Goal: Task Accomplishment & Management: Complete application form

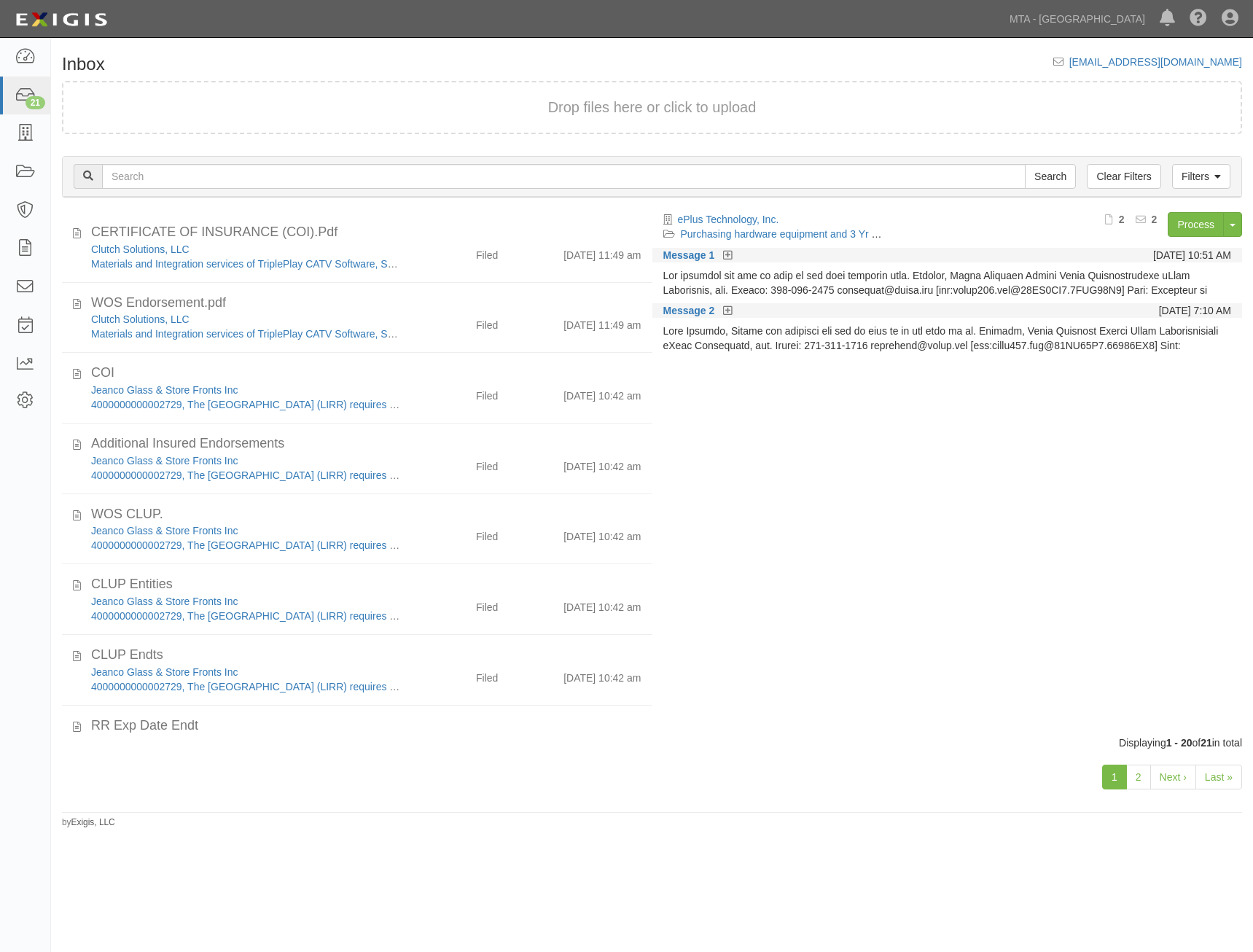
scroll to position [890, 0]
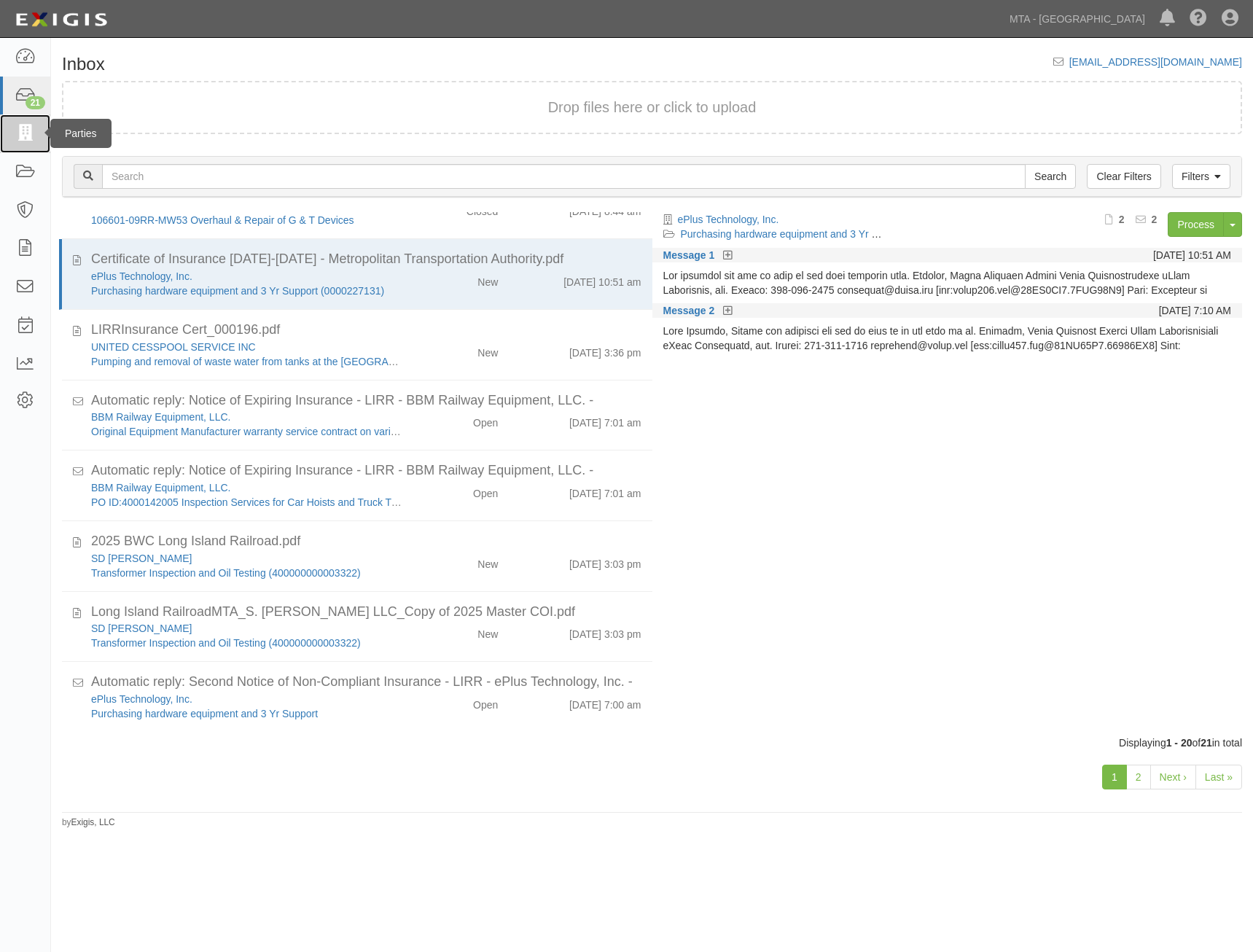
click at [29, 140] on icon at bounding box center [25, 134] width 21 height 17
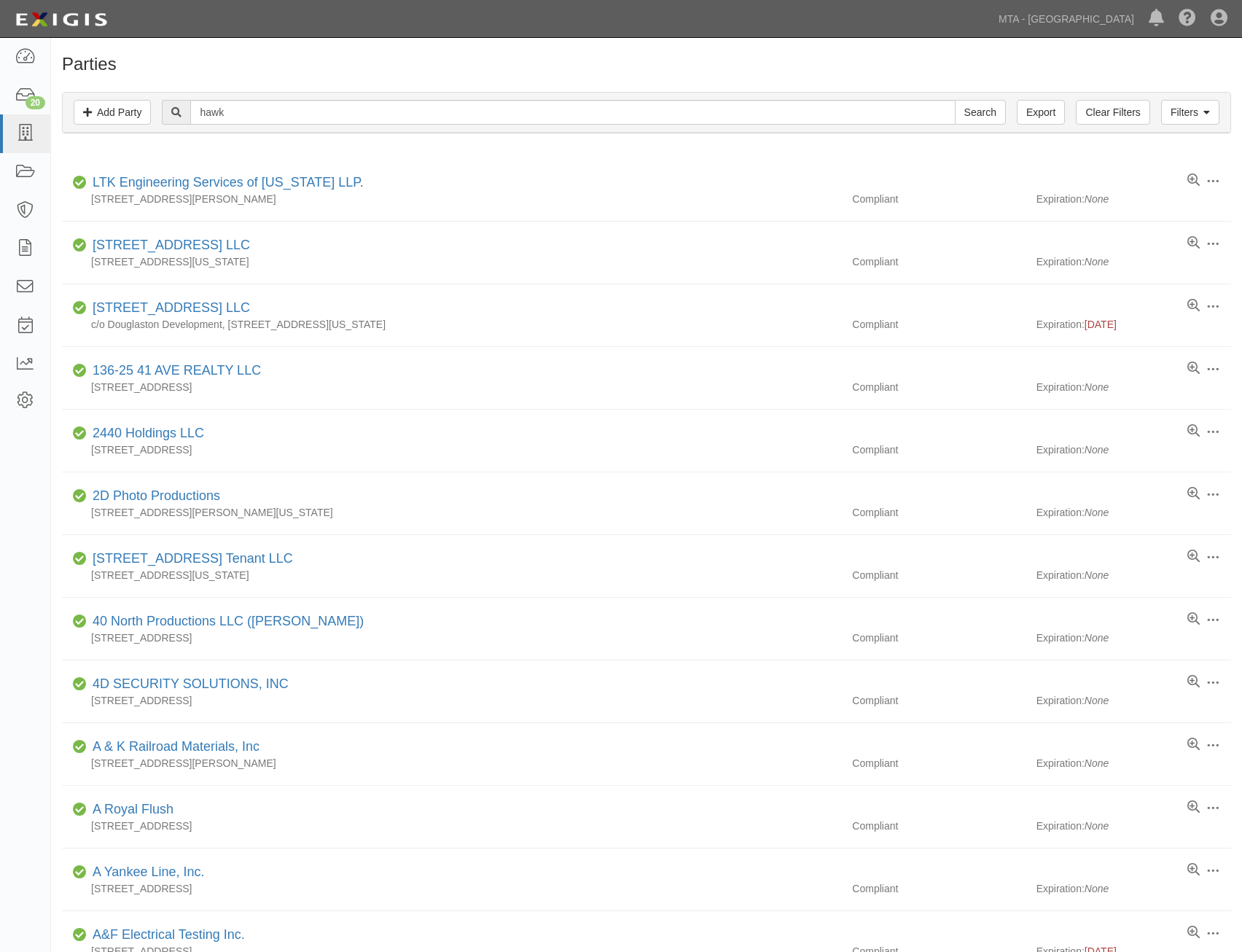
type input "hawk"
click at [955, 100] on input "Search" at bounding box center [981, 112] width 52 height 25
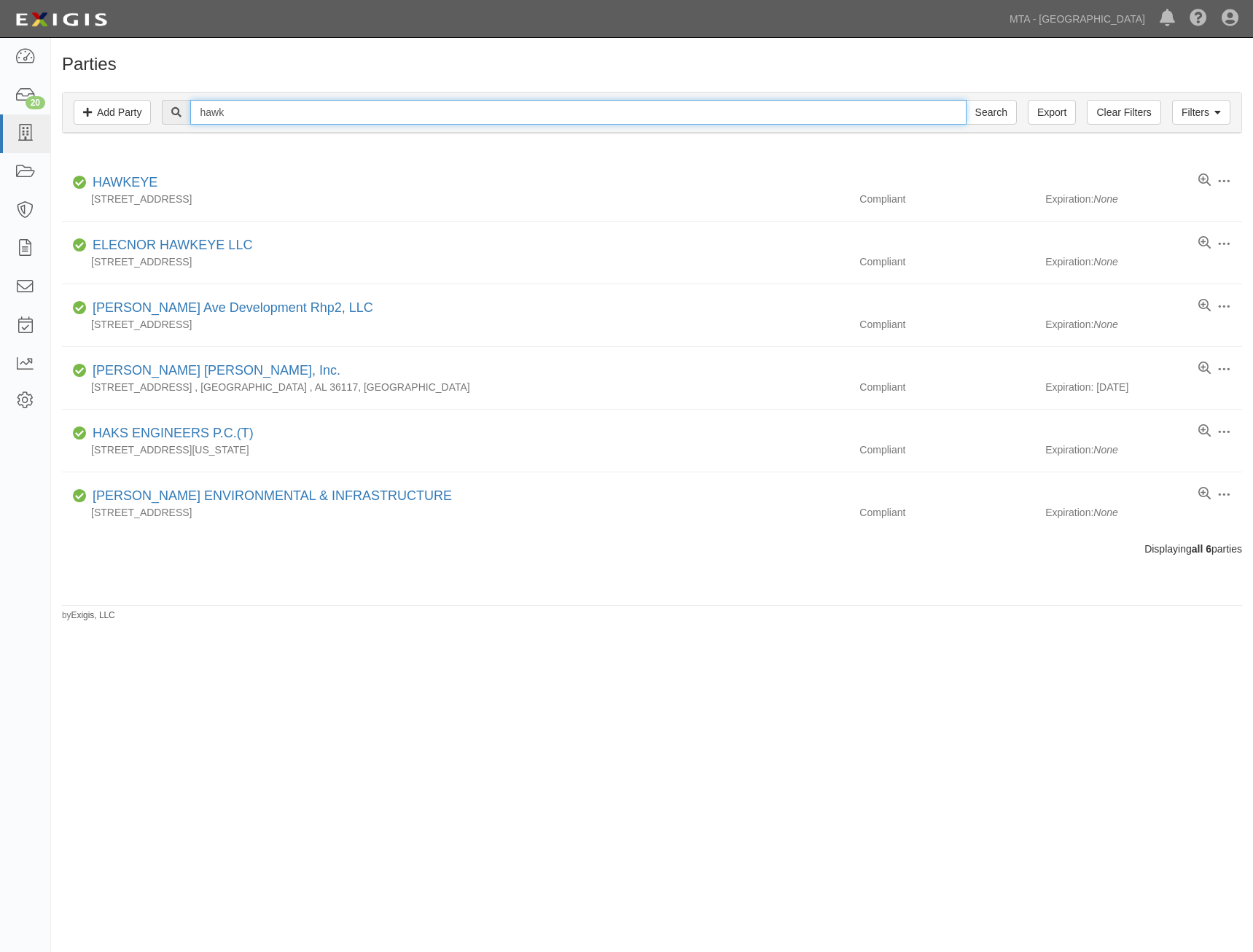
click at [446, 116] on input "hawk" at bounding box center [577, 112] width 776 height 25
type input "hawk ridge"
click at [966, 100] on input "Search" at bounding box center [992, 112] width 52 height 25
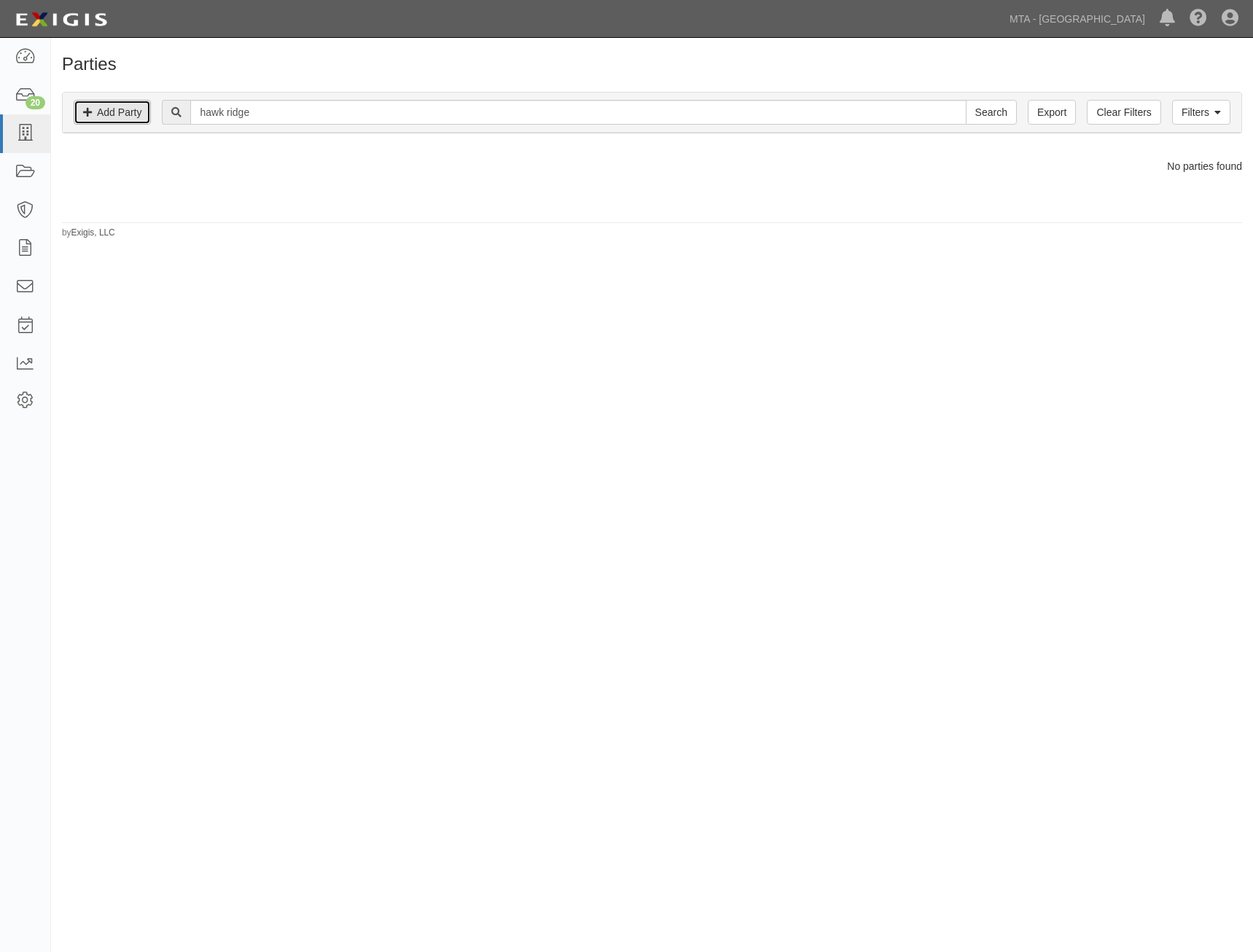
click at [121, 115] on link "Add Party" at bounding box center [112, 112] width 77 height 25
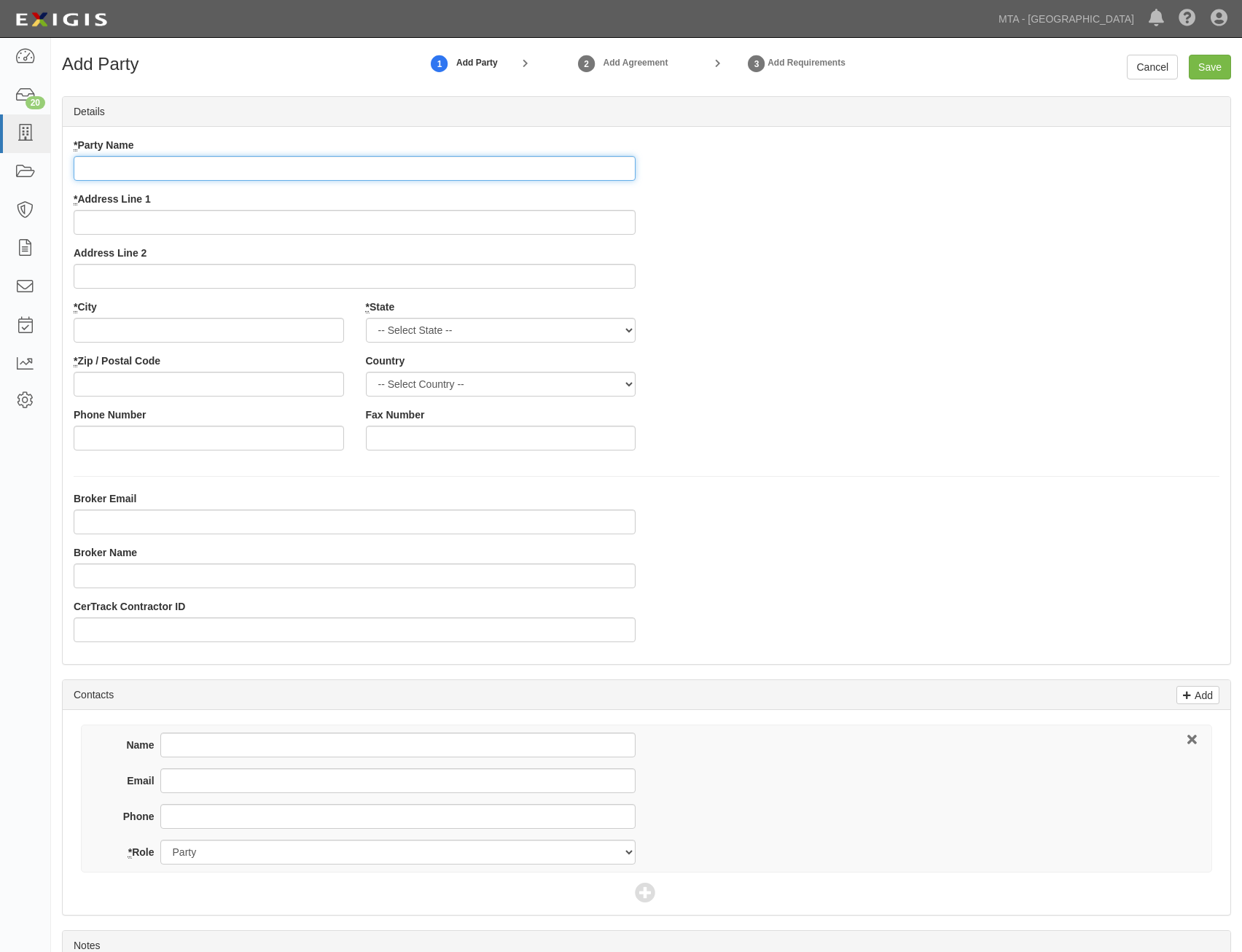
click at [610, 164] on input "* Party Name" at bounding box center [354, 167] width 562 height 25
paste input "Hawk Ridge Systems"
type input "Hawk Ridge Systems"
click at [915, 250] on div "* Party Name Hawk Ridge Systems * Address Line 1 Address Line 2 * City * State …" at bounding box center [646, 299] width 1168 height 324
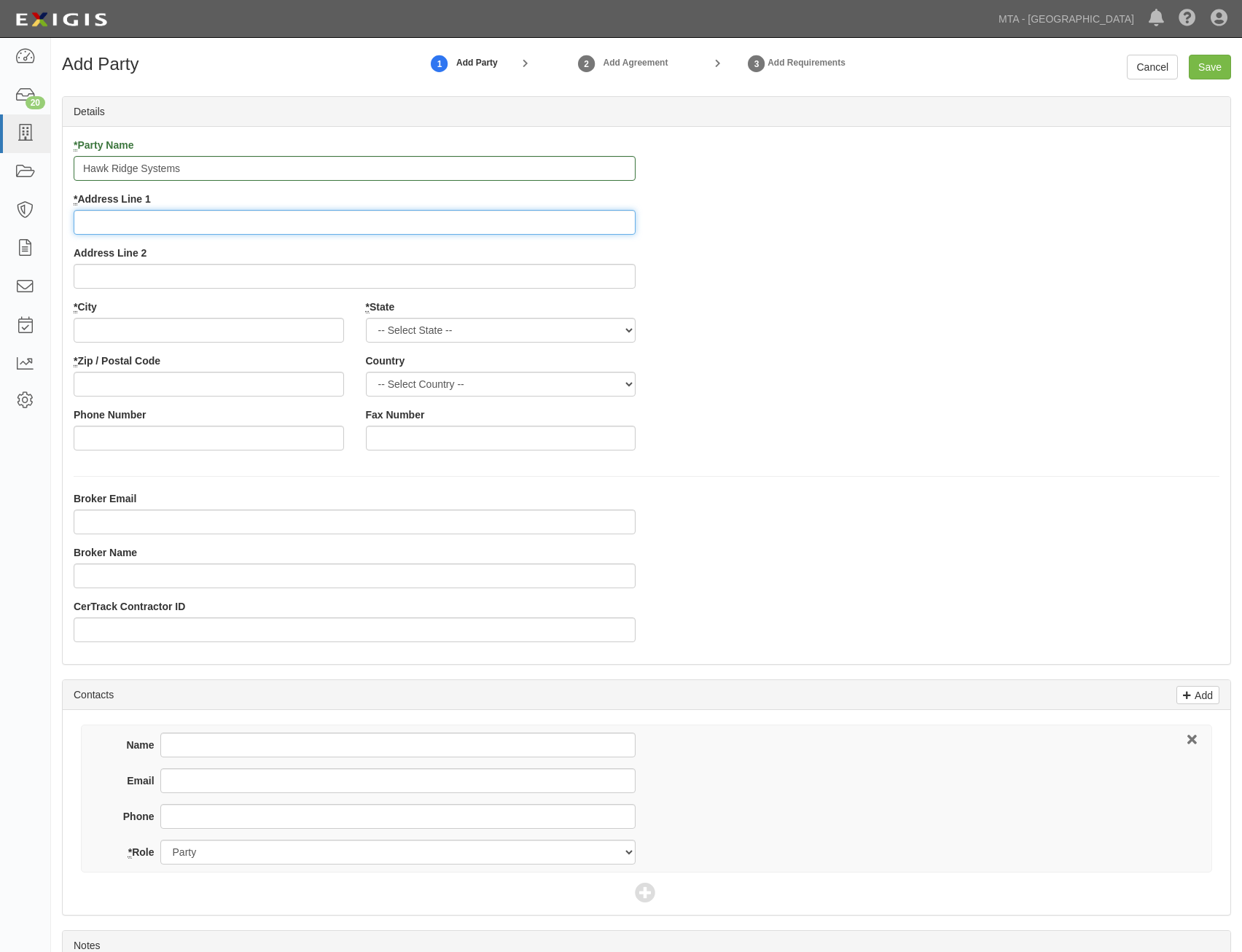
click at [623, 229] on input "* Address Line 1" at bounding box center [354, 222] width 562 height 25
paste input "15220 NW Greenbrier Pkwy. Suite 270"
type input "15220 NW Greenbrier Pkwy. Suite 270"
click at [860, 296] on div "* Party Name Hawk Ridge Systems * Address Line 1 15220 NW Greenbrier Pkwy. Suit…" at bounding box center [646, 299] width 1168 height 324
click at [311, 334] on input "* City" at bounding box center [208, 330] width 270 height 25
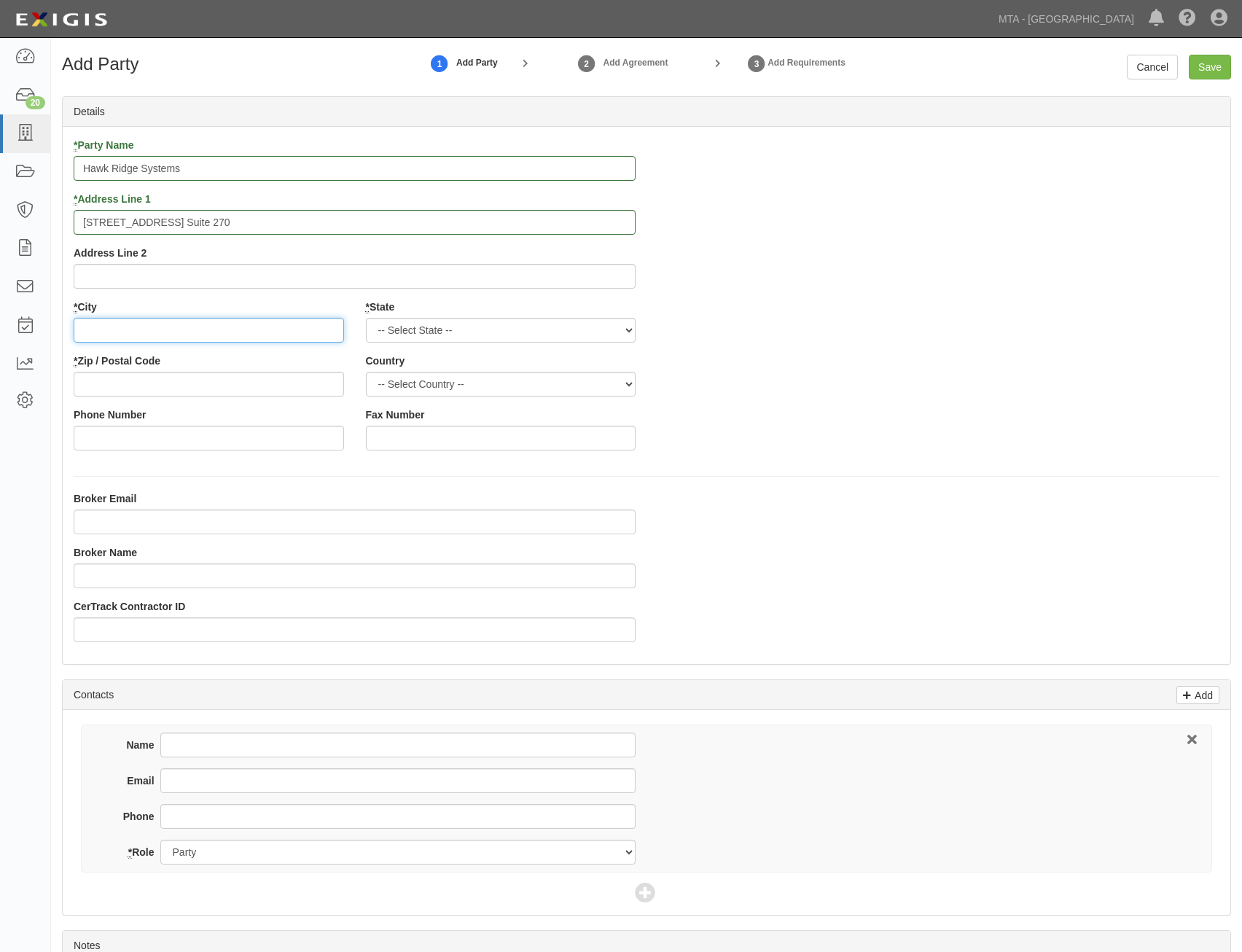
paste input "Beaverton,"
type input "Beaverton"
click at [467, 334] on select "-- Select State -- Alabama Alaska Arizona Arkansas California Colorado Connecti…" at bounding box center [500, 330] width 270 height 25
select select "OR"
click at [365, 318] on select "-- Select State -- Alabama Alaska Arizona Arkansas California Colorado Connecti…" at bounding box center [500, 330] width 270 height 25
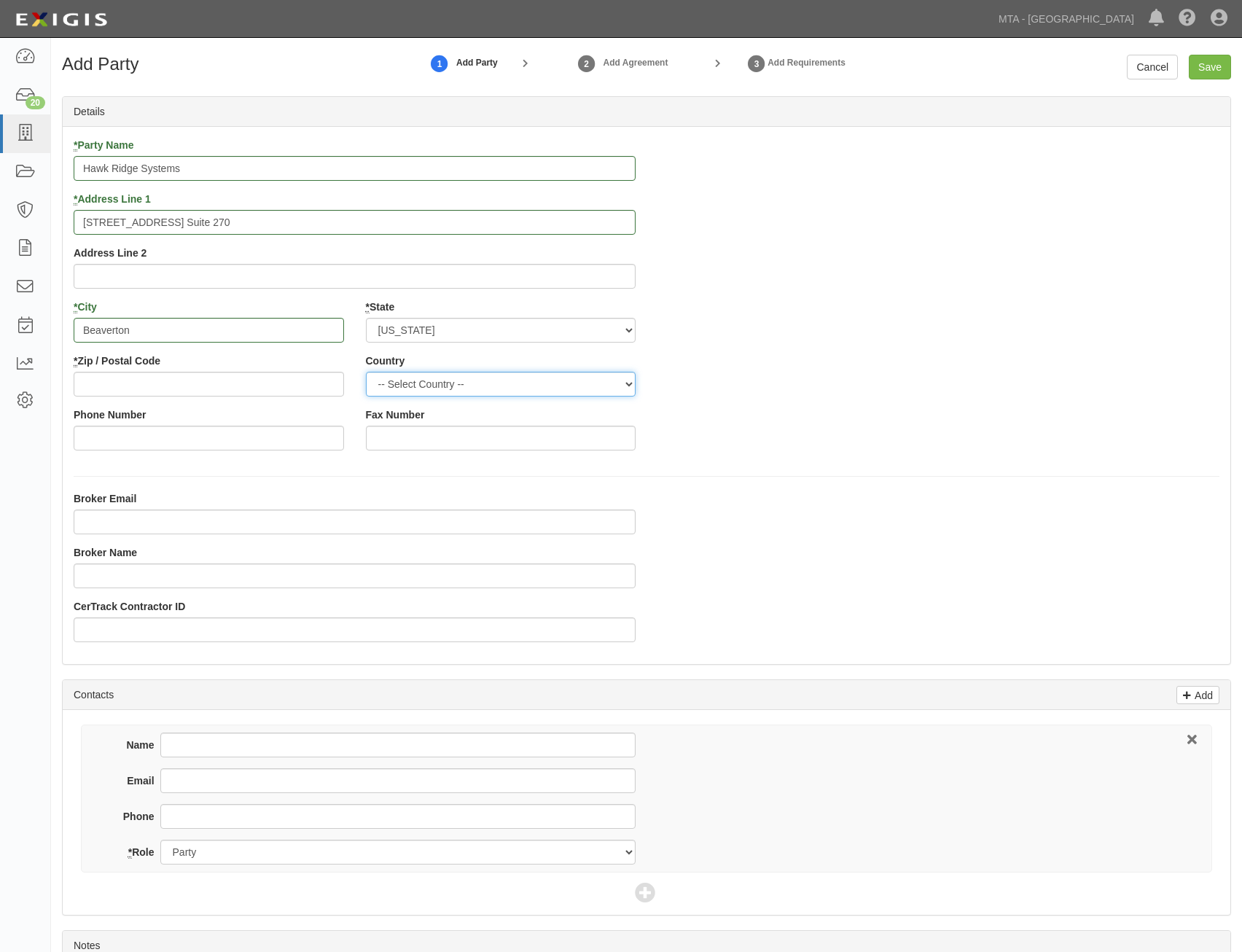
click at [569, 382] on select "-- Select Country -- United States Canada --------------- Afghanistan Åland Isl…" at bounding box center [500, 383] width 270 height 25
select select "US"
click at [365, 371] on select "-- Select Country -- United States Canada --------------- Afghanistan Åland Isl…" at bounding box center [500, 383] width 270 height 25
click at [982, 396] on div "* Party Name Hawk Ridge Systems * Address Line 1 15220 NW Greenbrier Pkwy. Suit…" at bounding box center [646, 299] width 1168 height 324
click at [305, 388] on input "* Zip / Postal Code" at bounding box center [208, 383] width 270 height 25
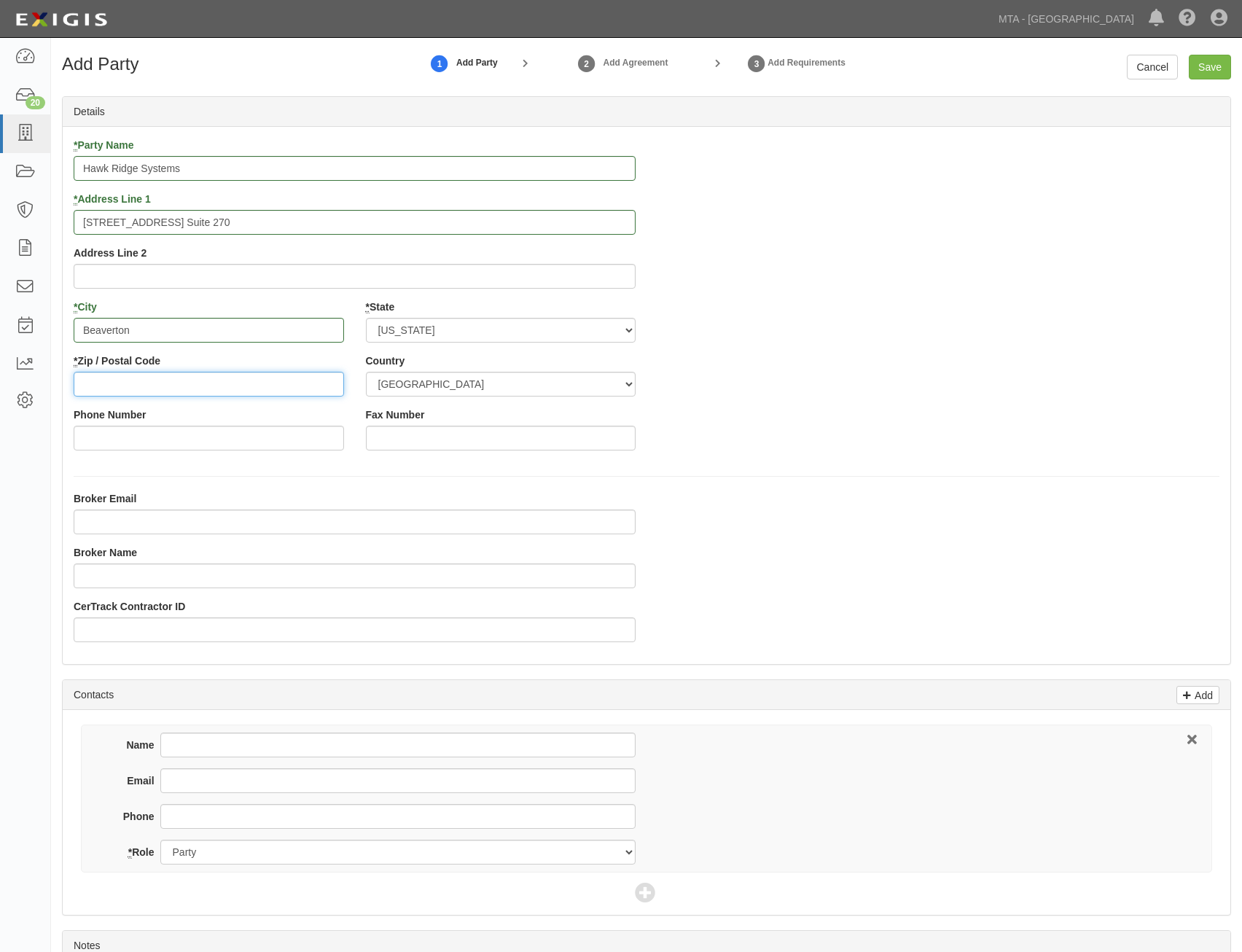
paste input "97006"
type input "97006"
click at [940, 418] on div "* Party Name Hawk Ridge Systems * Address Line 1 15220 NW Greenbrier Pkwy. Suit…" at bounding box center [646, 299] width 1168 height 324
click at [1216, 70] on input "Save" at bounding box center [1209, 66] width 43 height 25
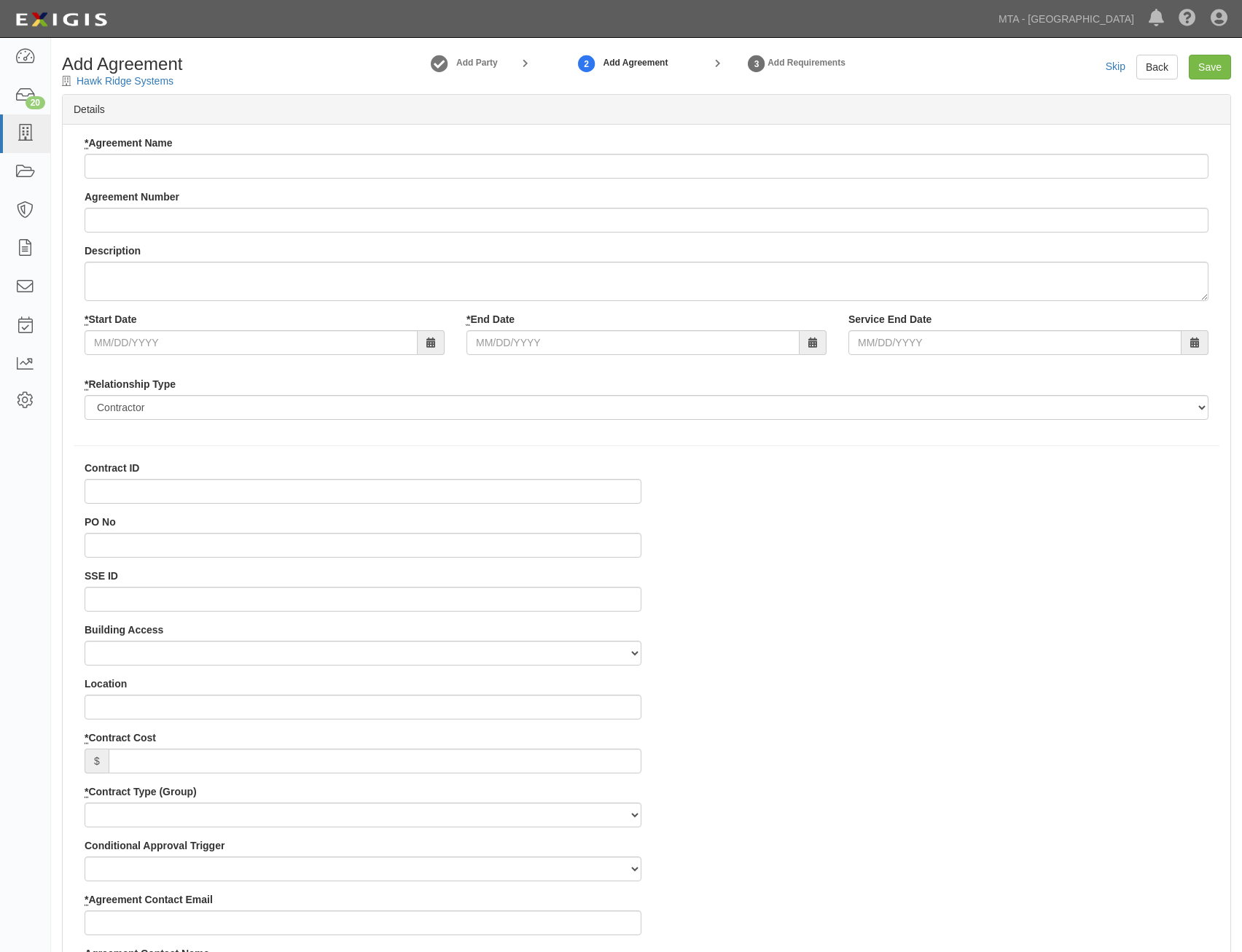
select select
click at [909, 166] on input "* Agreement Name" at bounding box center [646, 165] width 1124 height 25
paste input "On Site Installation and Training"
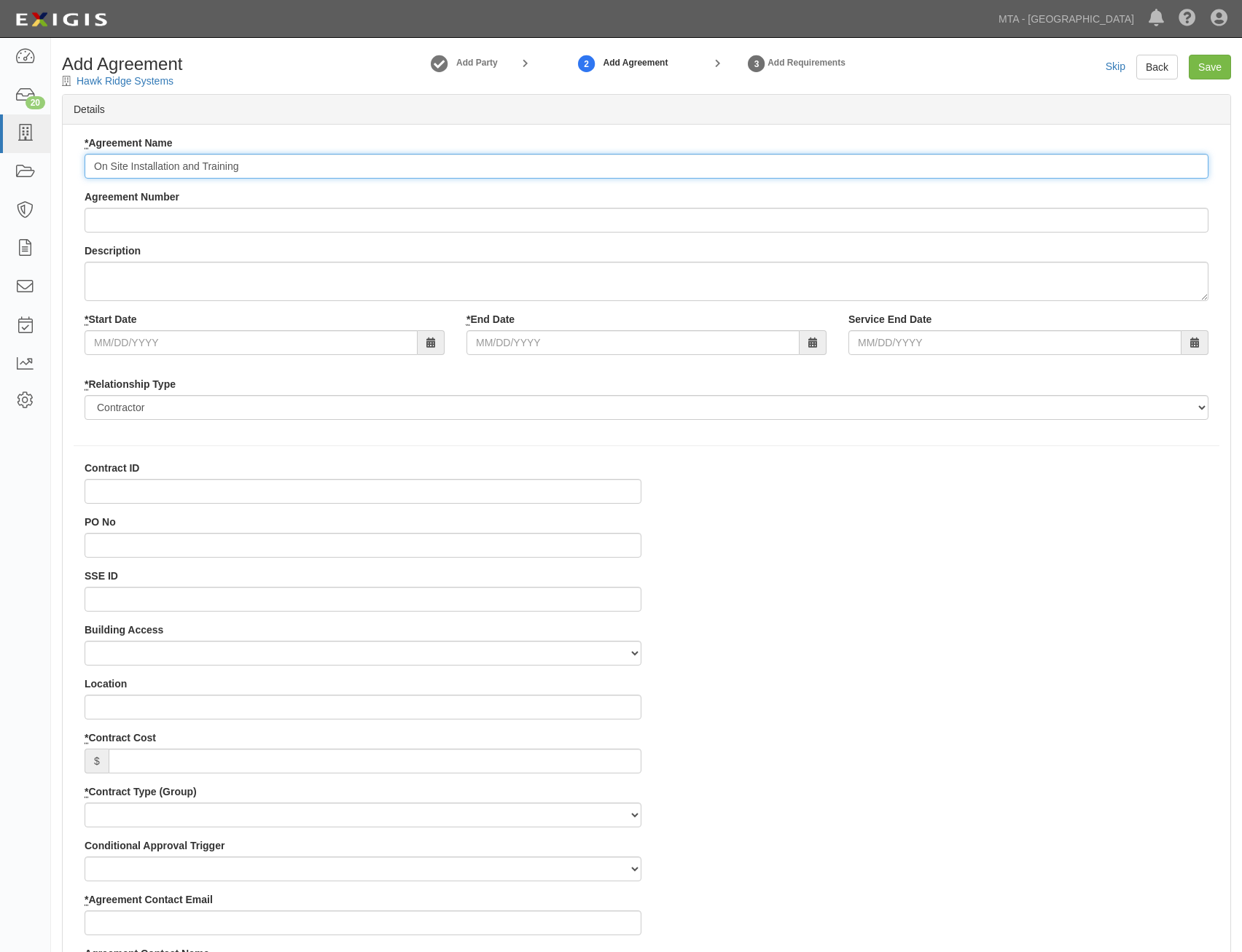
type input "On Site Installation and Training"
click at [782, 220] on input "Agreement Number" at bounding box center [646, 220] width 1124 height 25
paste input "0000234677"
type input "0000234677"
click at [388, 347] on input "* Start Date" at bounding box center [251, 342] width 333 height 25
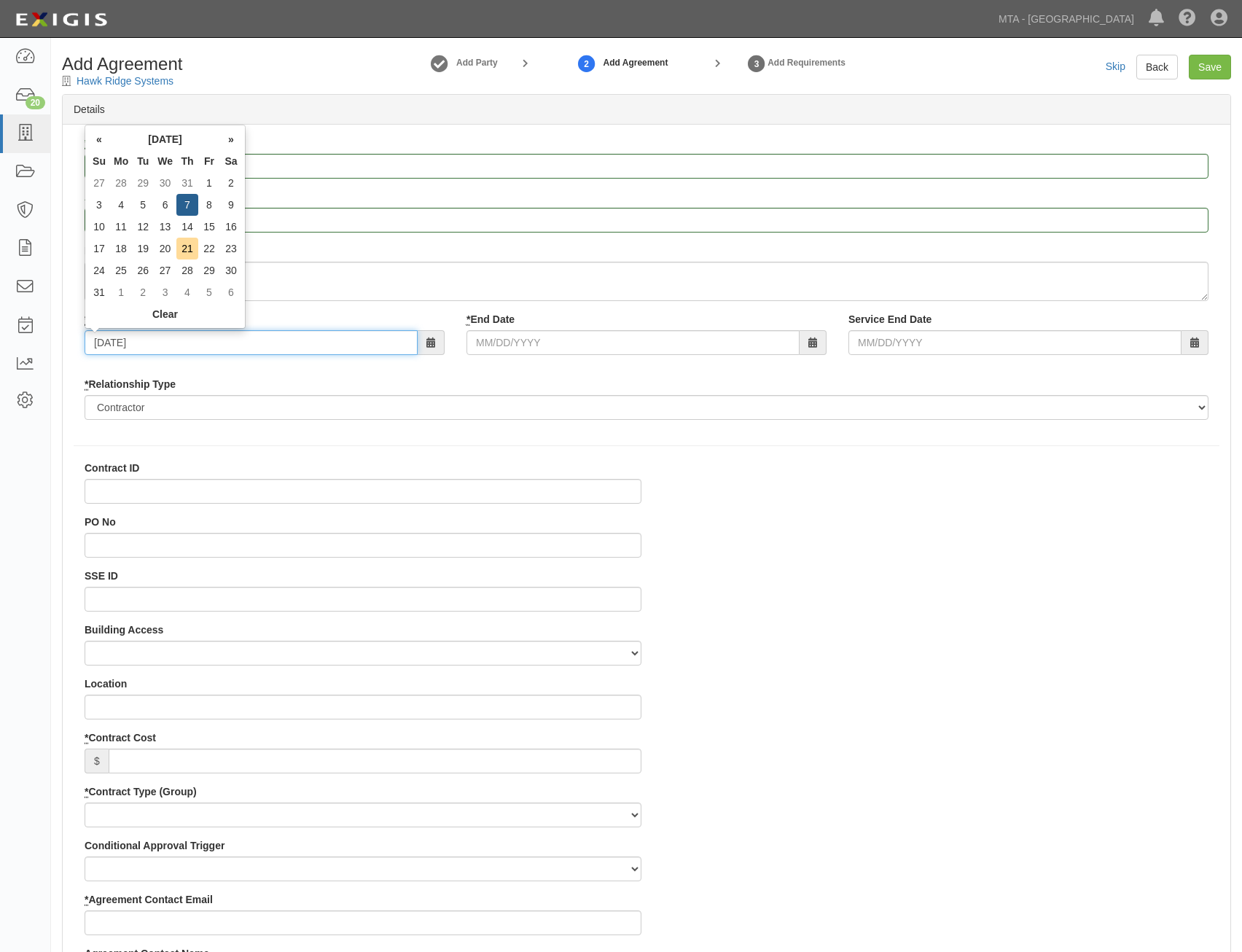
type input "08/07/2025"
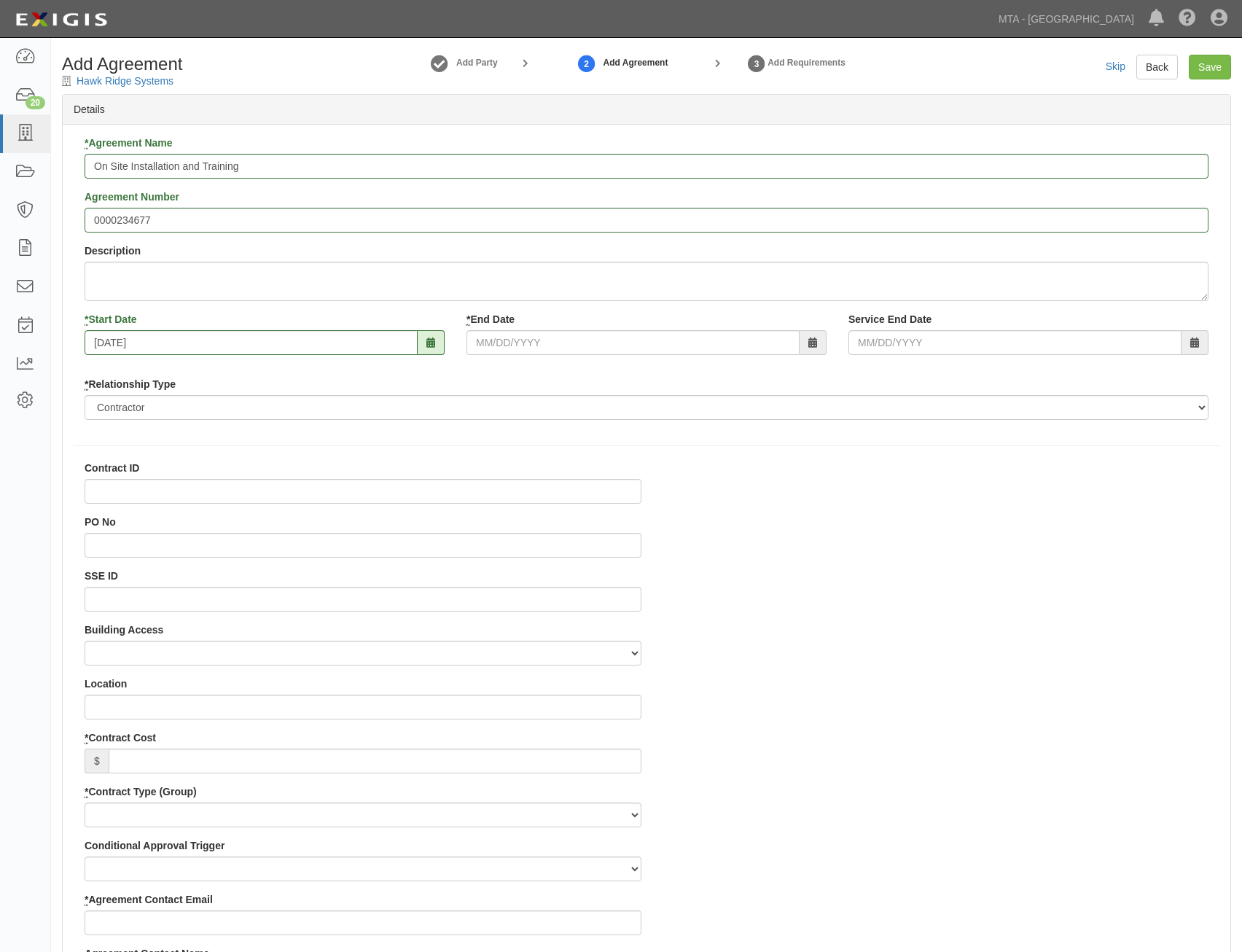
click at [504, 374] on div "* Agreement Name On Site Installation and Training Agreement Number 0000234677 …" at bounding box center [646, 283] width 1146 height 295
click at [597, 338] on input "* End Date" at bounding box center [633, 342] width 333 height 25
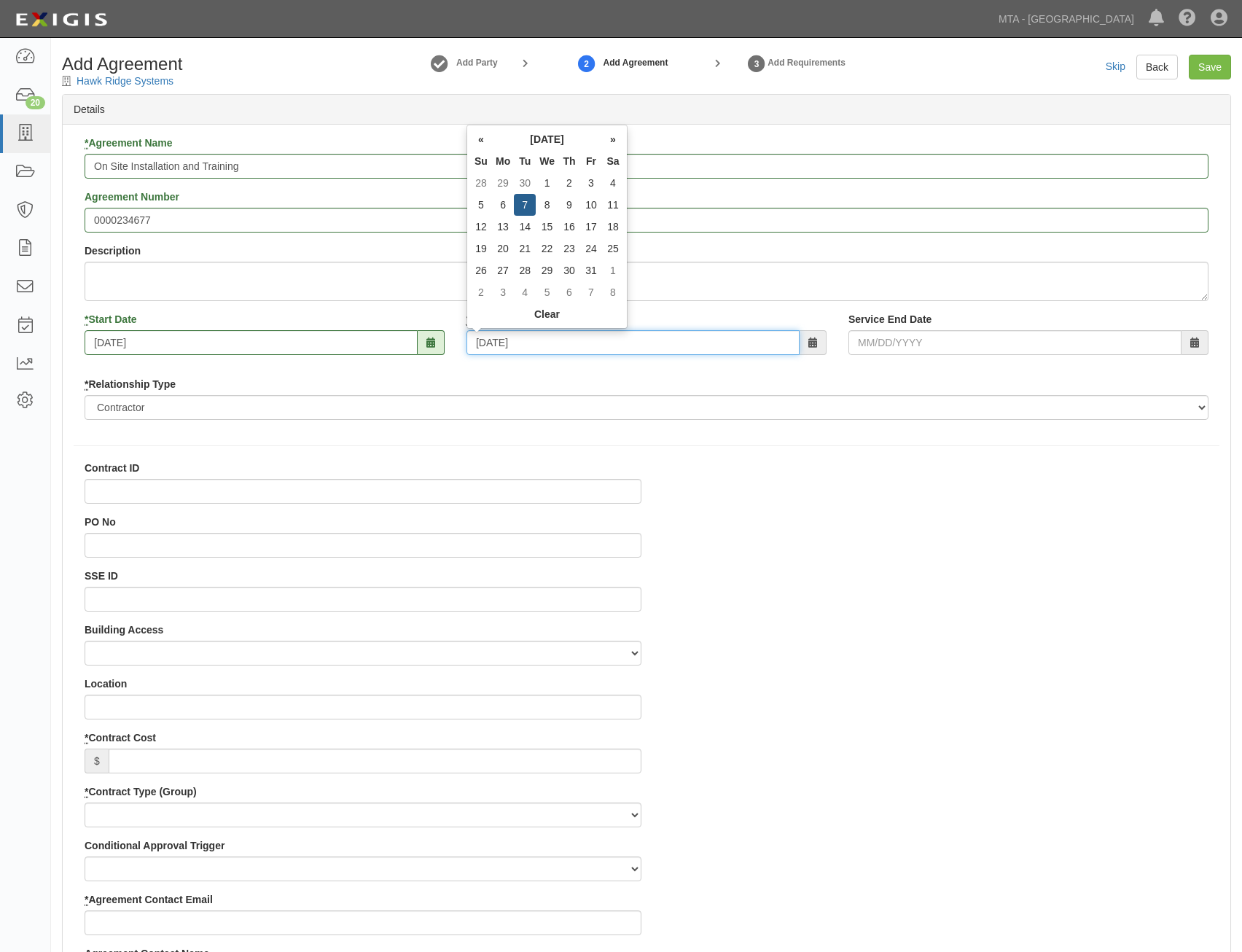
type input "10/07/2025"
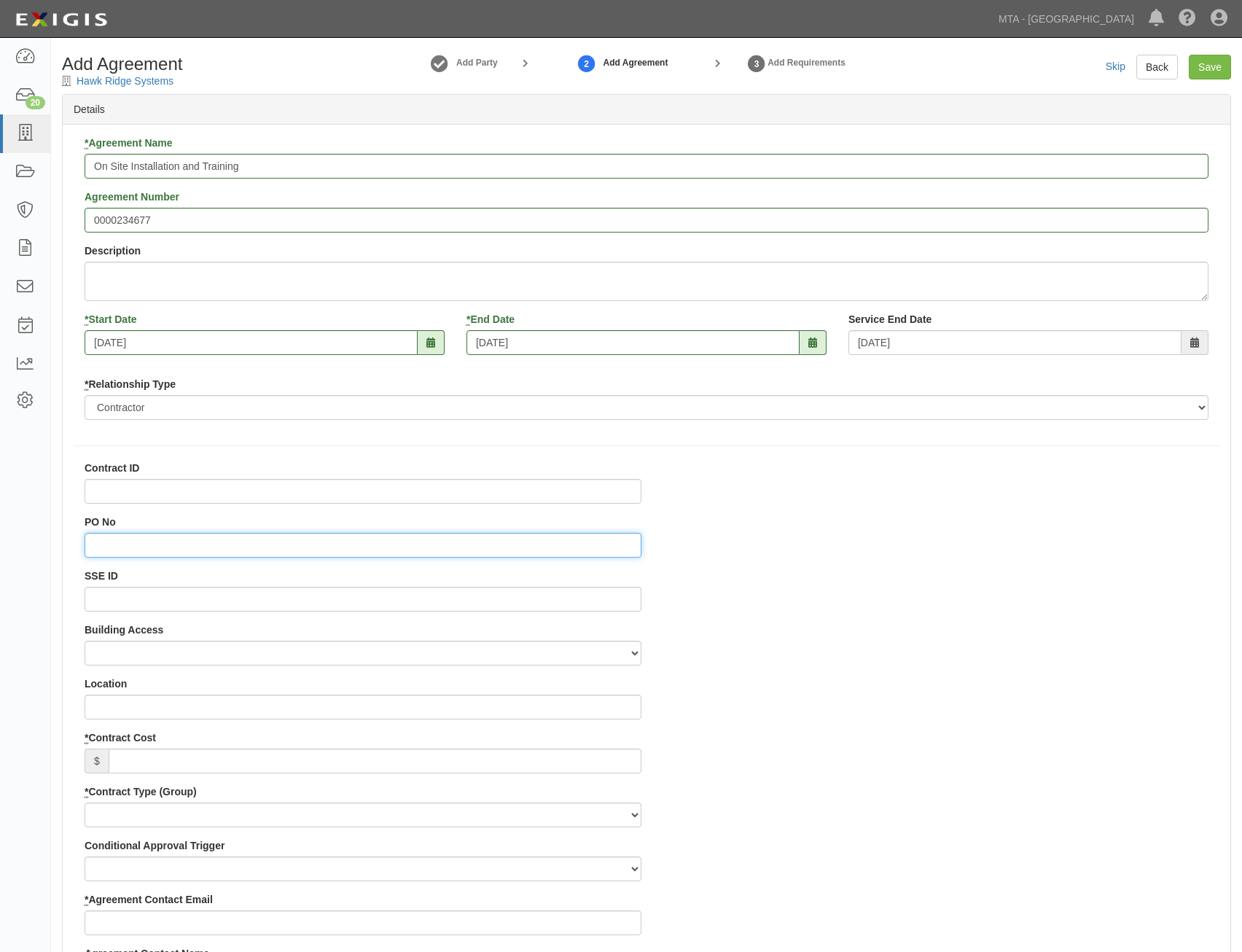
click at [614, 546] on input "PO No" at bounding box center [362, 545] width 557 height 25
paste input "4000215223"
type input "4000215223"
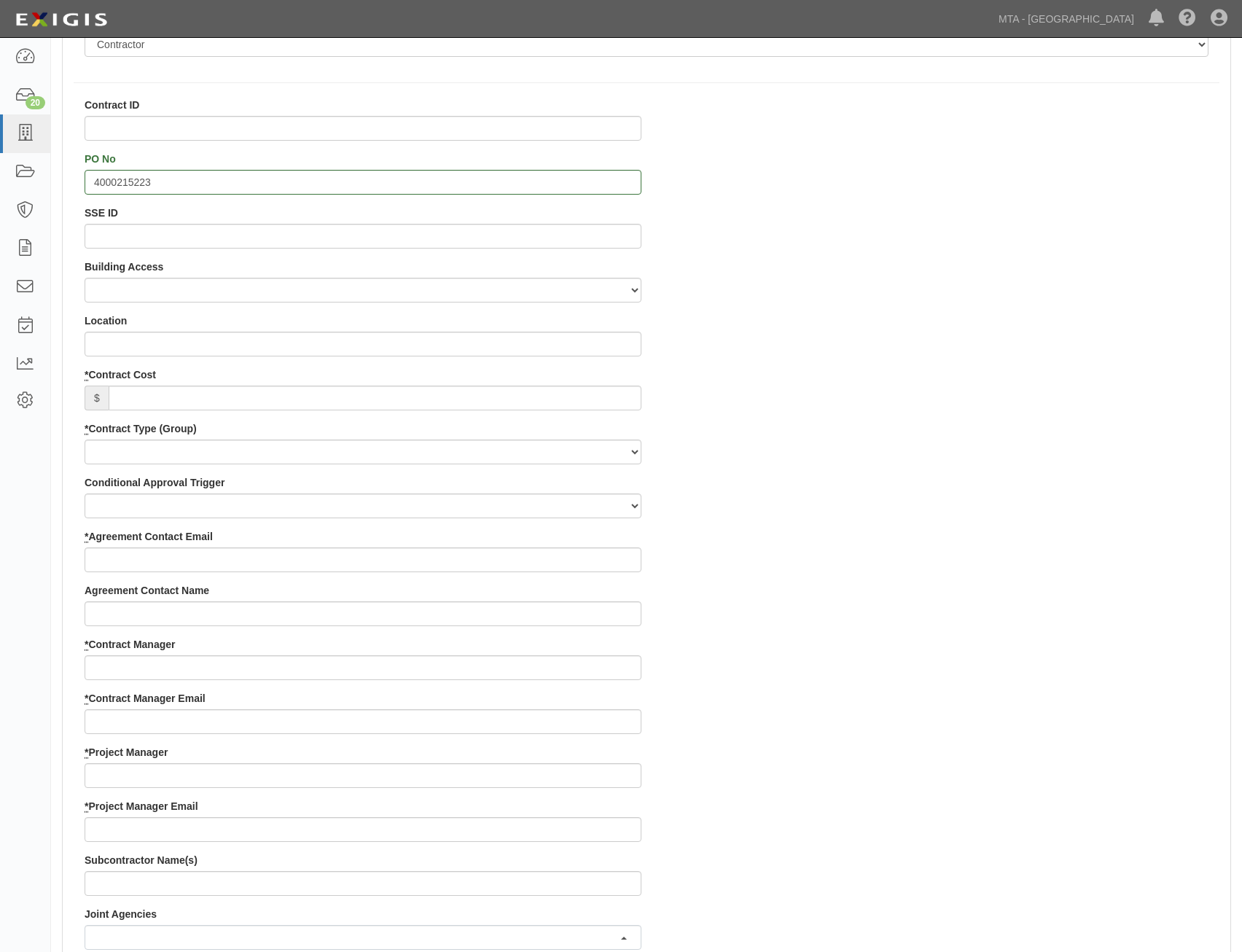
scroll to position [365, 0]
click at [620, 386] on input "* Contract Cost" at bounding box center [375, 396] width 533 height 25
paste input "129,722.23"
type input "129,722.23"
click at [568, 444] on select "Capital Operating Not for Benefit (incls. FA, Entry Permits) Real Estate Other" at bounding box center [362, 450] width 557 height 25
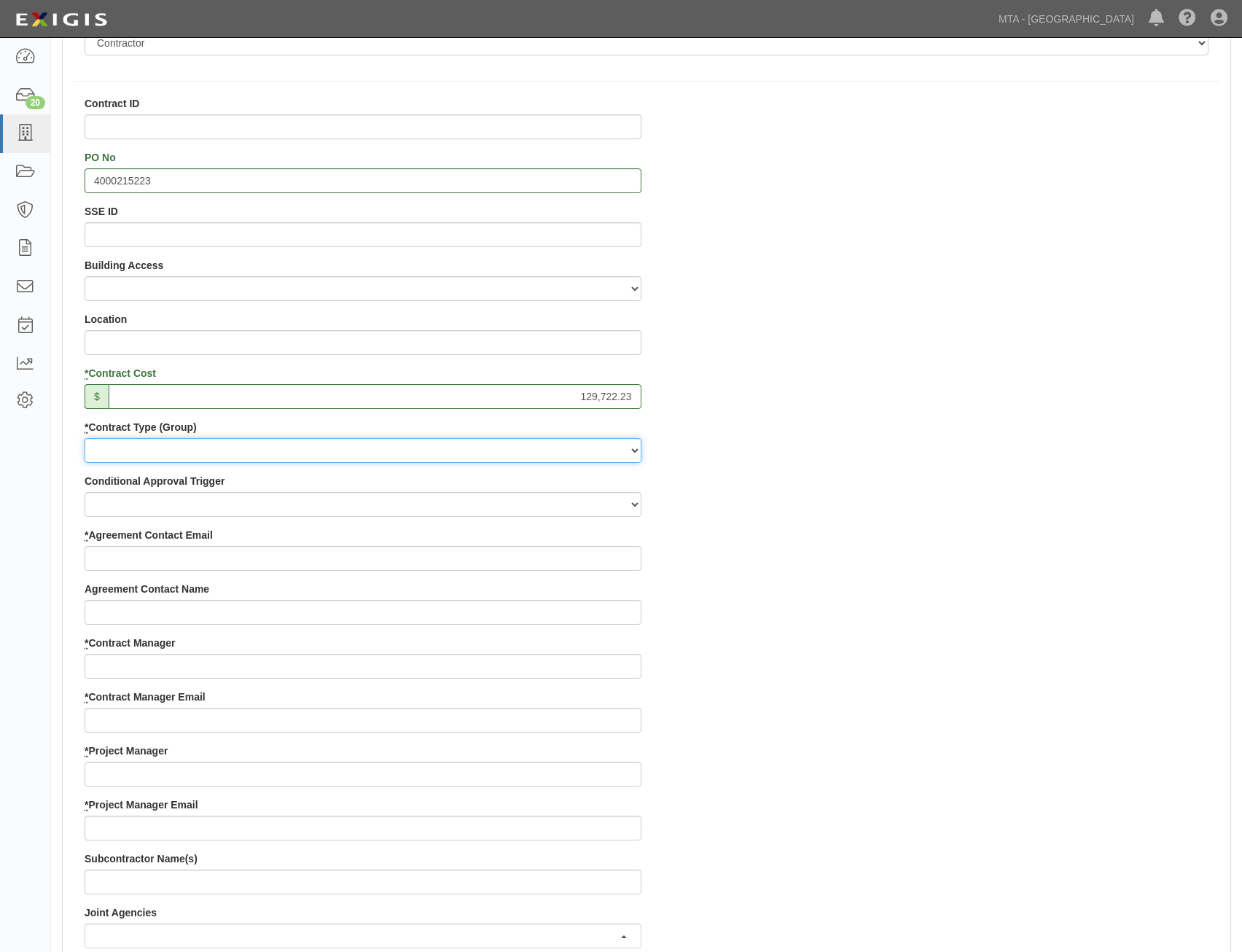
select select "107"
click at [84, 438] on select "Capital Operating Not for Benefit (incls. FA, Entry Permits) Real Estate Other" at bounding box center [362, 450] width 557 height 25
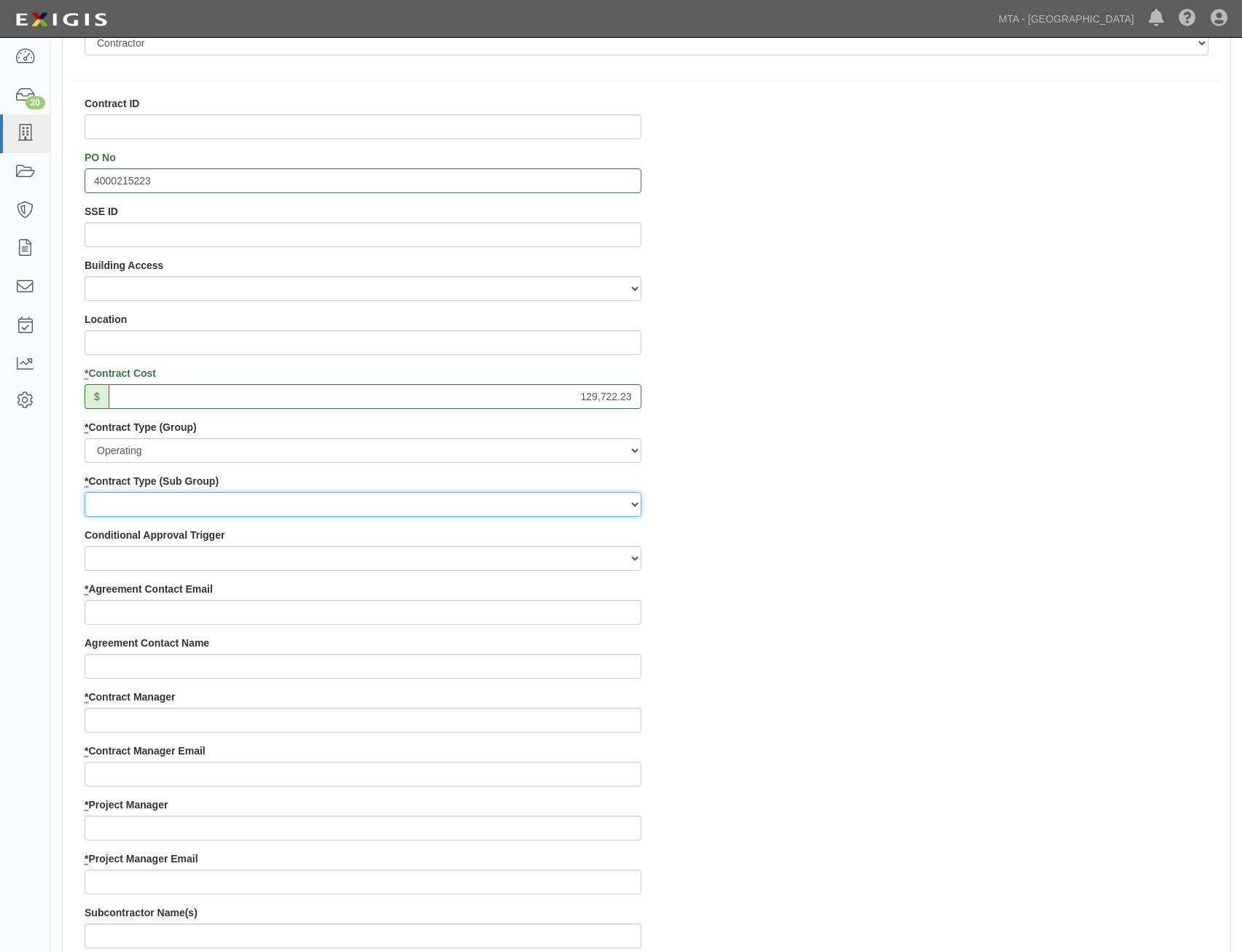
click at [577, 504] on select "Construction Loan / Test and Demo Maintenance Painting Personal Services Contra…" at bounding box center [362, 504] width 557 height 25
select select "183"
click at [84, 492] on select "Construction Loan / Test and Demo Maintenance Painting Personal Services Contra…" at bounding box center [362, 504] width 557 height 25
click at [896, 625] on div "Contract ID PO No 4000215223 SSE ID Building Access 2 Broadway 341/345/347 BREP…" at bounding box center [646, 797] width 1168 height 1403
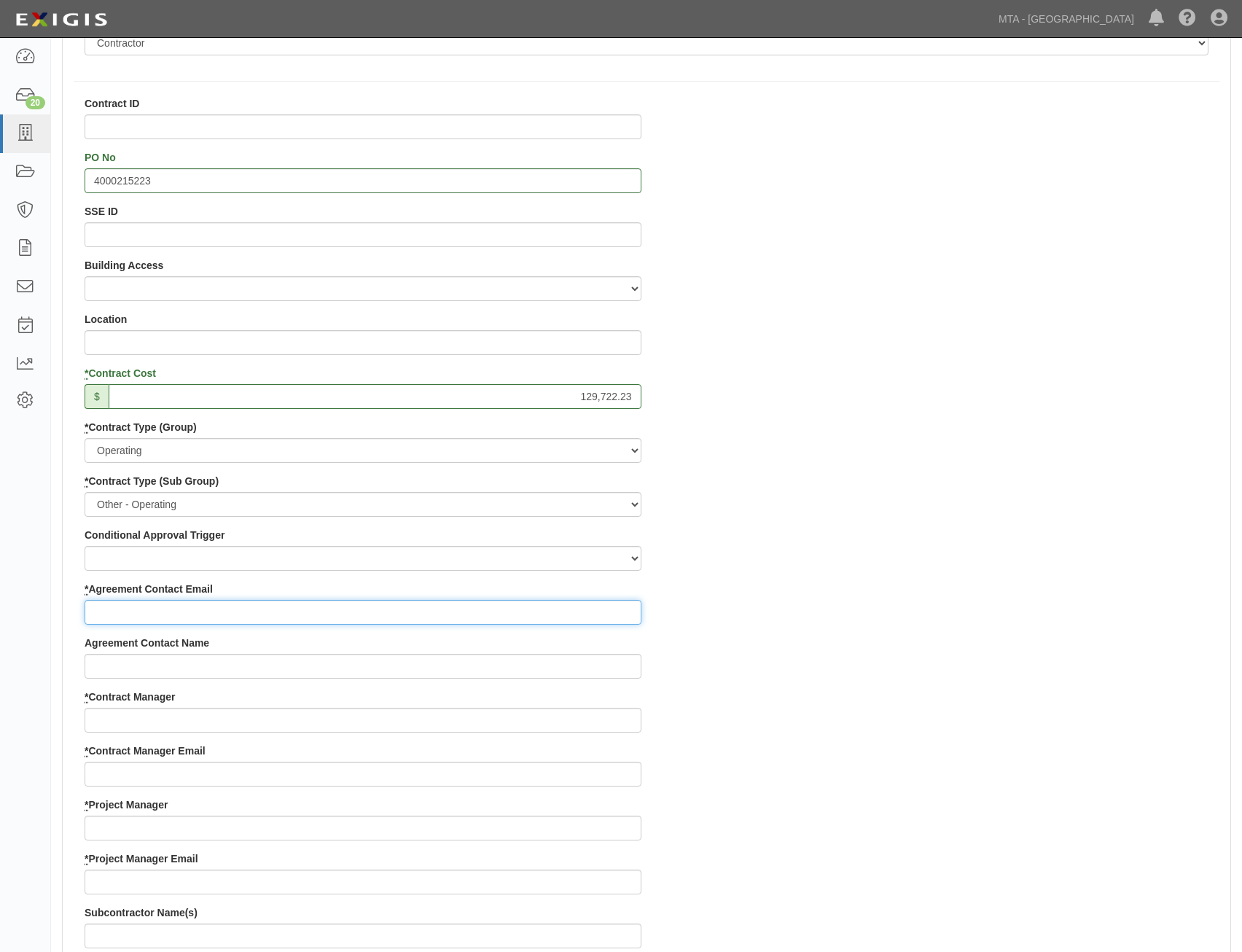
click at [605, 614] on input "* Agreement Contact Email" at bounding box center [362, 612] width 557 height 25
paste input "charlesmurphree@hawkridgesys.com"
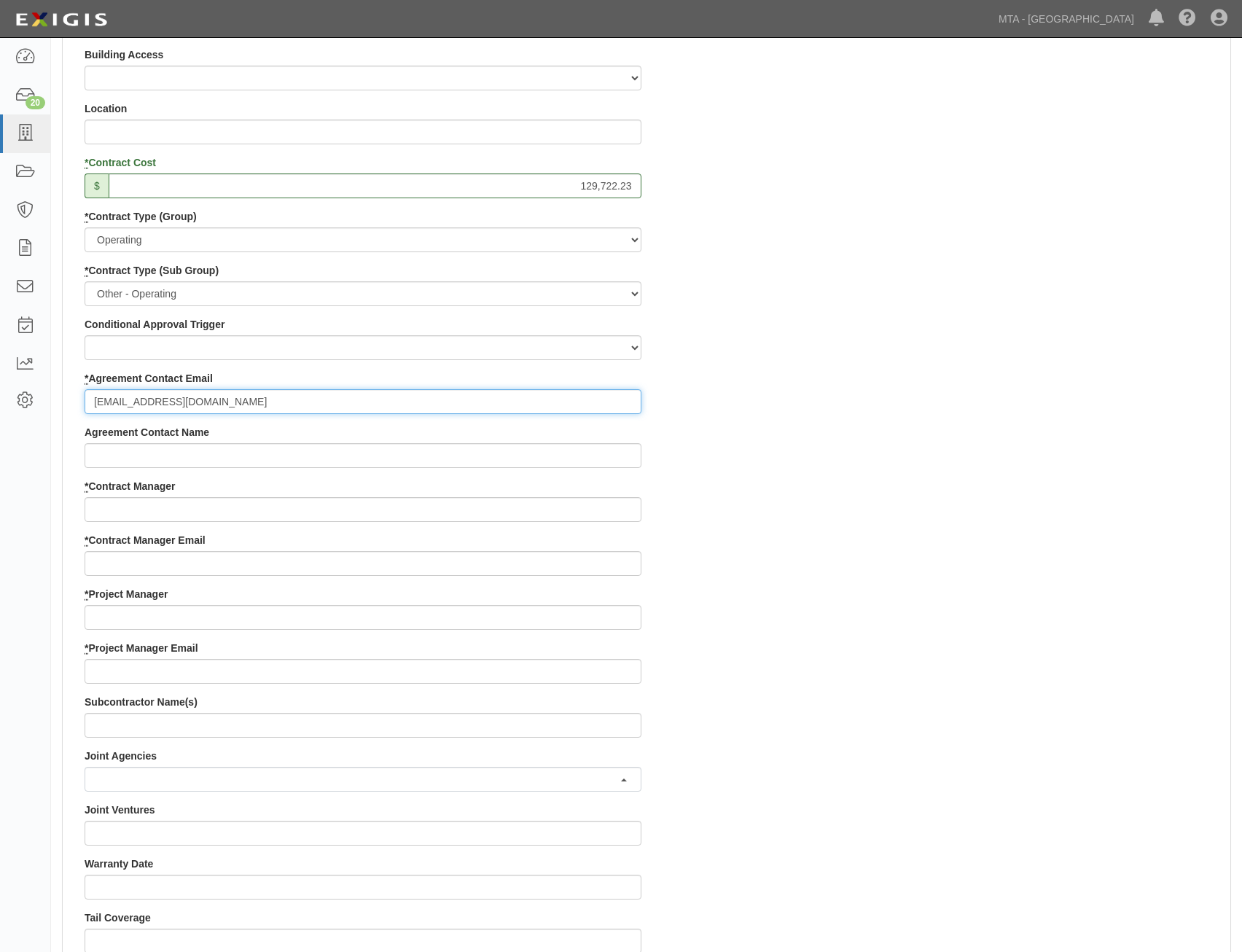
scroll to position [583, 0]
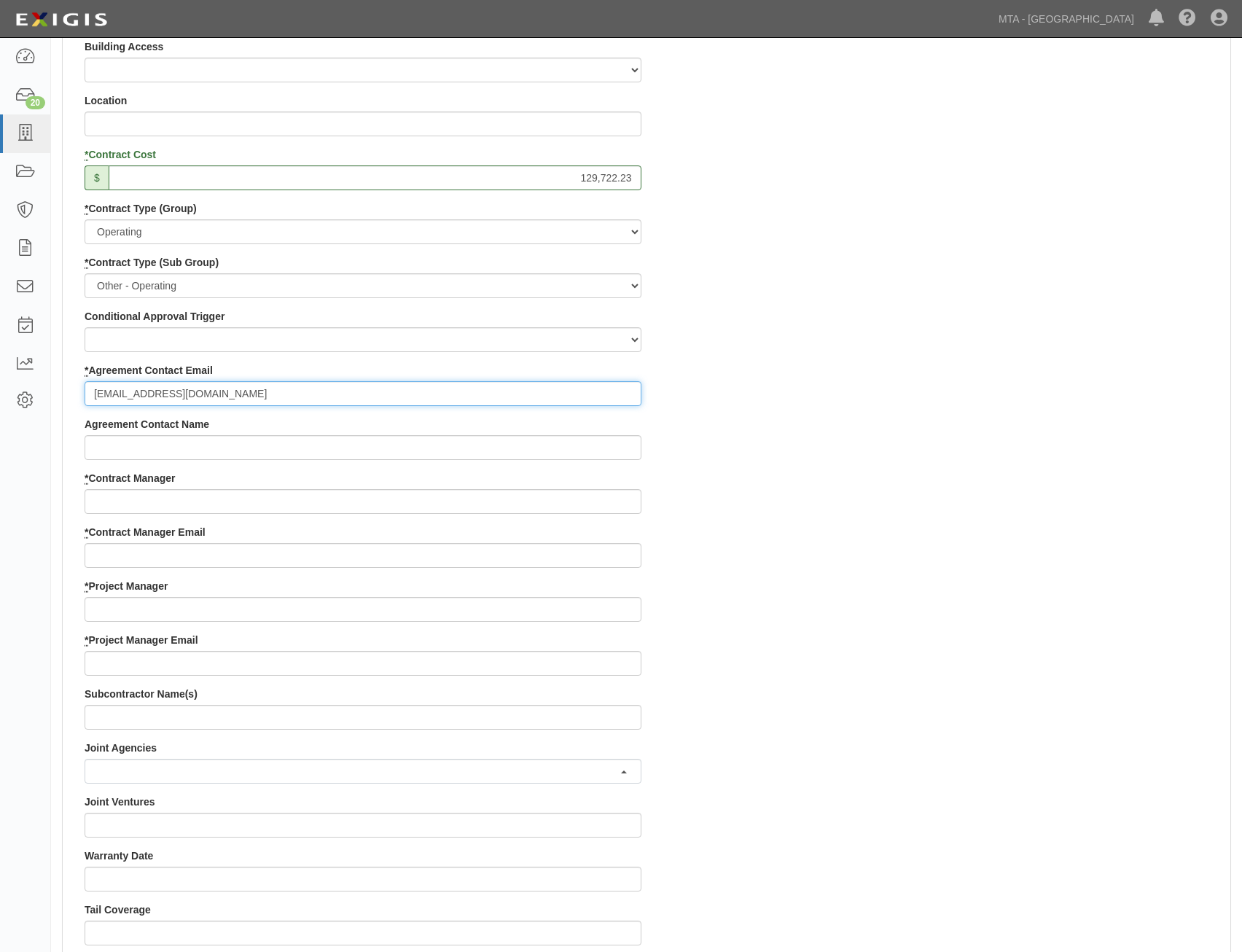
type input "charlesmurphree@hawkridgesys.com"
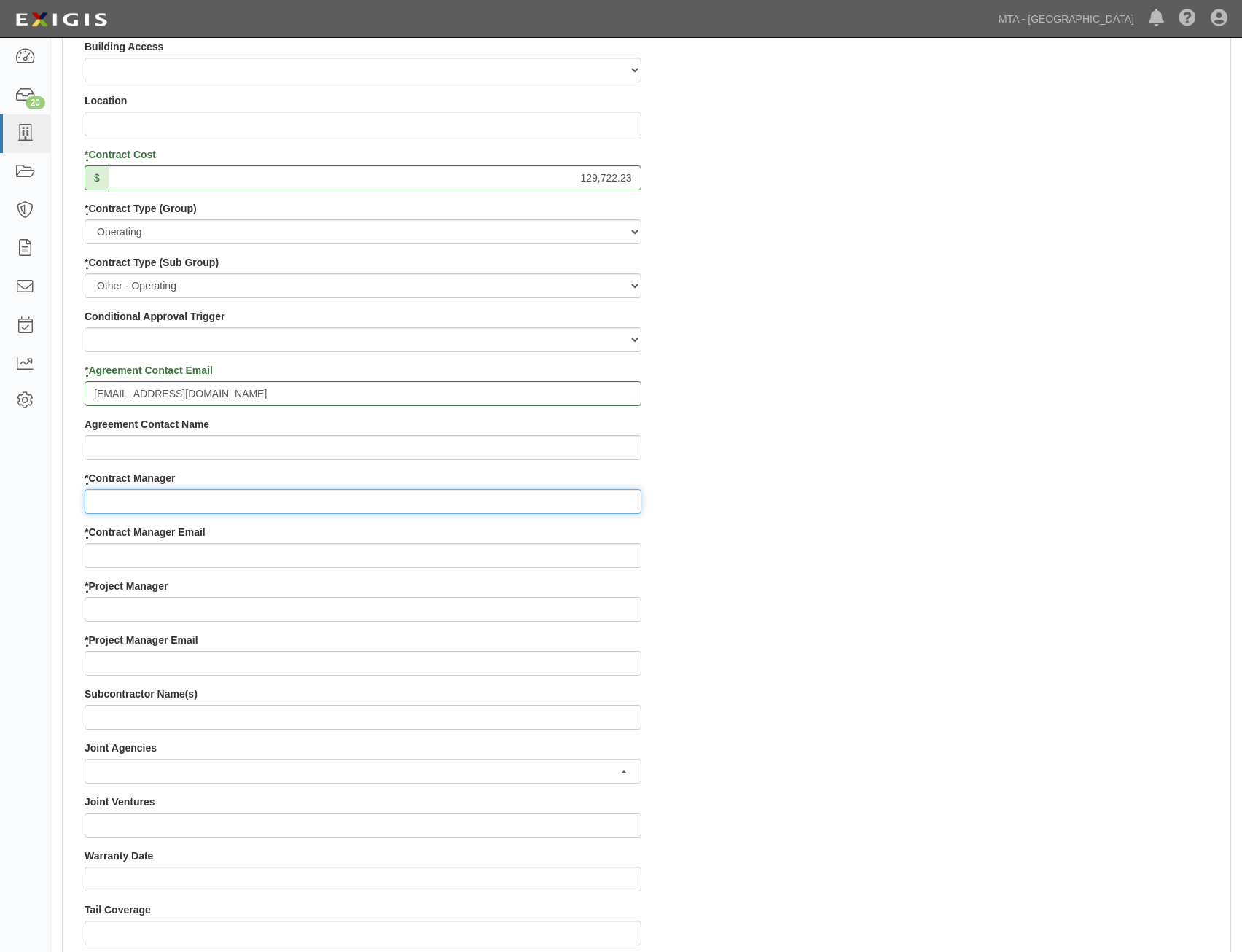
click at [562, 505] on input "* Contract Manager" at bounding box center [362, 501] width 557 height 25
paste input "Nicole Costa"
type input "Nicole Costa"
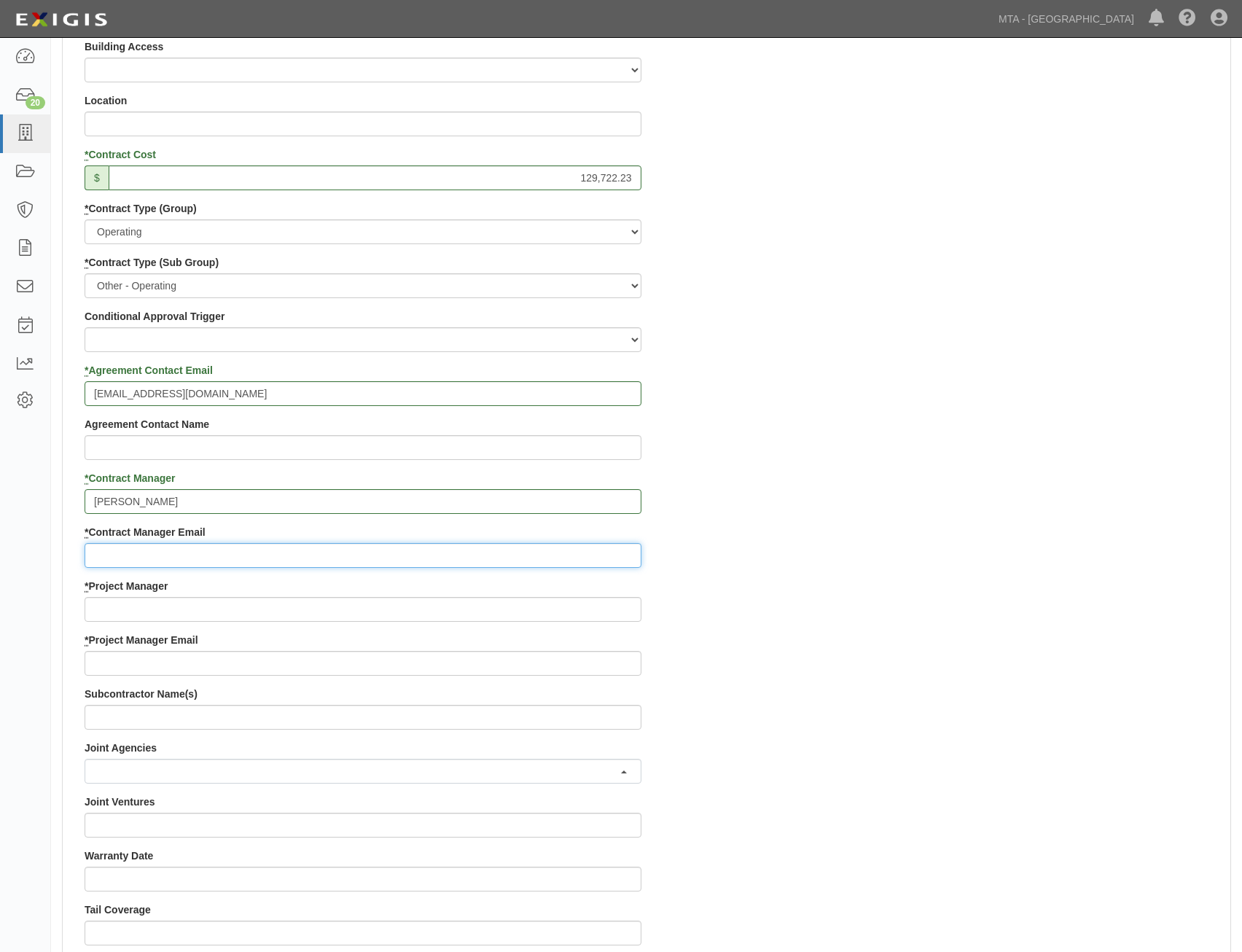
click at [596, 549] on input "* Contract Manager Email" at bounding box center [362, 555] width 557 height 25
paste input "nicosta@lirr.org"
type input "nicosta@lirr.org"
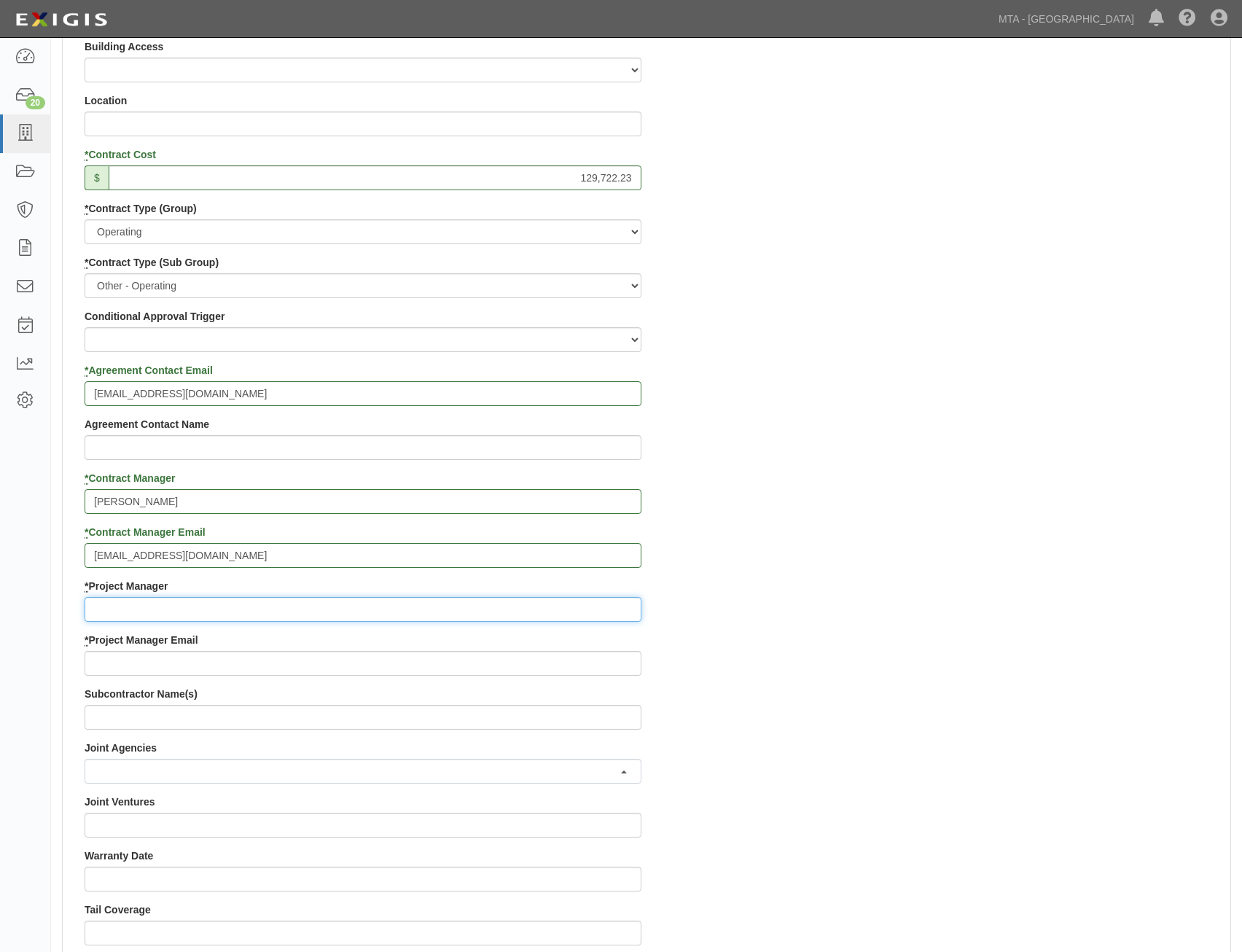
click at [553, 603] on input "* Project Manager" at bounding box center [362, 609] width 557 height 25
paste input "Christina Pendergast"
type input "Christina Pendergast"
click at [853, 627] on div "Contract ID PO No 4000215223 SSE ID Building Access 2 Broadway 341/345/347 BREP…" at bounding box center [646, 579] width 1168 height 1403
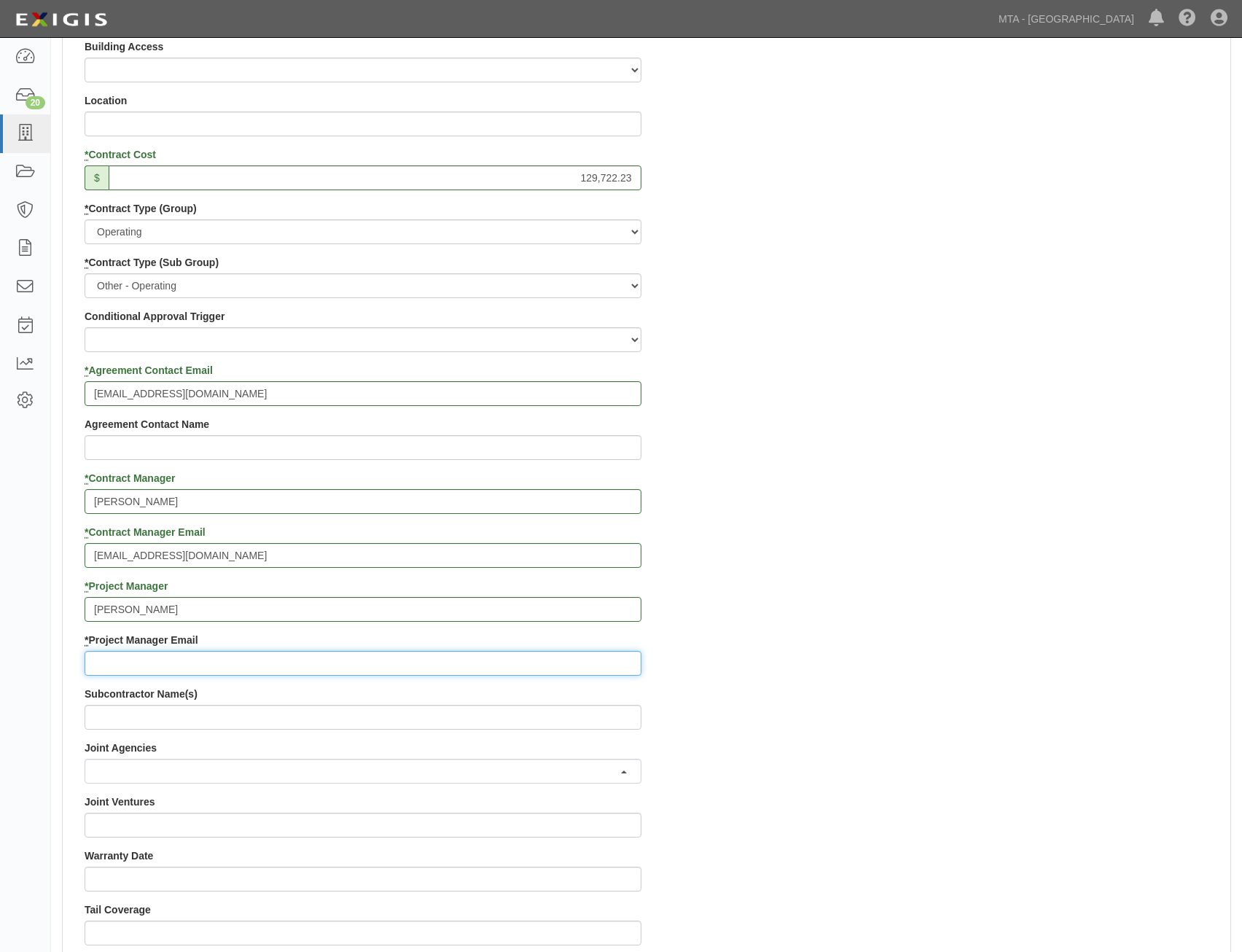
click at [435, 664] on input "* Project Manager Email" at bounding box center [362, 663] width 557 height 25
paste input "cpender@lirr.org"
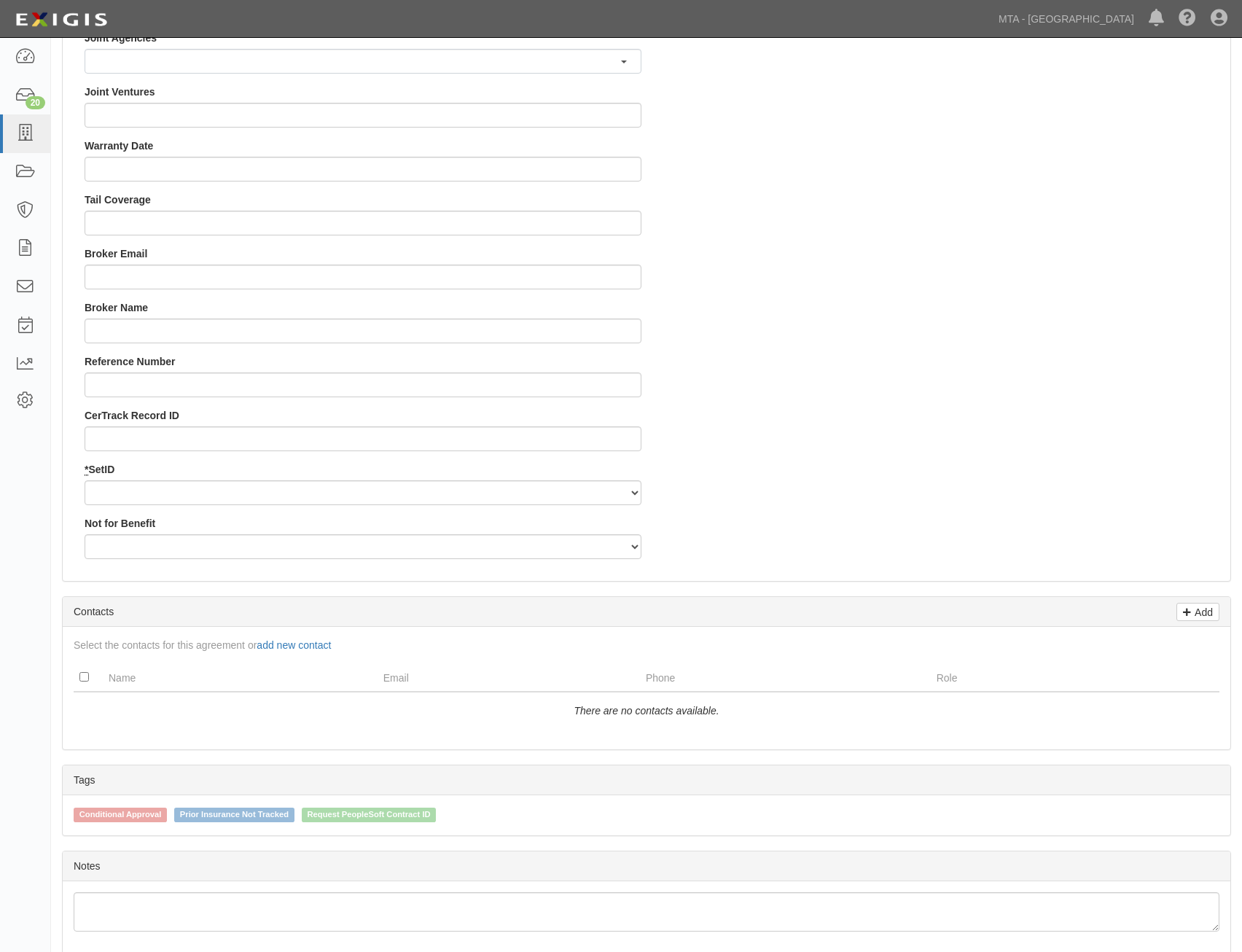
scroll to position [1313, 0]
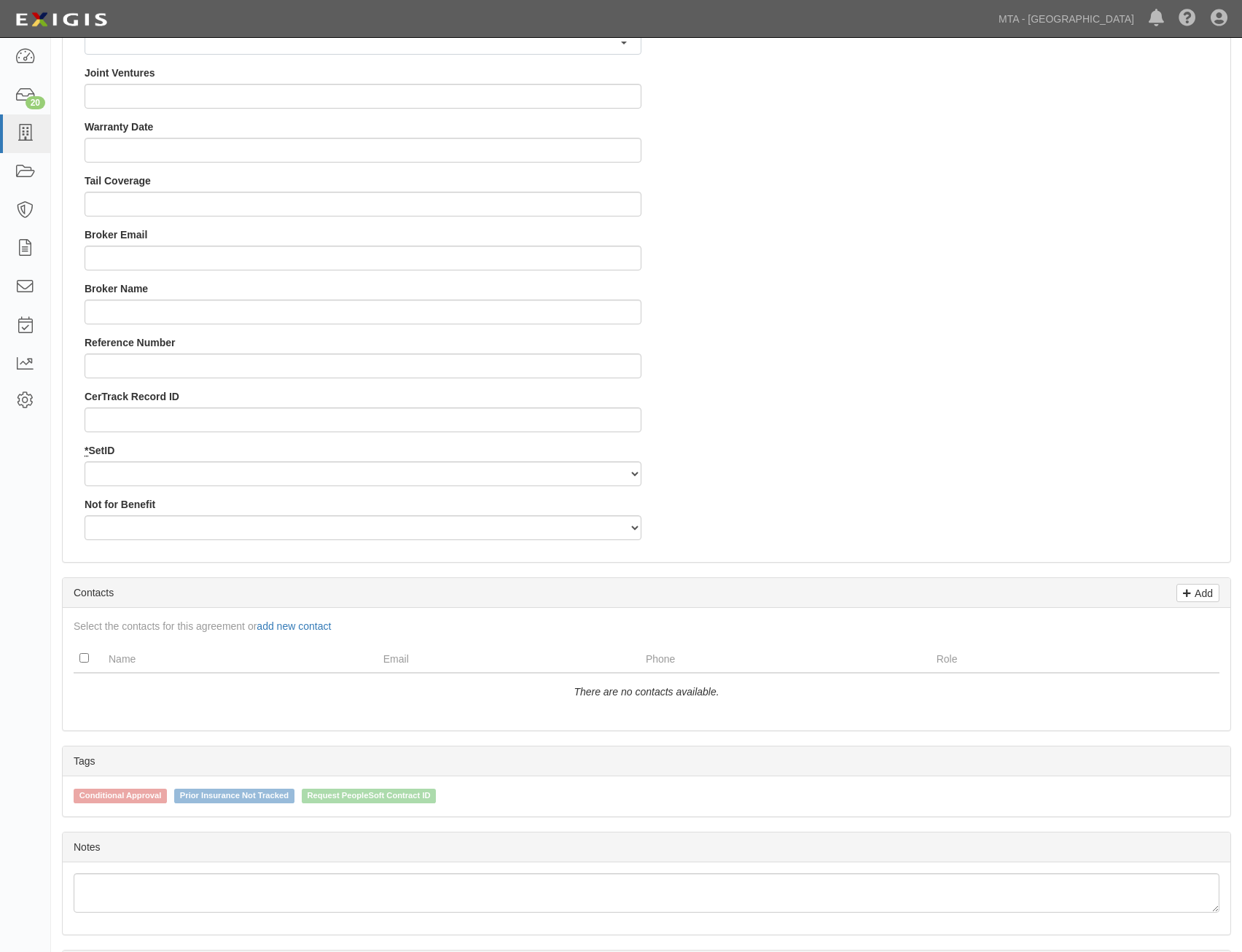
type input "cpender@lirr.org"
click at [530, 481] on select "LIRRD" at bounding box center [362, 474] width 557 height 25
select select "93"
click at [84, 462] on select "LIRRD" at bounding box center [362, 474] width 557 height 25
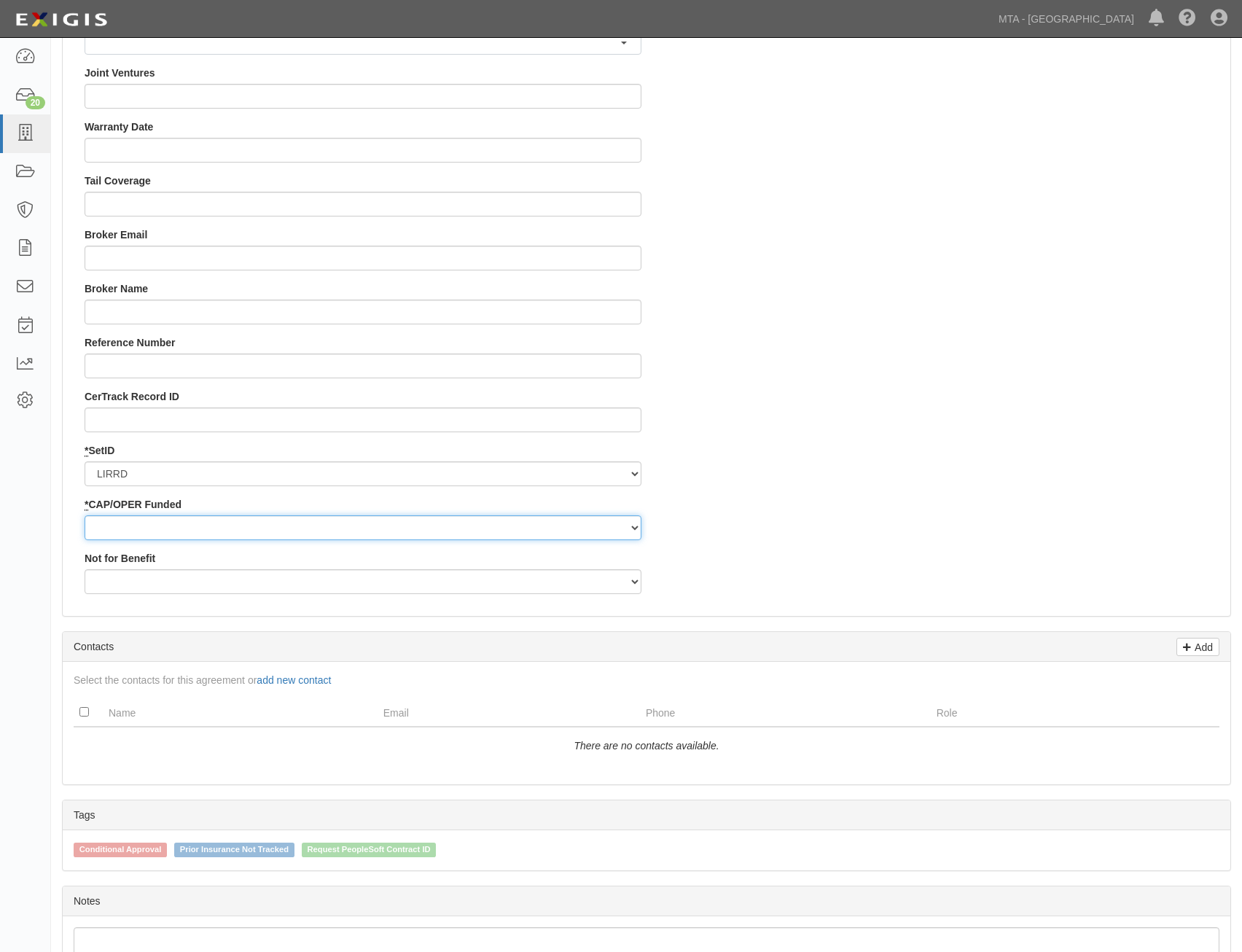
click at [562, 530] on select "Capital Operating" at bounding box center [362, 527] width 557 height 25
select select "353"
click at [84, 515] on select "Capital Operating" at bounding box center [362, 527] width 557 height 25
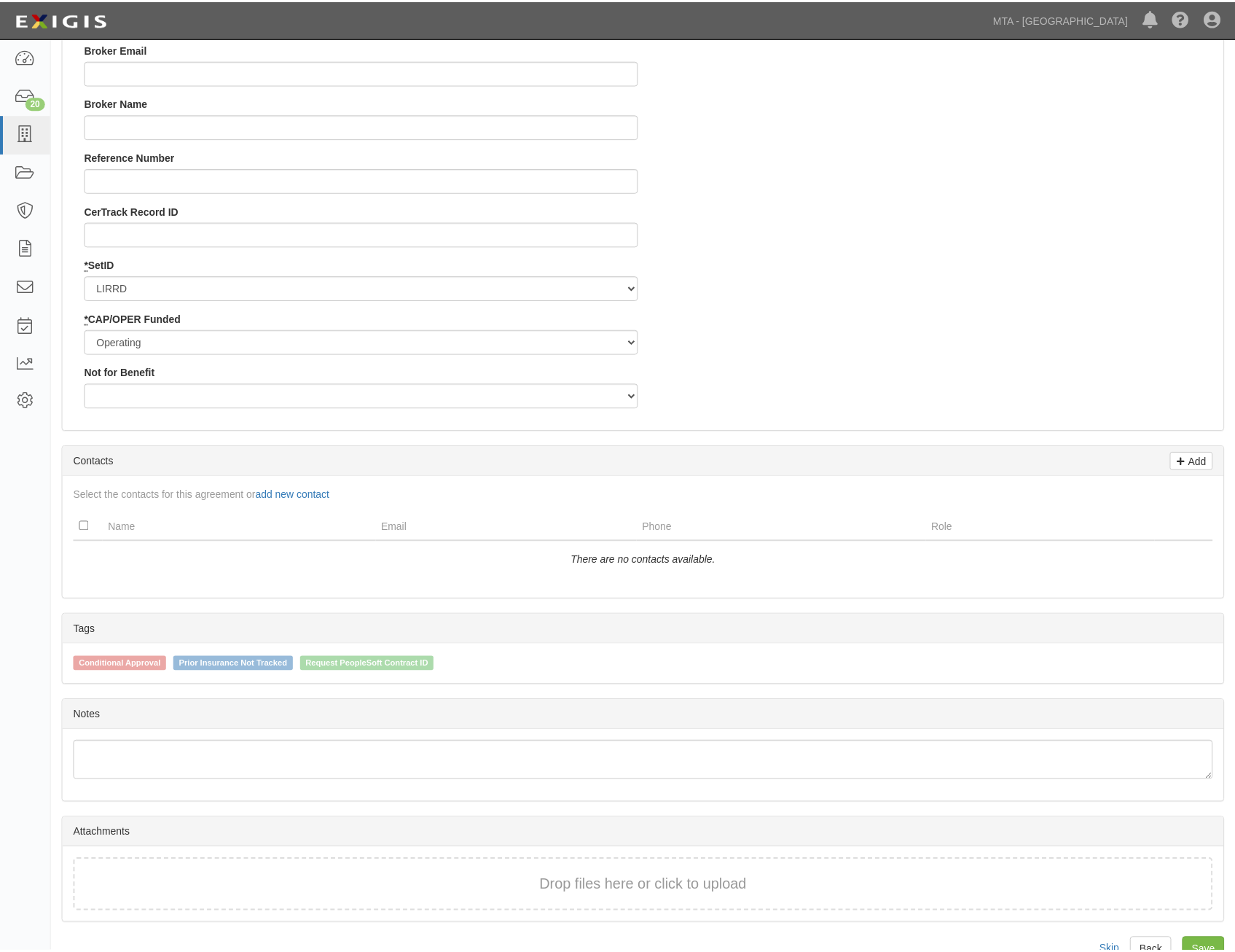
scroll to position [1532, 0]
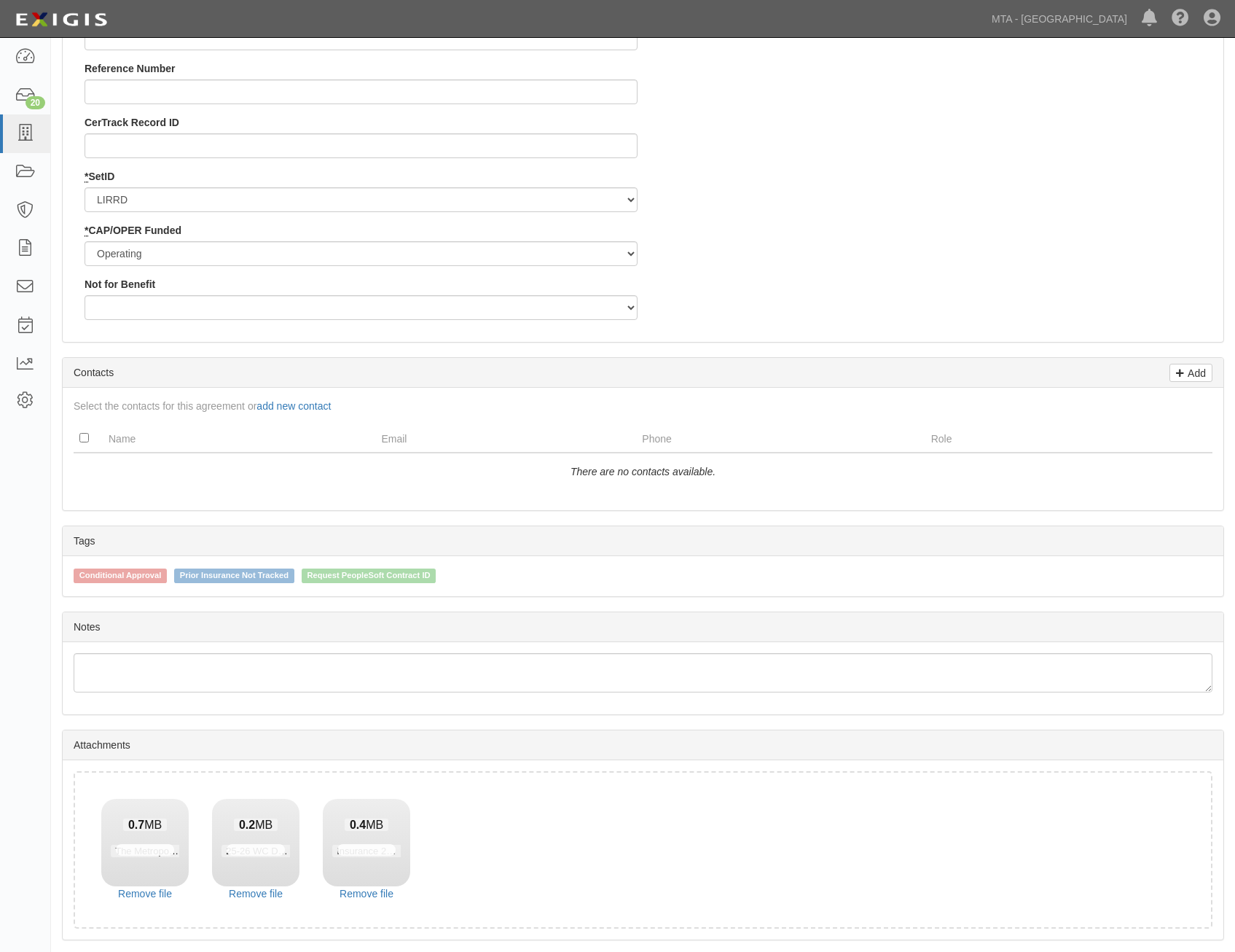
scroll to position [1636, 0]
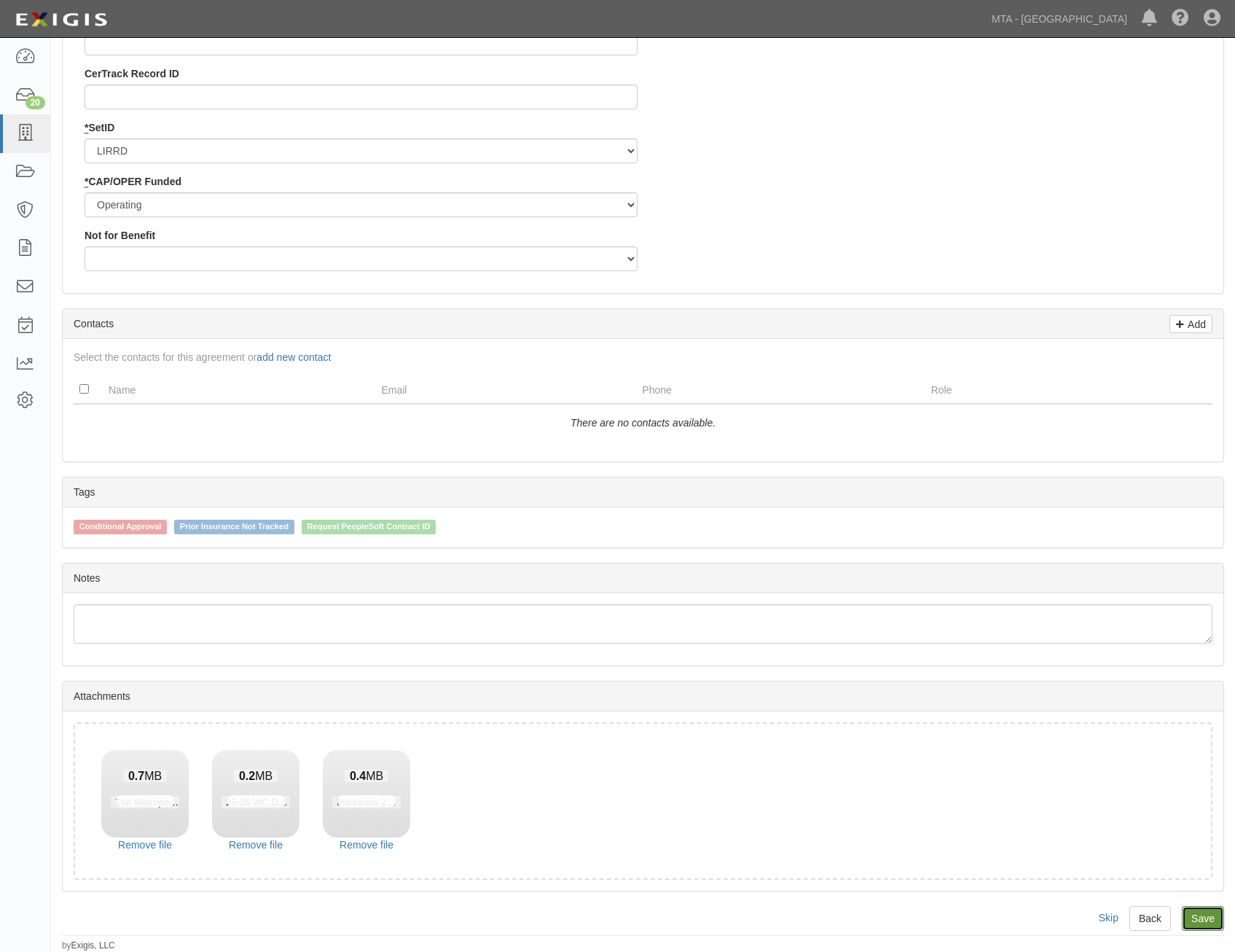
click at [1202, 913] on link "Save" at bounding box center [1203, 918] width 43 height 25
type input "129722.23"
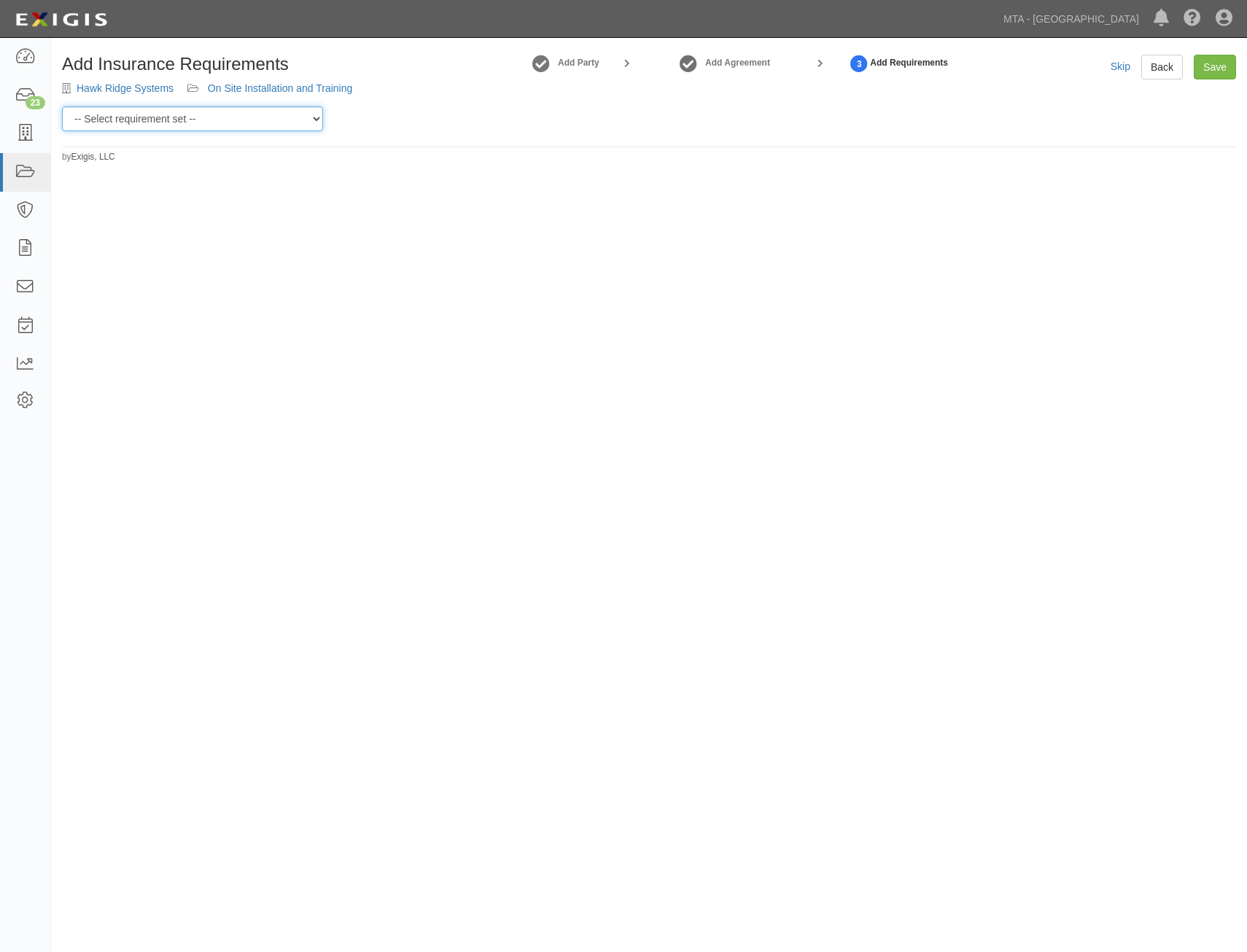
click at [247, 118] on select "-- Select requirement set -- Basic Basic Enhanced Option for Operating Agreemen…" at bounding box center [192, 118] width 260 height 25
select select "7456"
click at [62, 106] on select "-- Select requirement set -- Basic Basic Enhanced Option for Operating Agreemen…" at bounding box center [192, 118] width 260 height 25
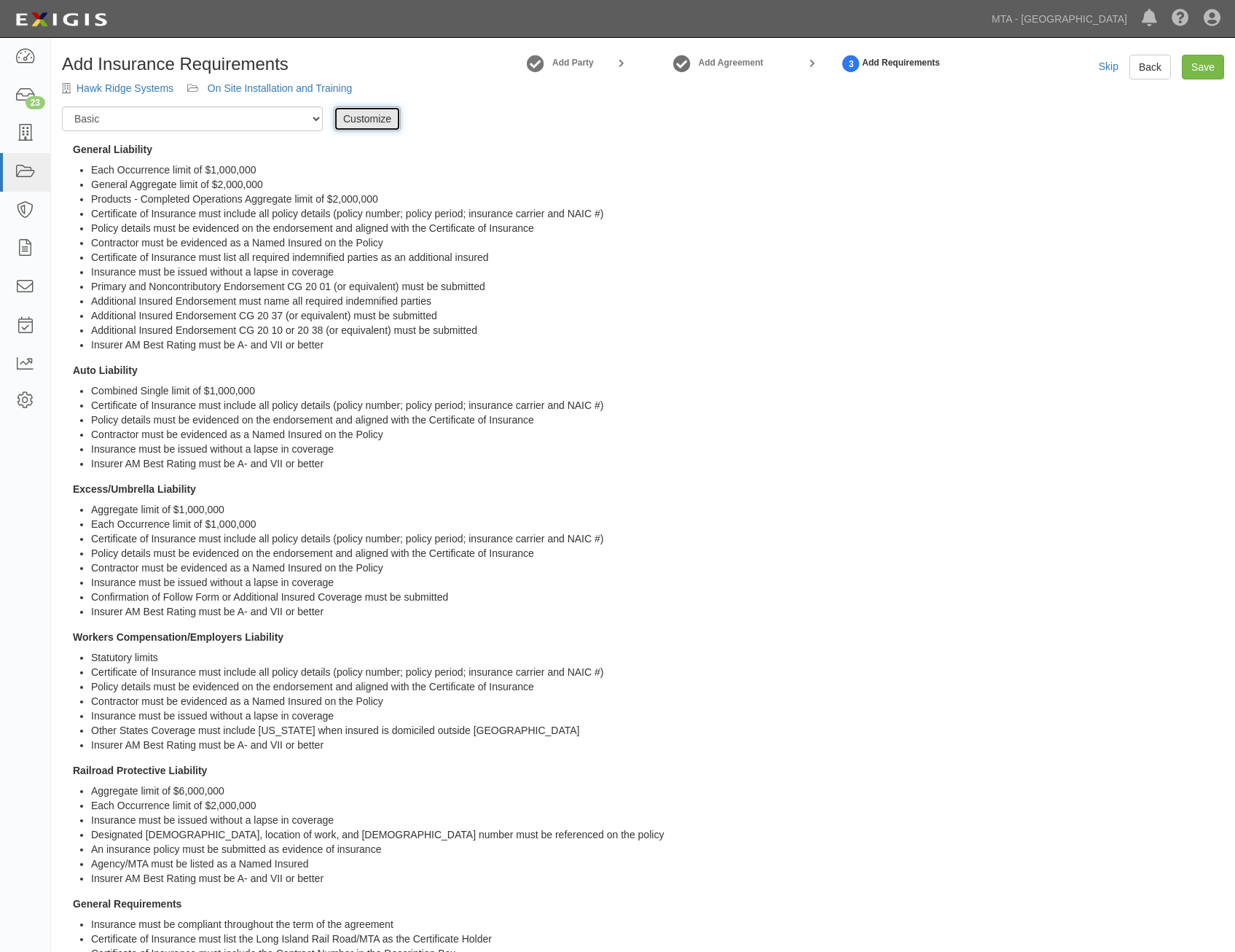
click at [374, 121] on link "Customize" at bounding box center [367, 118] width 67 height 25
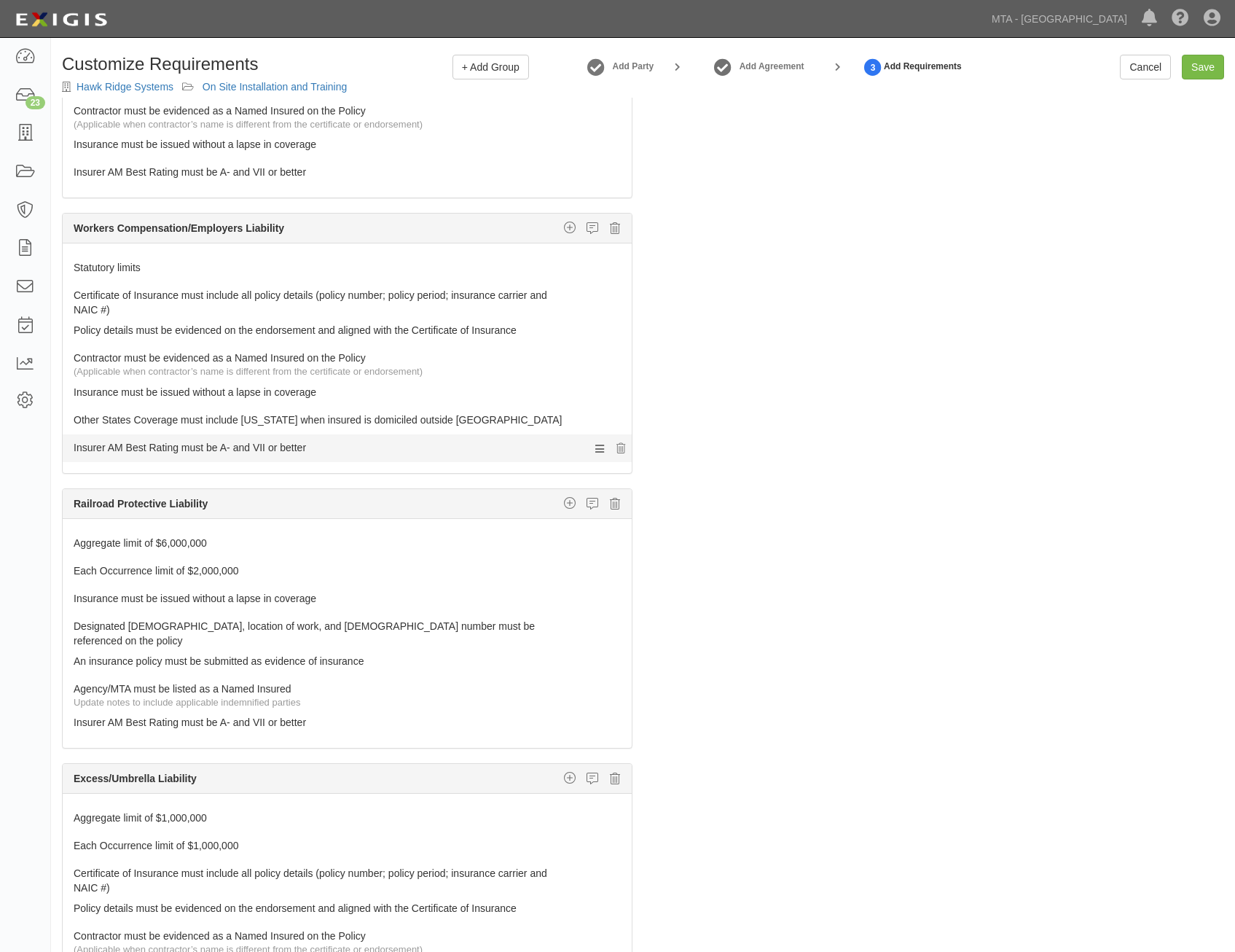
scroll to position [656, 0]
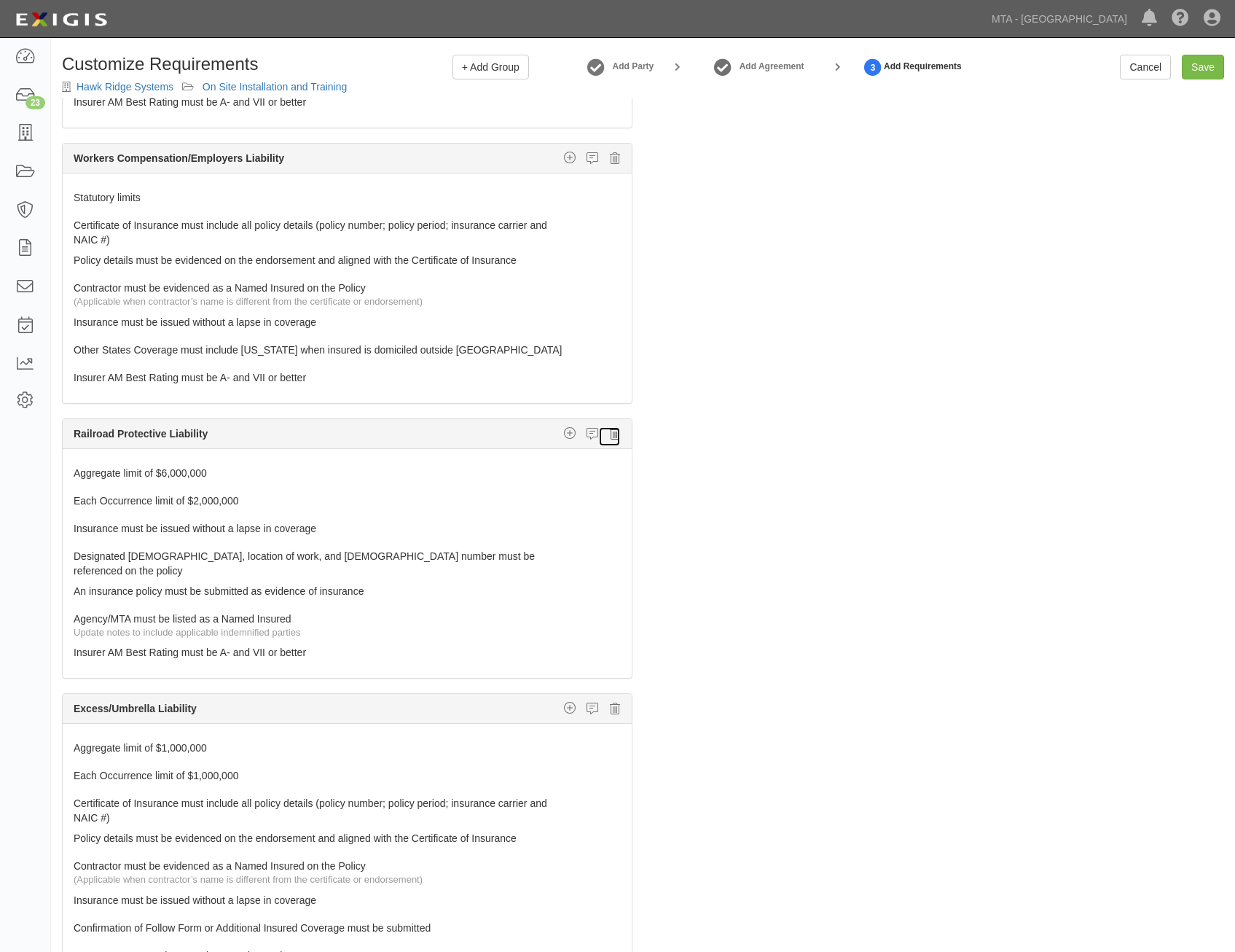
click at [610, 436] on icon at bounding box center [615, 433] width 10 height 13
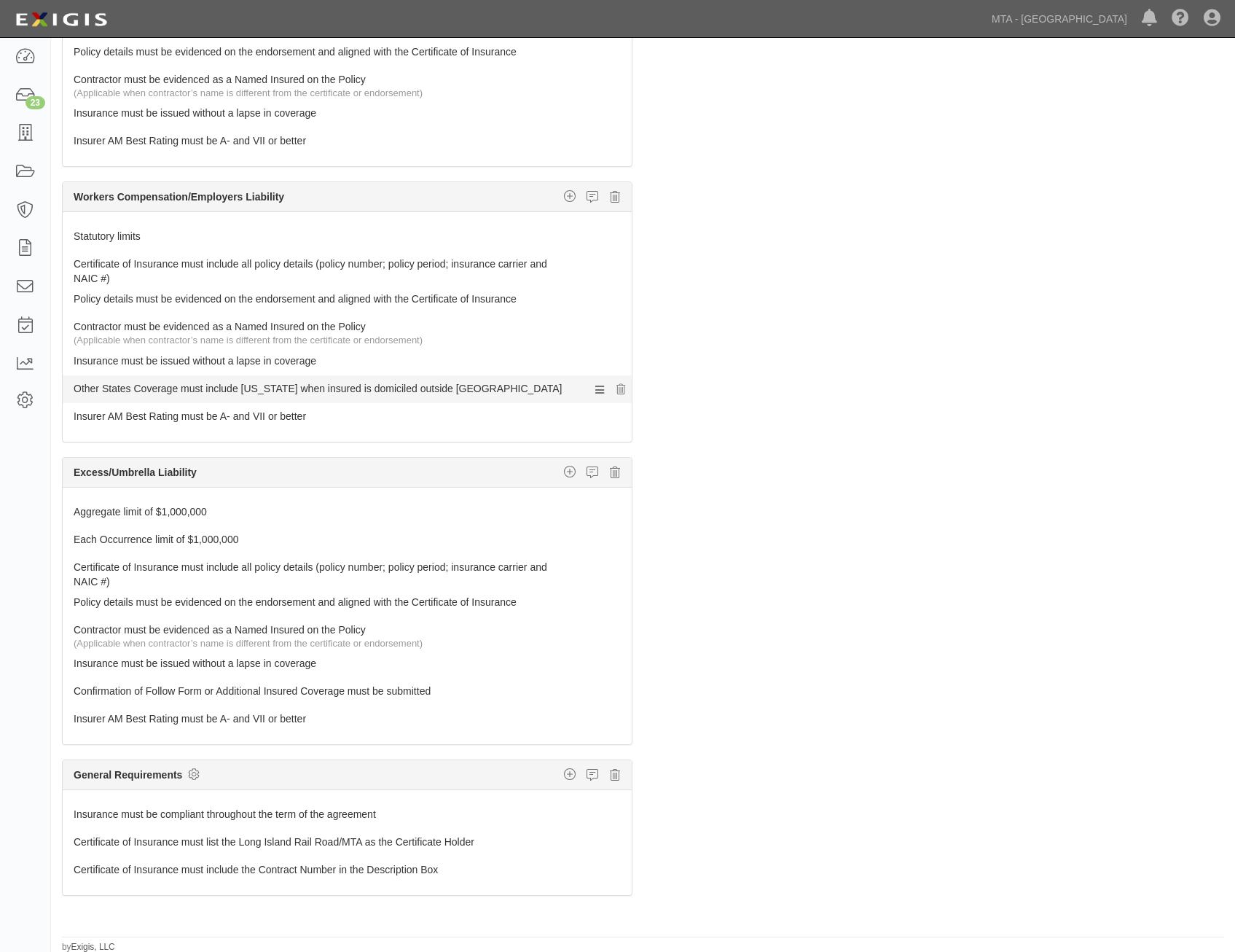
scroll to position [93, 0]
click at [610, 474] on icon at bounding box center [615, 471] width 10 height 13
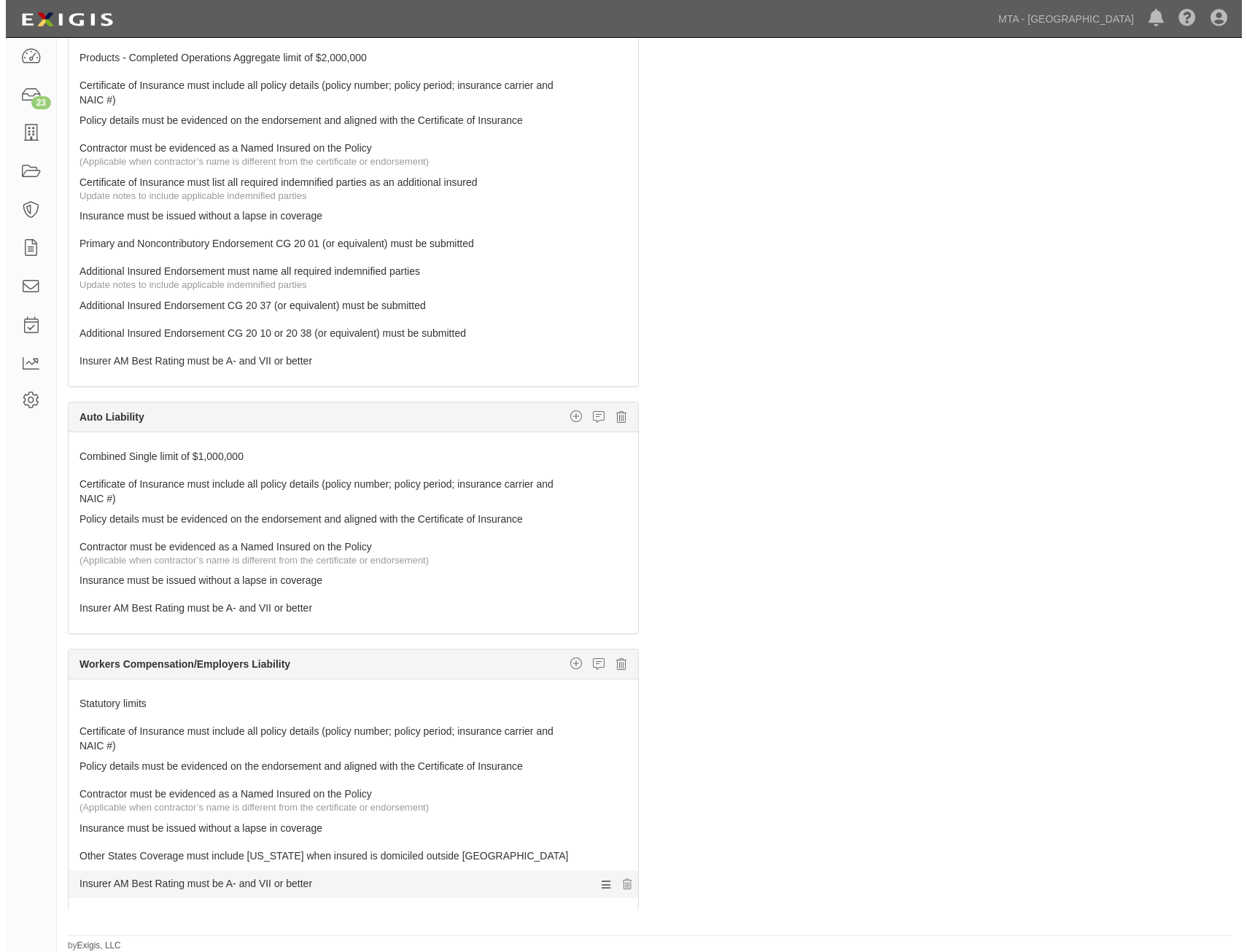
scroll to position [223, 0]
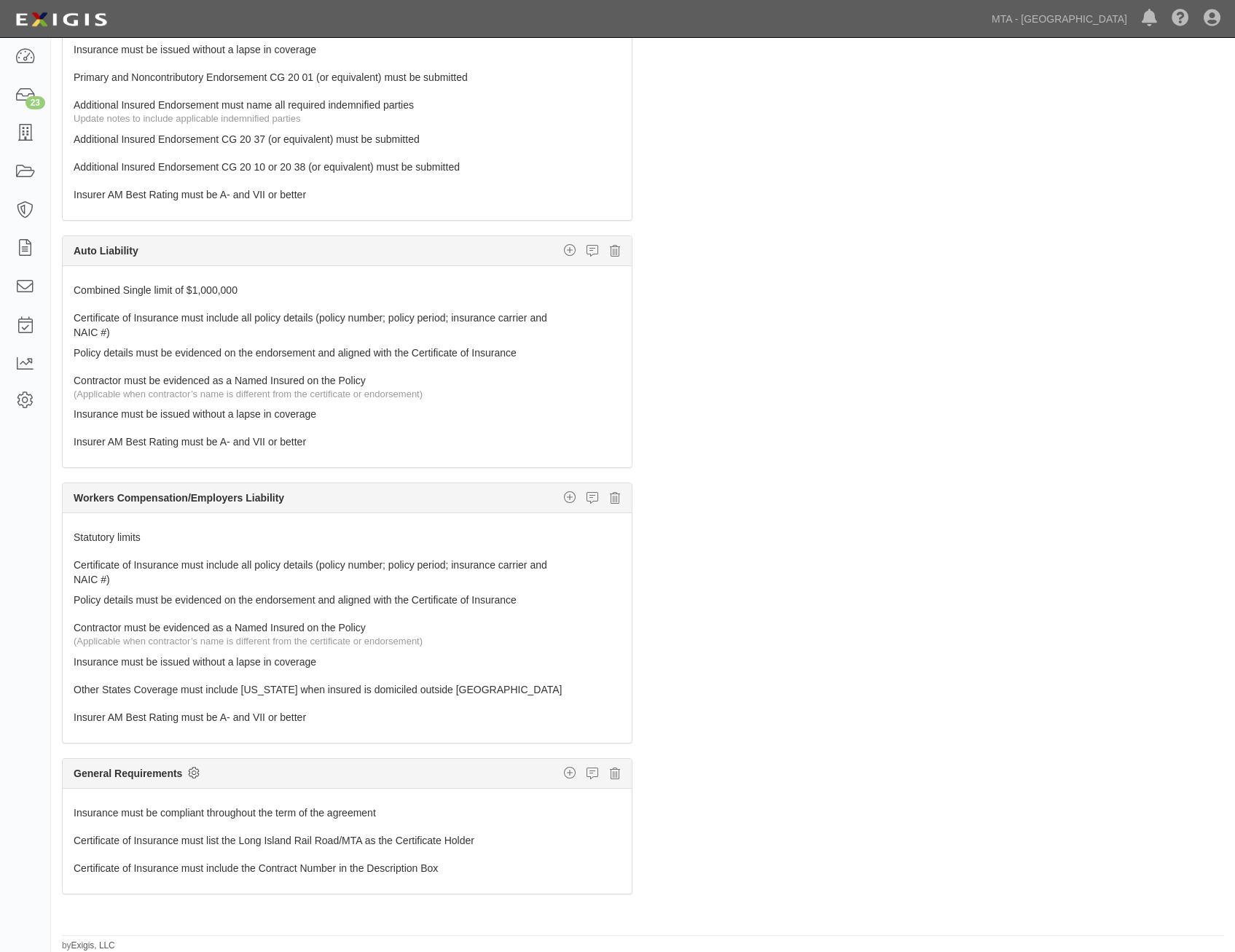
click at [192, 776] on icon at bounding box center [194, 773] width 12 height 13
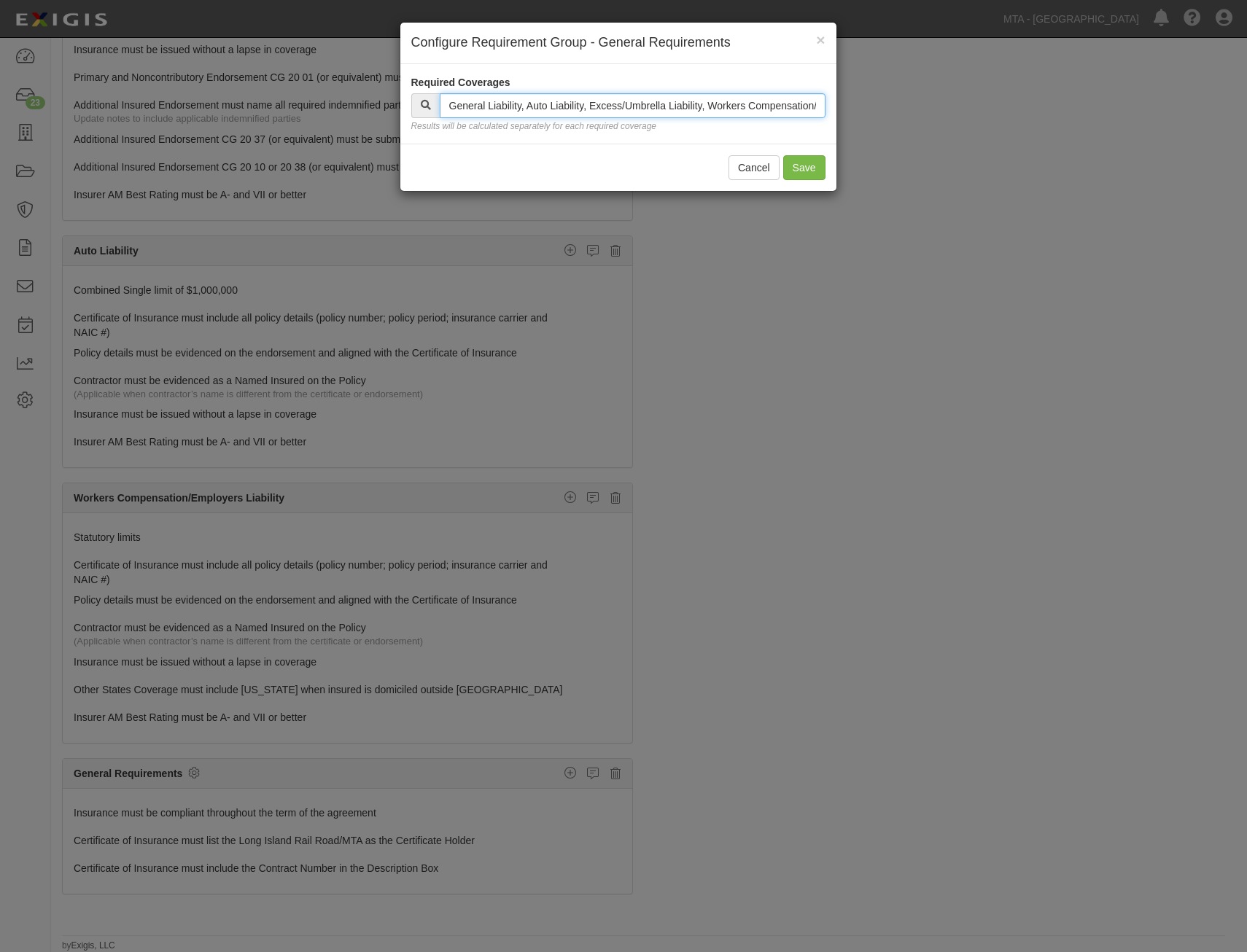
click at [626, 104] on input "text" at bounding box center [632, 105] width 385 height 25
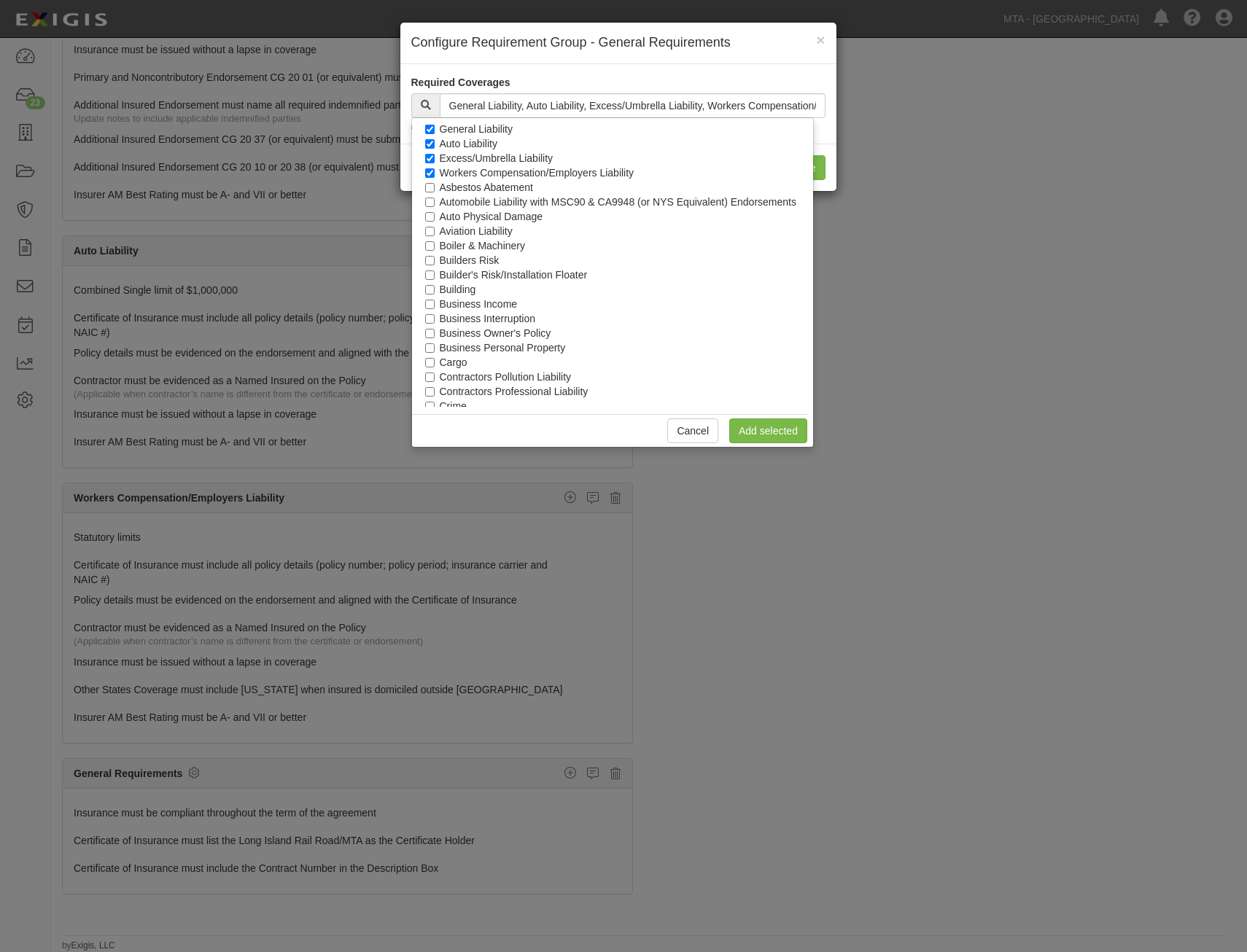
click at [484, 156] on label "Excess/Umbrella Liability" at bounding box center [496, 158] width 114 height 15
click at [435, 156] on input "Excess/Umbrella Liability" at bounding box center [430, 159] width 10 height 10
checkbox input "false"
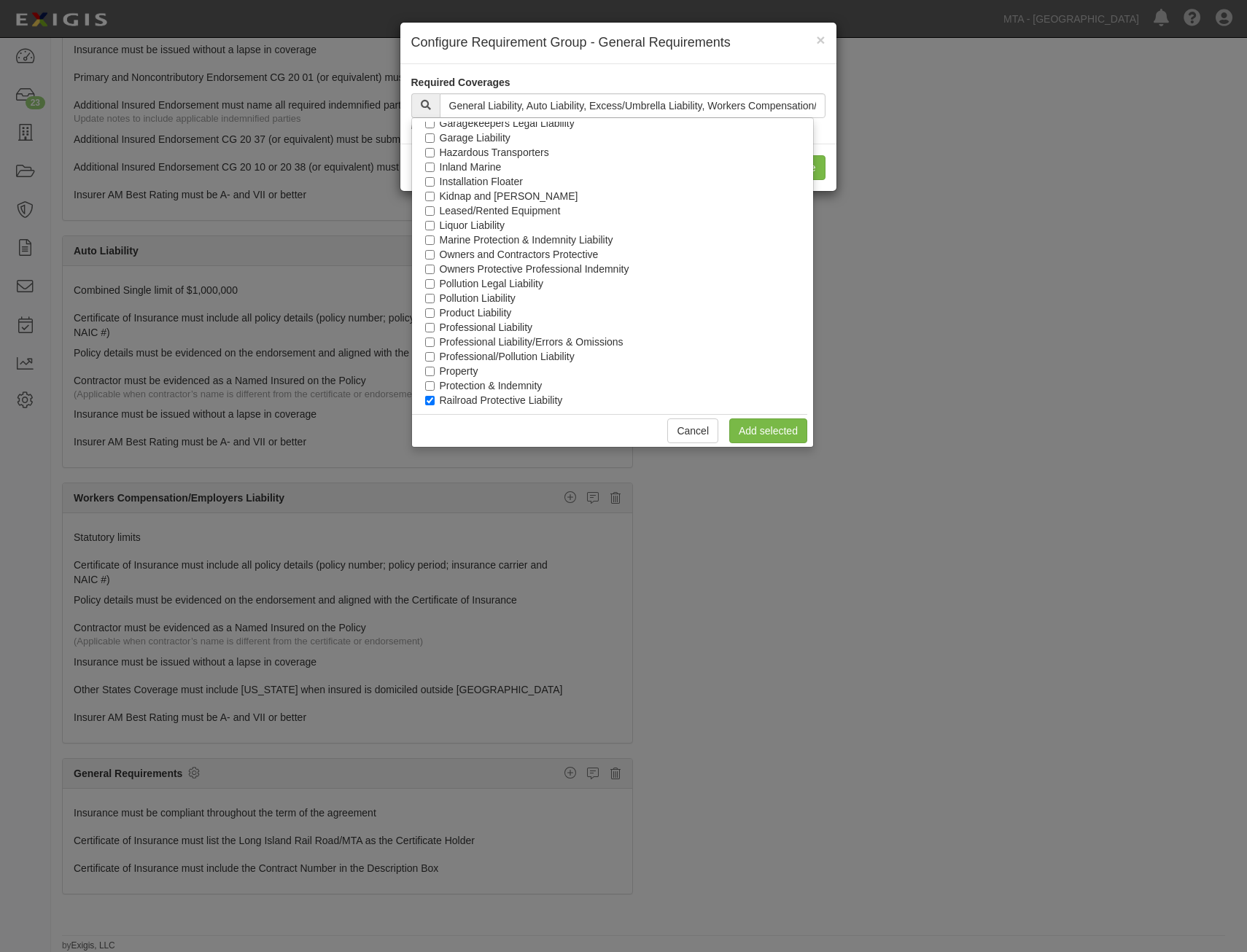
scroll to position [662, 0]
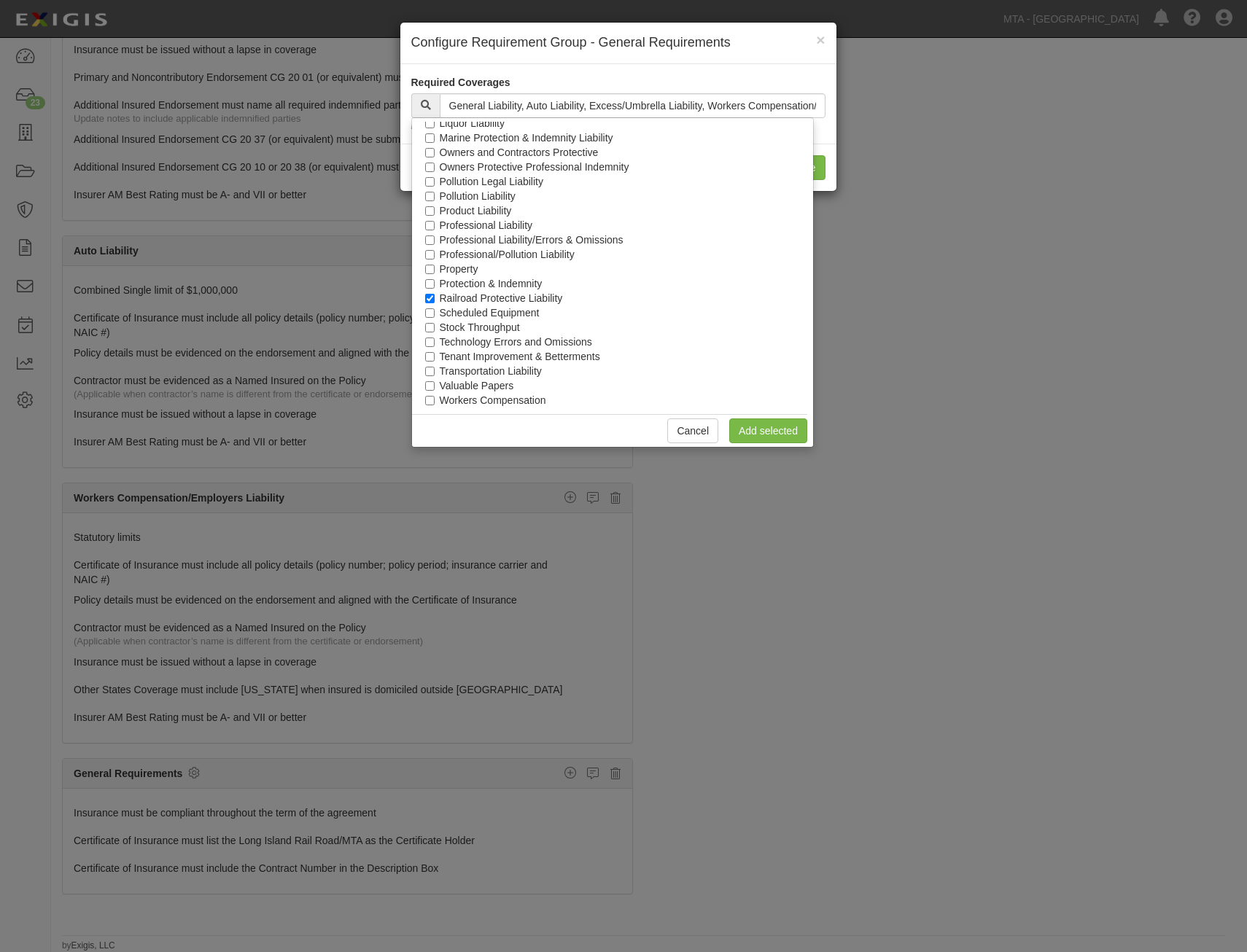
click at [520, 297] on label "Railroad Protective Liability" at bounding box center [501, 298] width 123 height 15
click at [435, 297] on input "Railroad Protective Liability" at bounding box center [430, 299] width 10 height 10
checkbox input "false"
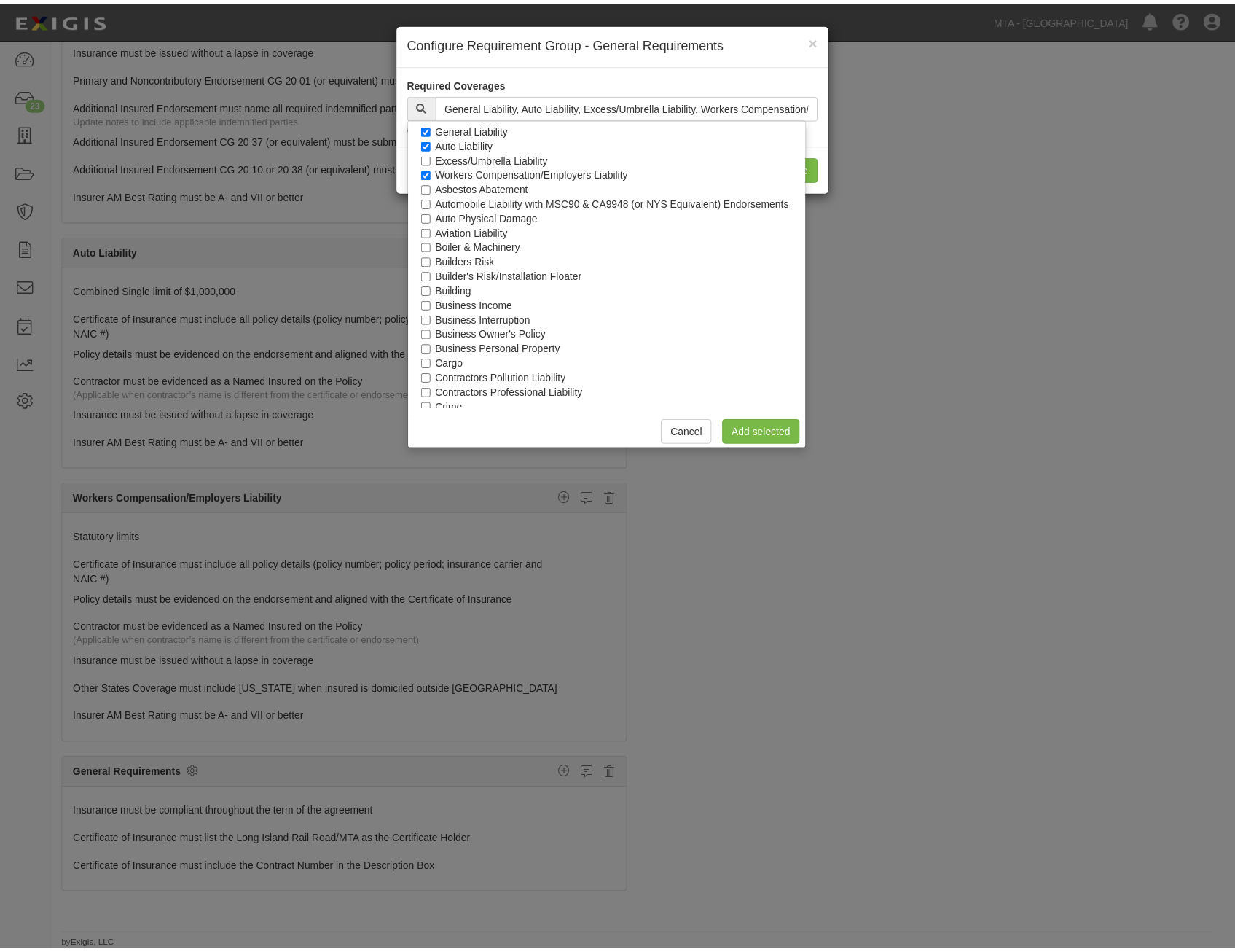
scroll to position [0, 0]
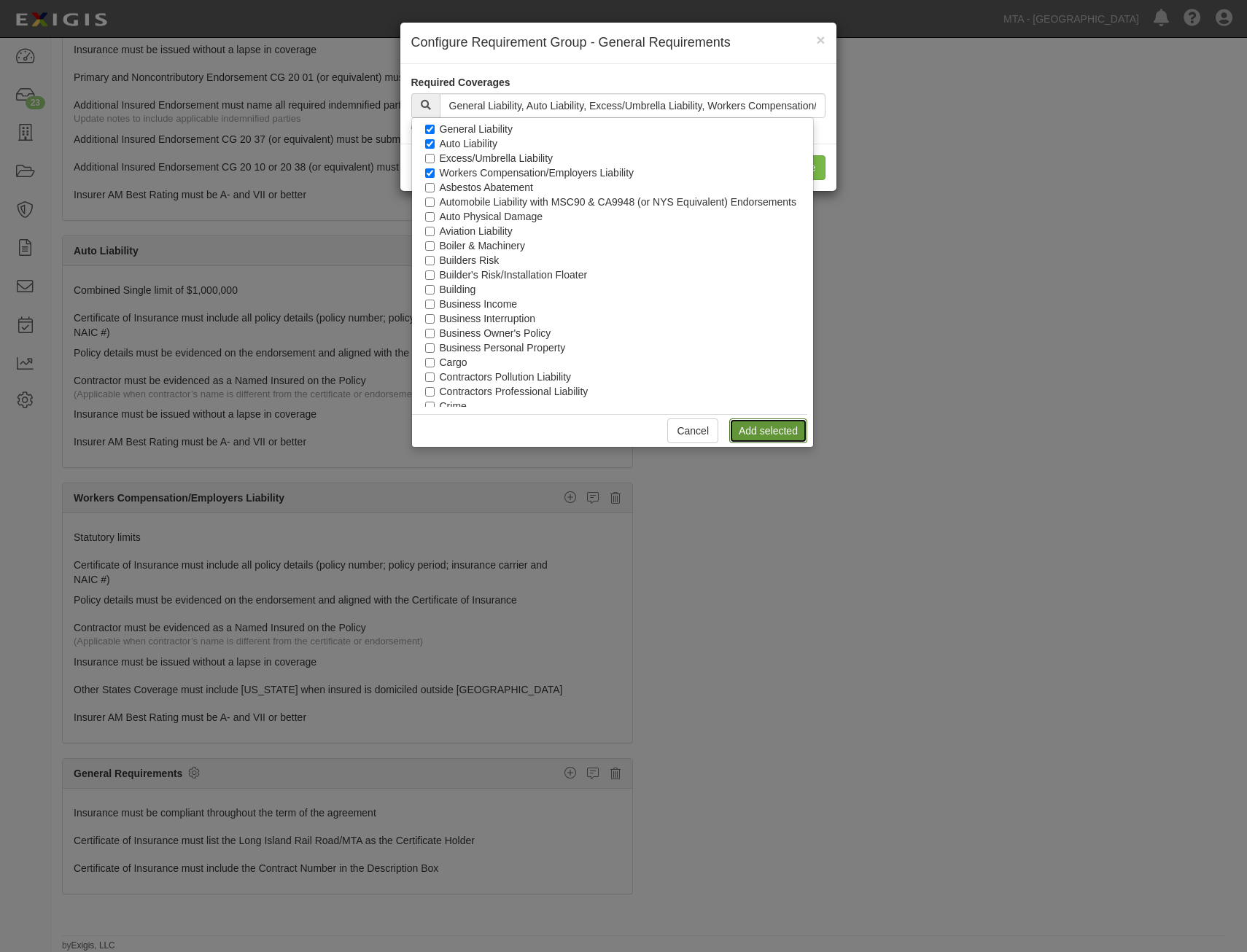
click at [794, 429] on link "Add selected" at bounding box center [768, 430] width 78 height 25
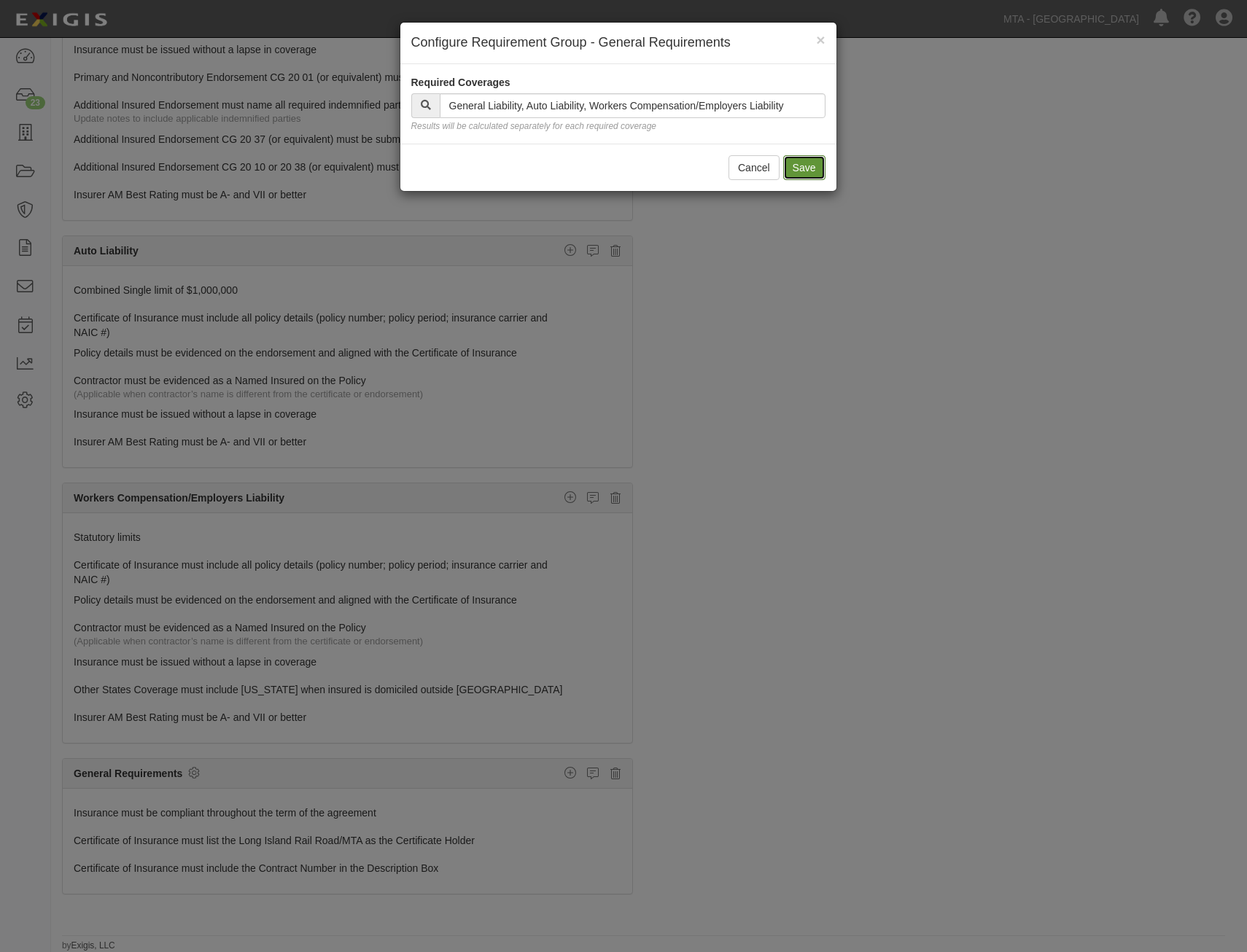
click at [817, 172] on button "Save" at bounding box center [803, 167] width 43 height 25
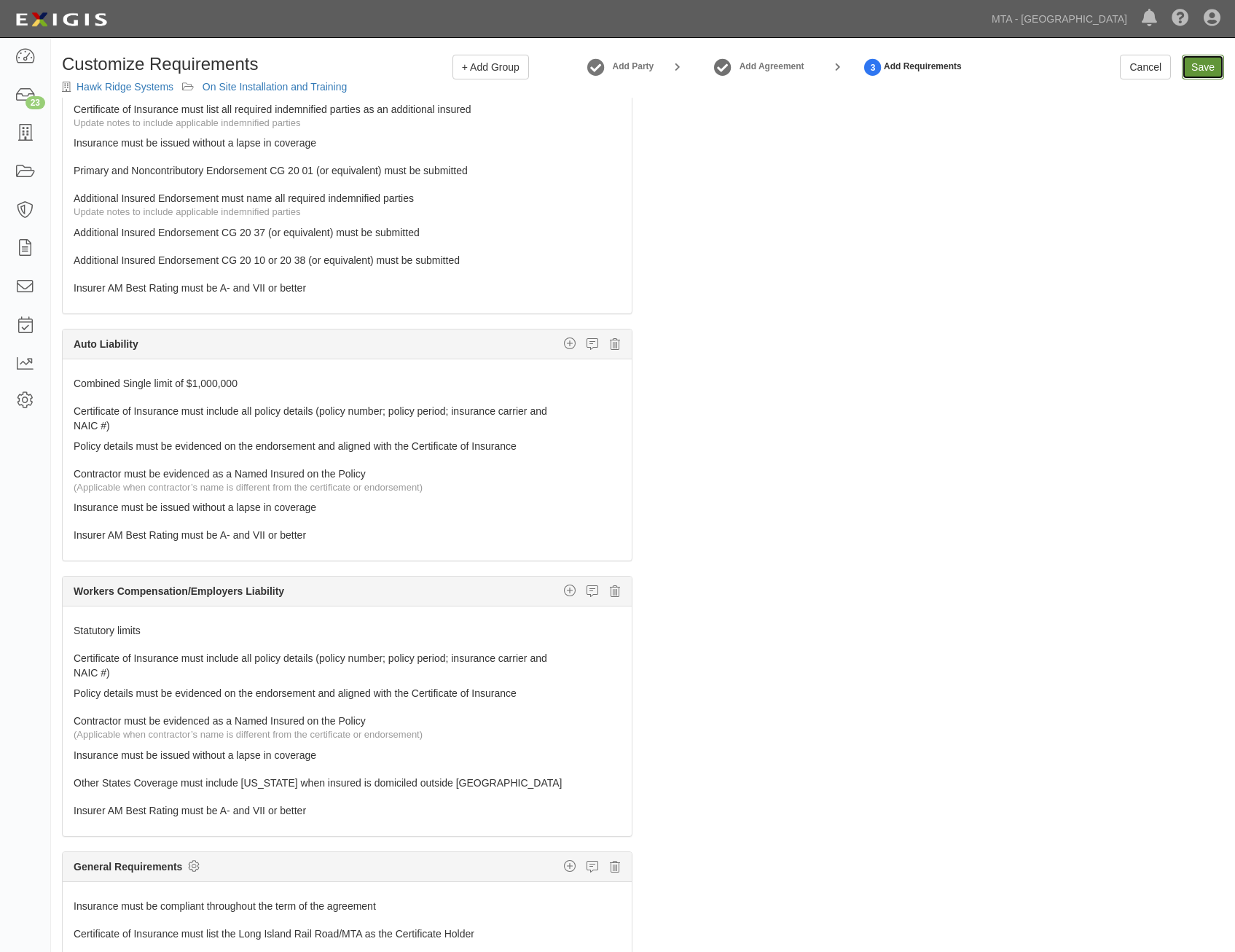
click at [1200, 61] on input "Save" at bounding box center [1203, 66] width 43 height 25
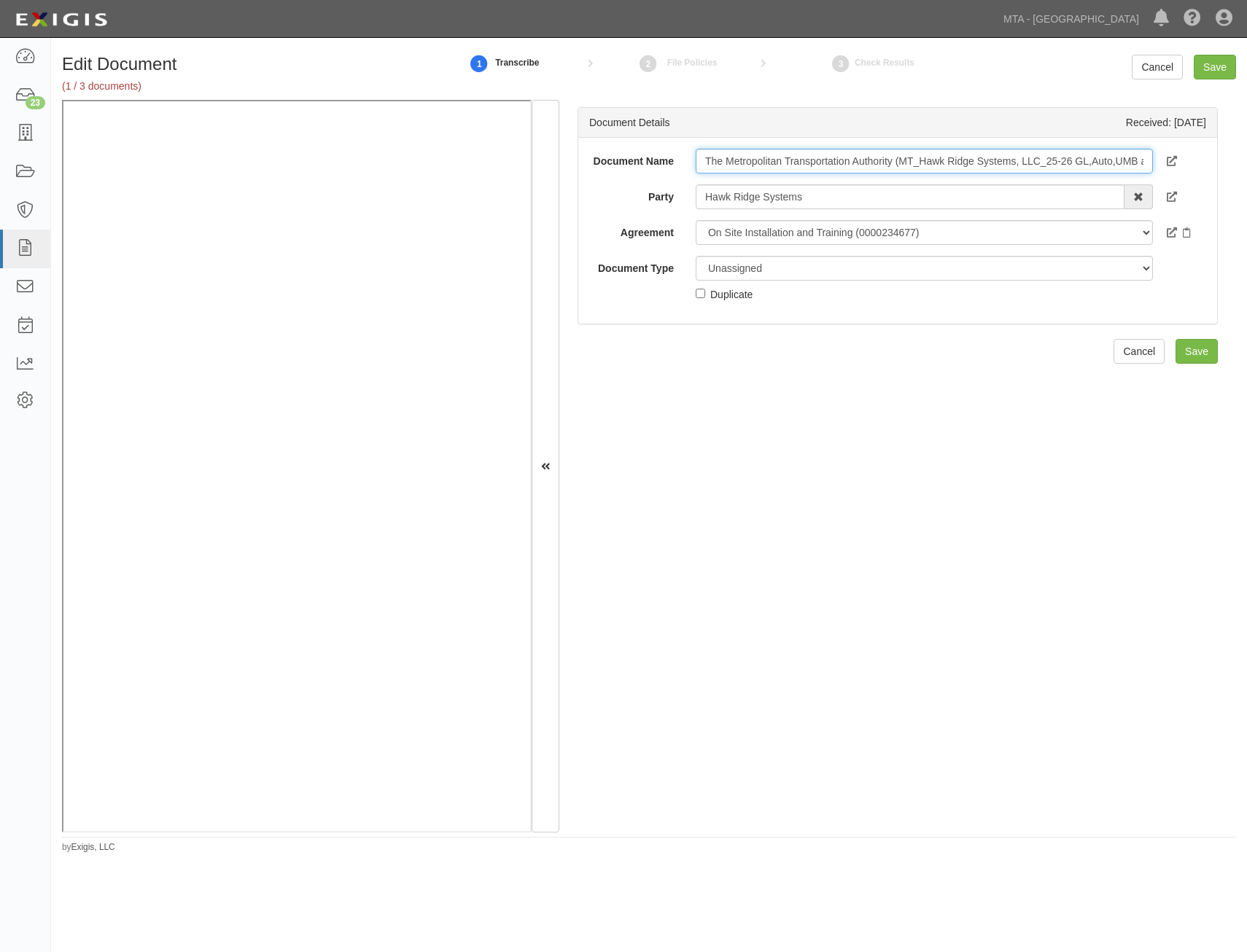
click at [940, 155] on input "The Metropolitan Transportation Authority (MT_Hawk Ridge Systems, LLC_25-26 GL,…" at bounding box center [923, 160] width 457 height 25
type input "COI with AIE"
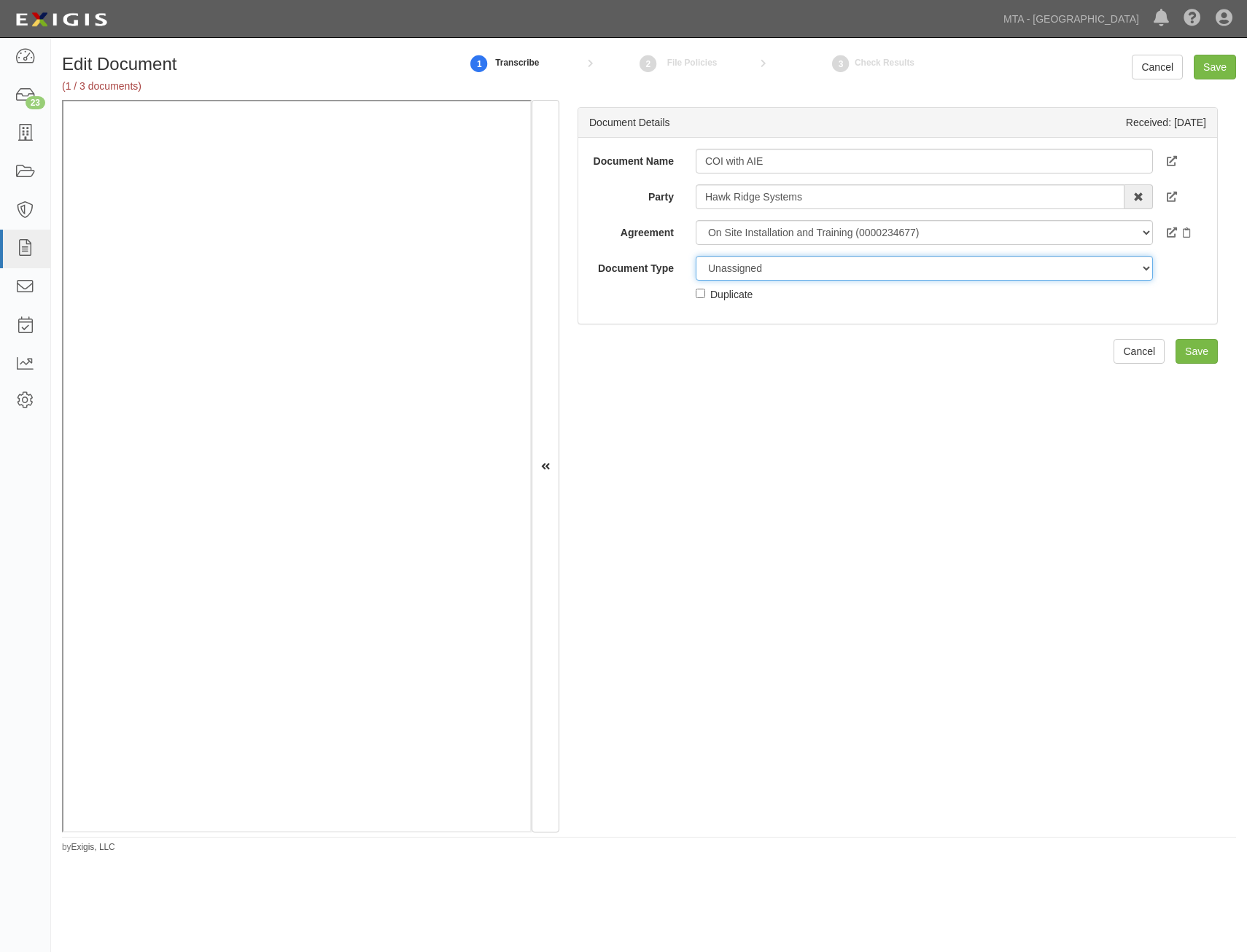
click at [816, 277] on select "Unassigned Binder Cancellation Notice Certificate Contract Endorsement Insuranc…" at bounding box center [923, 267] width 457 height 25
select select "CertificateDetail"
click at [695, 256] on select "Unassigned Binder Cancellation Notice Certificate Contract Endorsement Insuranc…" at bounding box center [923, 267] width 457 height 25
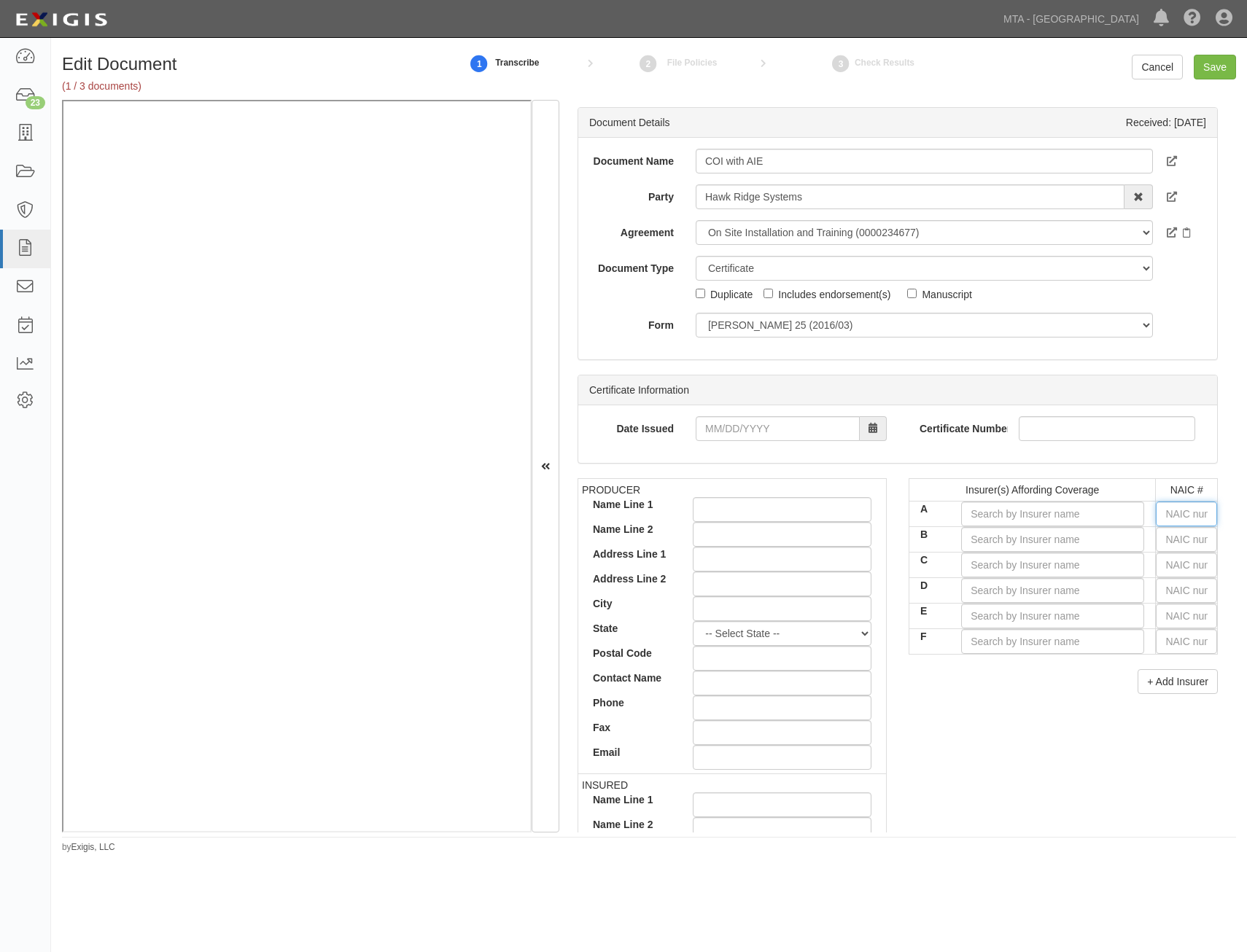
click at [1195, 514] on input "text" at bounding box center [1187, 513] width 61 height 25
click at [1185, 512] on input "text" at bounding box center [1187, 513] width 61 height 25
type input "25232"
type input "2"
type input "27928"
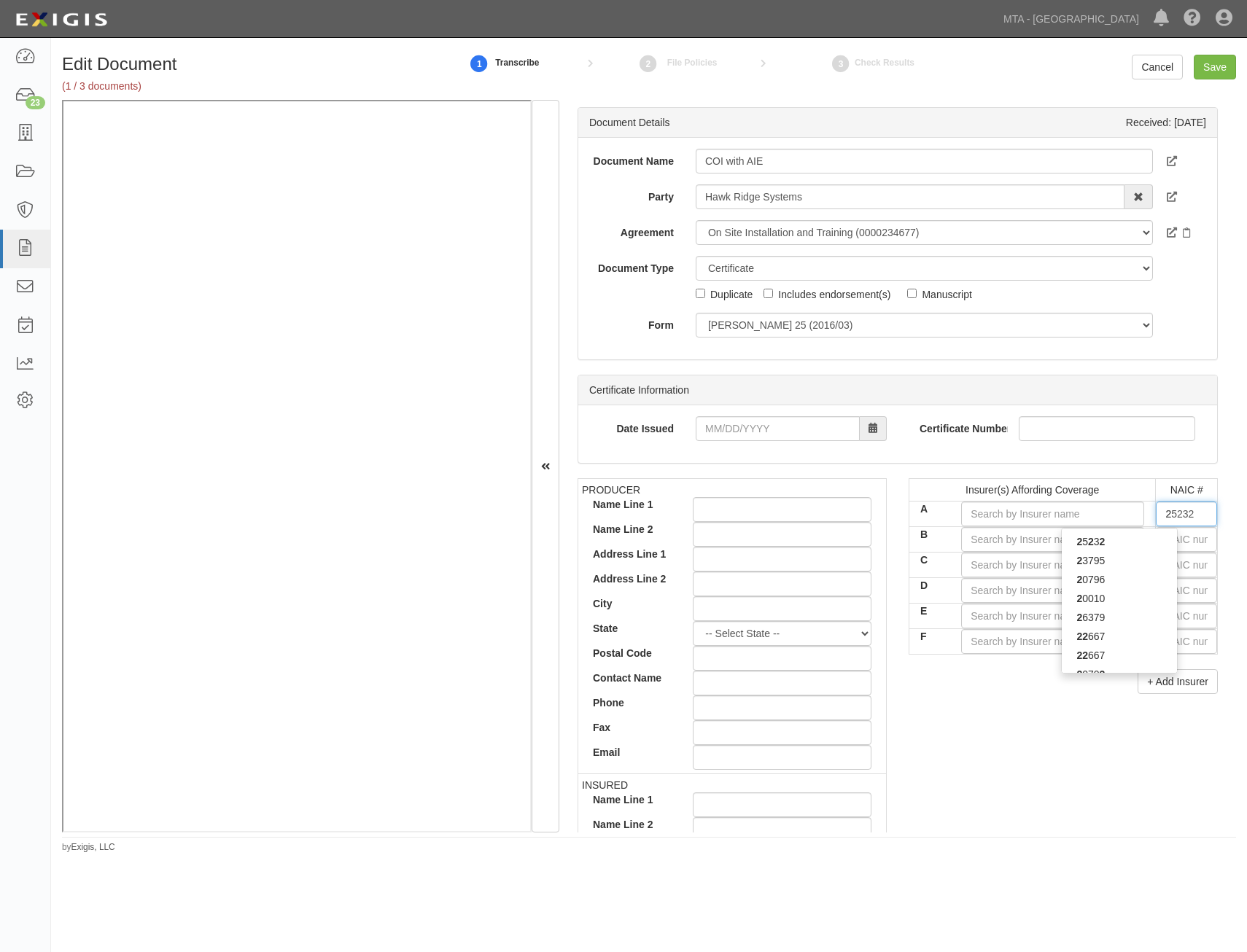
type input "27"
type input "27154"
type input "2715"
type input "27154"
click at [1145, 545] on div "27154" at bounding box center [1119, 541] width 115 height 19
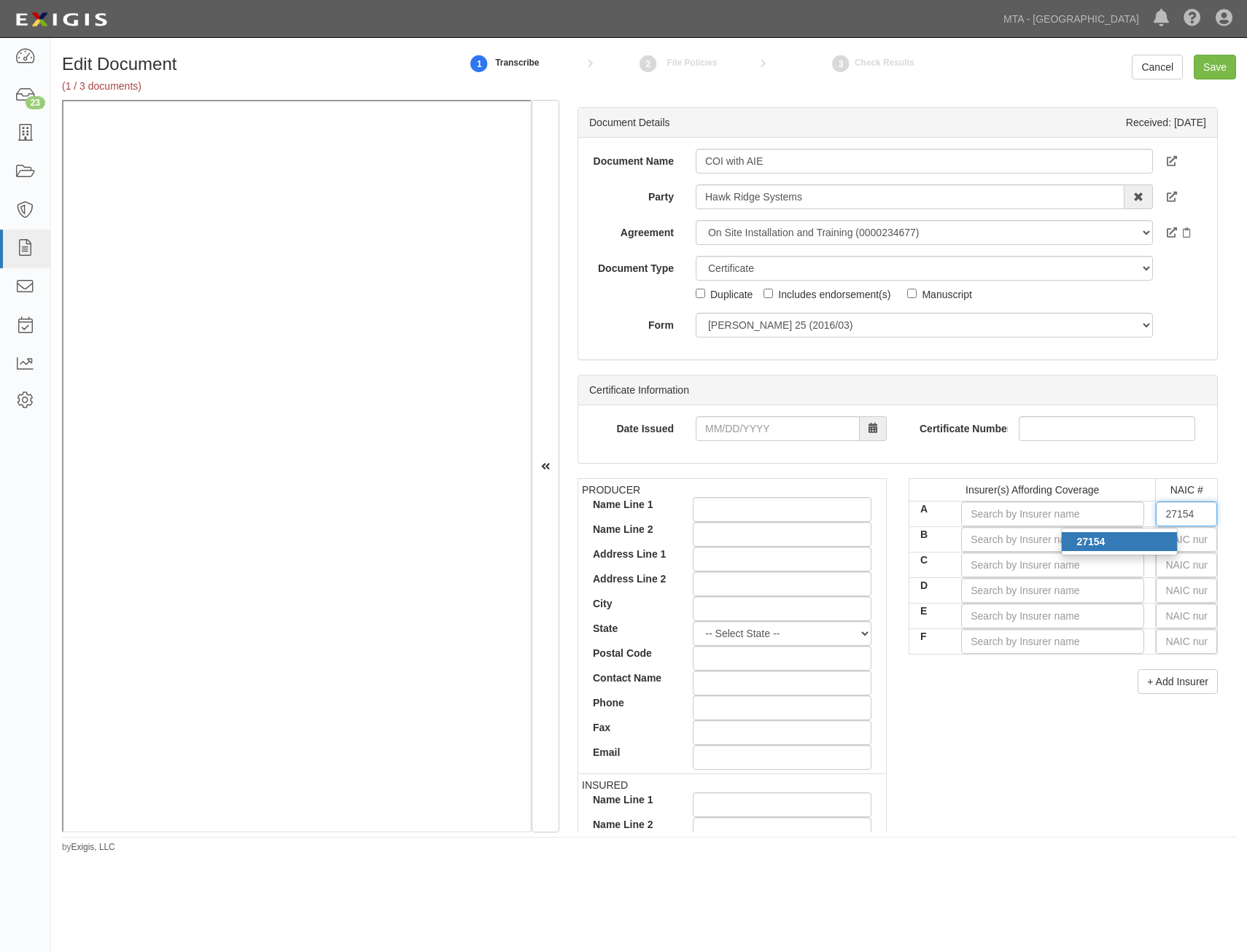
type input "Atlantic Specialty Insurance Company (A+ XV Rating)"
type input "27154"
click at [1008, 762] on div "PRODUCER Name Line 1 Name Line 2 Address Line 1 Address Line 2 City State -- Se…" at bounding box center [897, 731] width 662 height 506
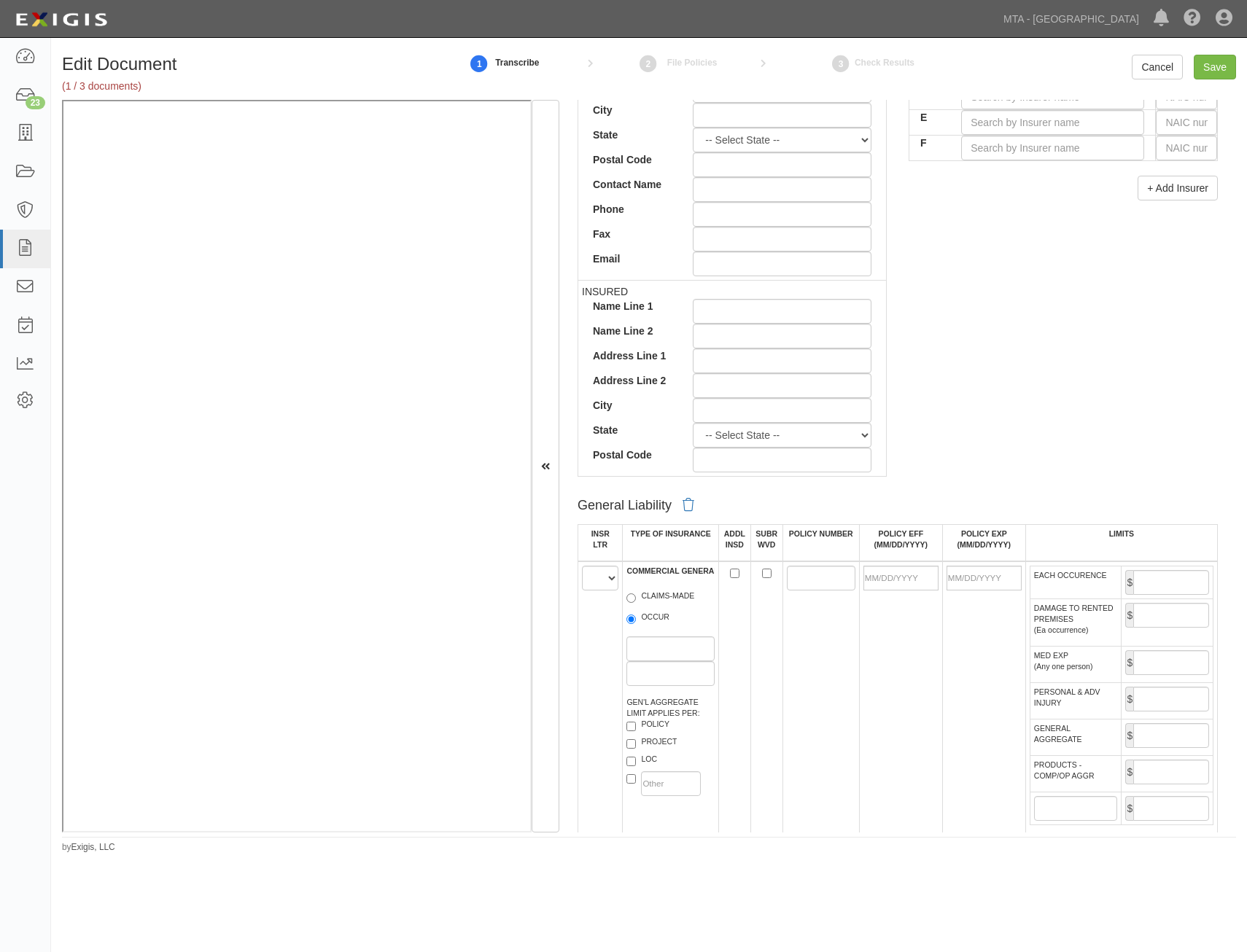
scroll to position [583, 0]
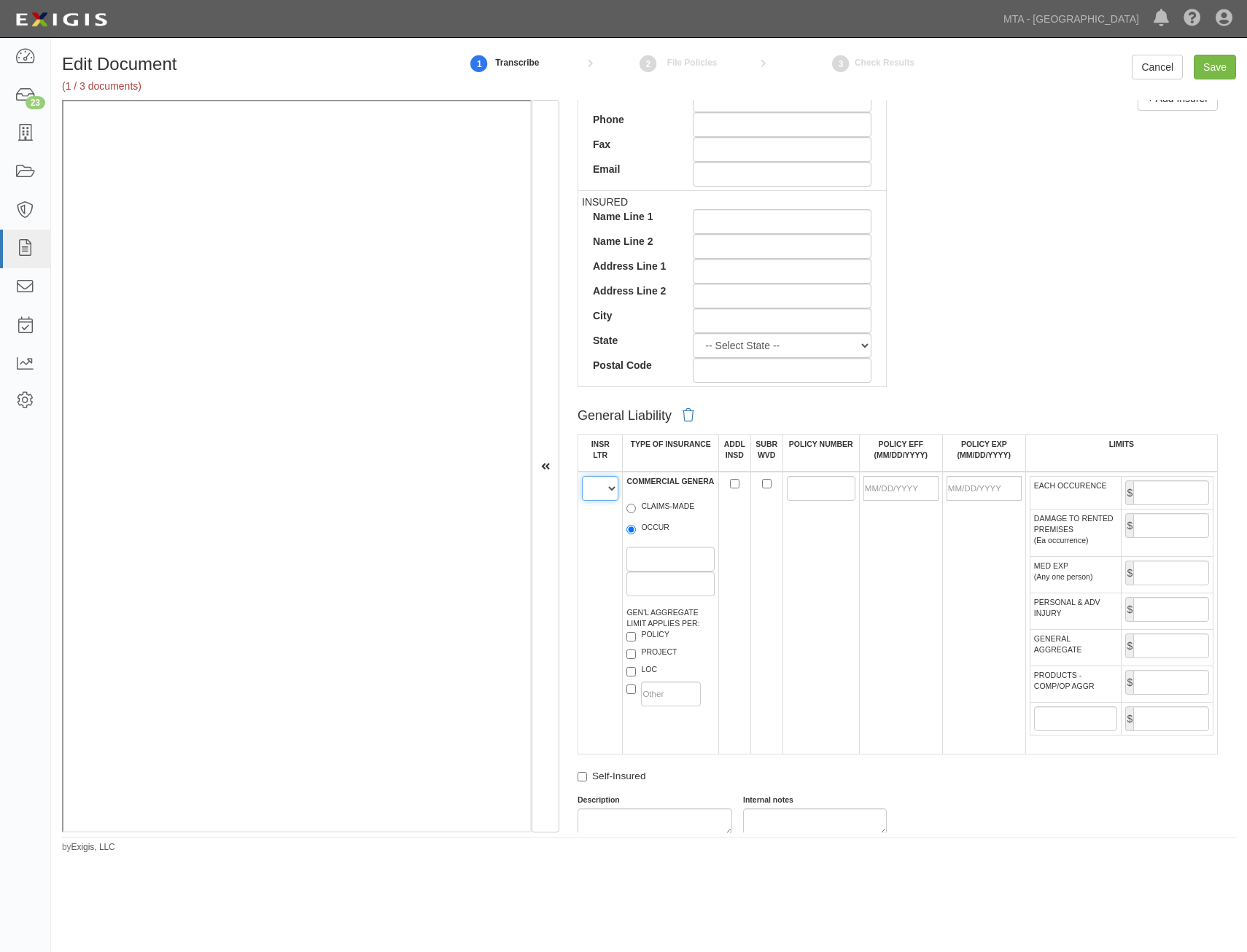
click at [601, 494] on select "A B C D E F" at bounding box center [599, 488] width 37 height 25
select select "A"
click at [581, 476] on select "A B C D E F" at bounding box center [599, 488] width 37 height 25
click at [653, 525] on label "OCCUR" at bounding box center [647, 529] width 43 height 15
click at [636, 525] on input "OCCUR" at bounding box center [631, 530] width 10 height 10
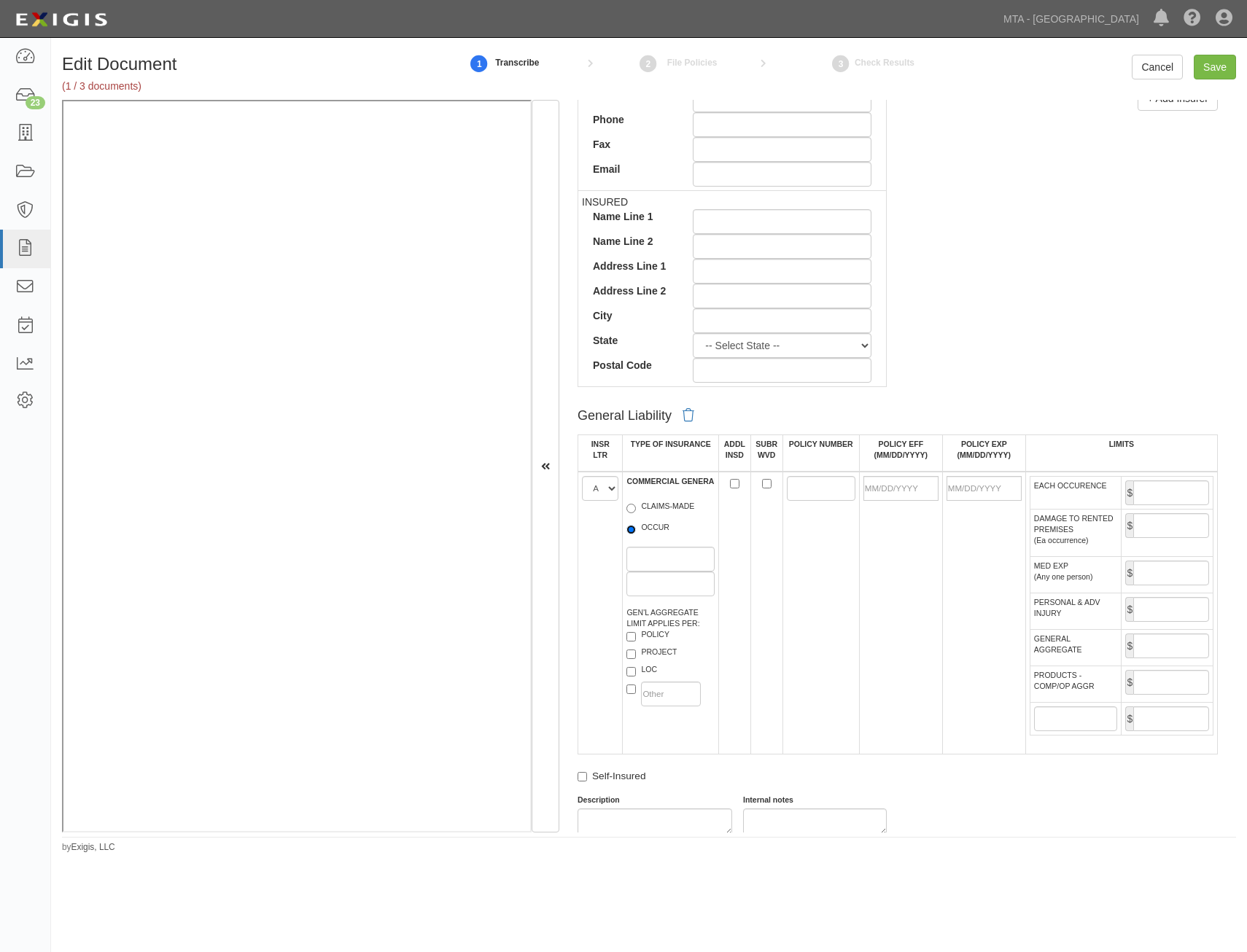
radio input "true"
click at [655, 634] on label "POLICY" at bounding box center [647, 636] width 43 height 15
click at [636, 634] on input "POLICY" at bounding box center [631, 637] width 10 height 10
checkbox input "true"
click at [736, 484] on input "ADDL INSD" at bounding box center [735, 484] width 10 height 10
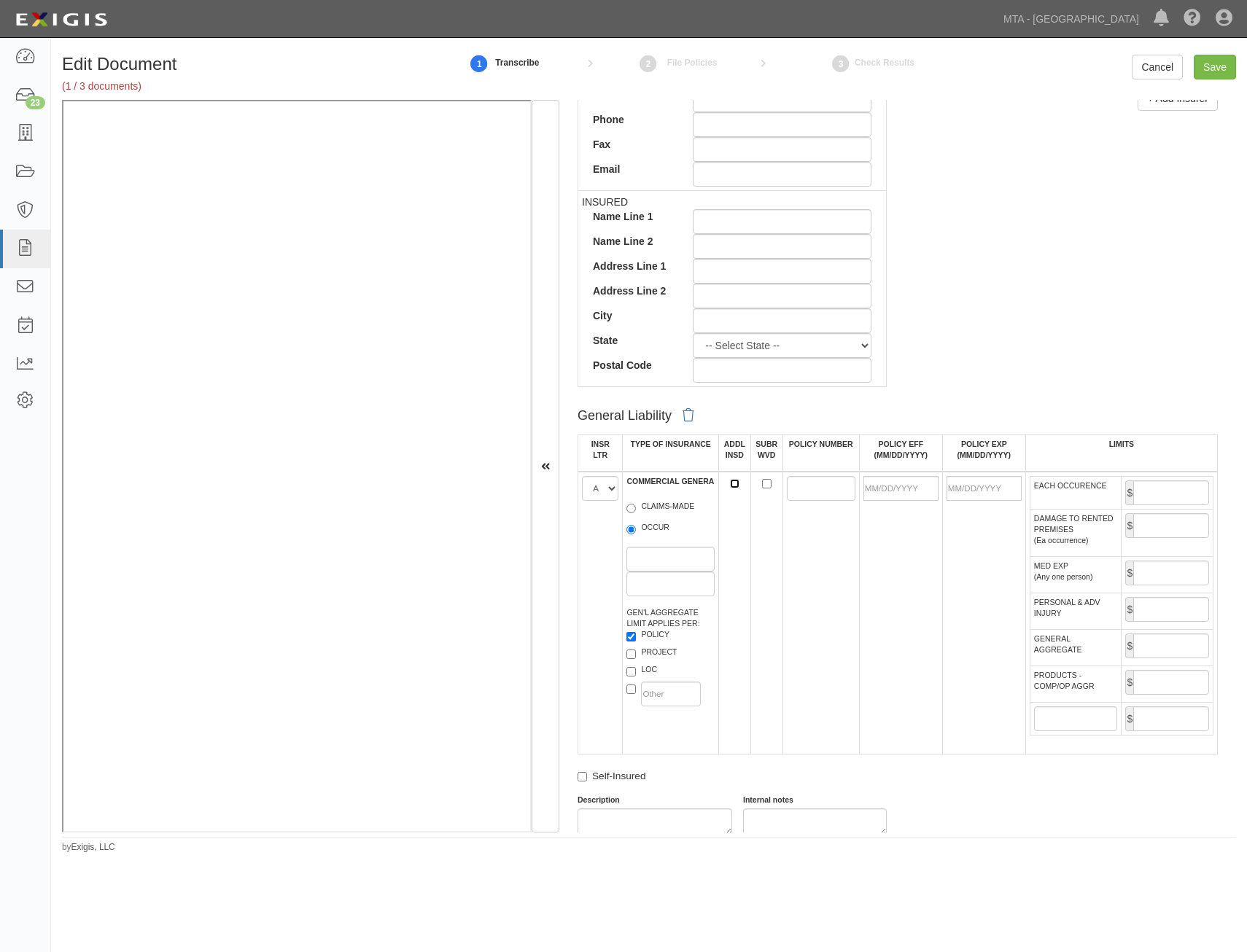
checkbox input "true"
click at [763, 483] on input "SUBR WVD" at bounding box center [767, 484] width 10 height 10
checkbox input "true"
click at [810, 487] on input "POLICY NUMBER" at bounding box center [820, 488] width 68 height 25
paste input "7110171320005"
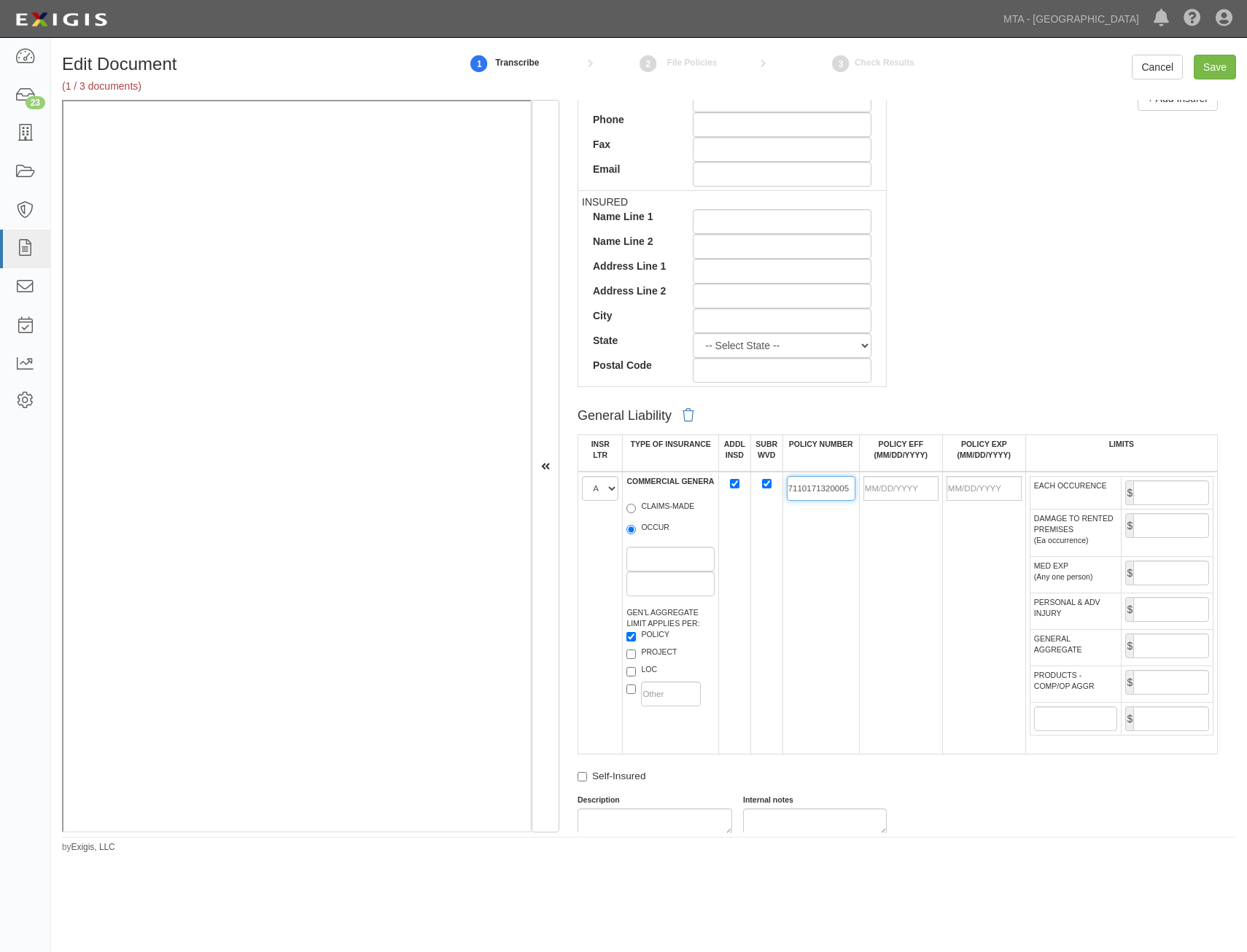
type input "7110171320005"
drag, startPoint x: 953, startPoint y: 534, endPoint x: 930, endPoint y: 508, distance: 34.7
click at [951, 532] on td at bounding box center [984, 613] width 83 height 283
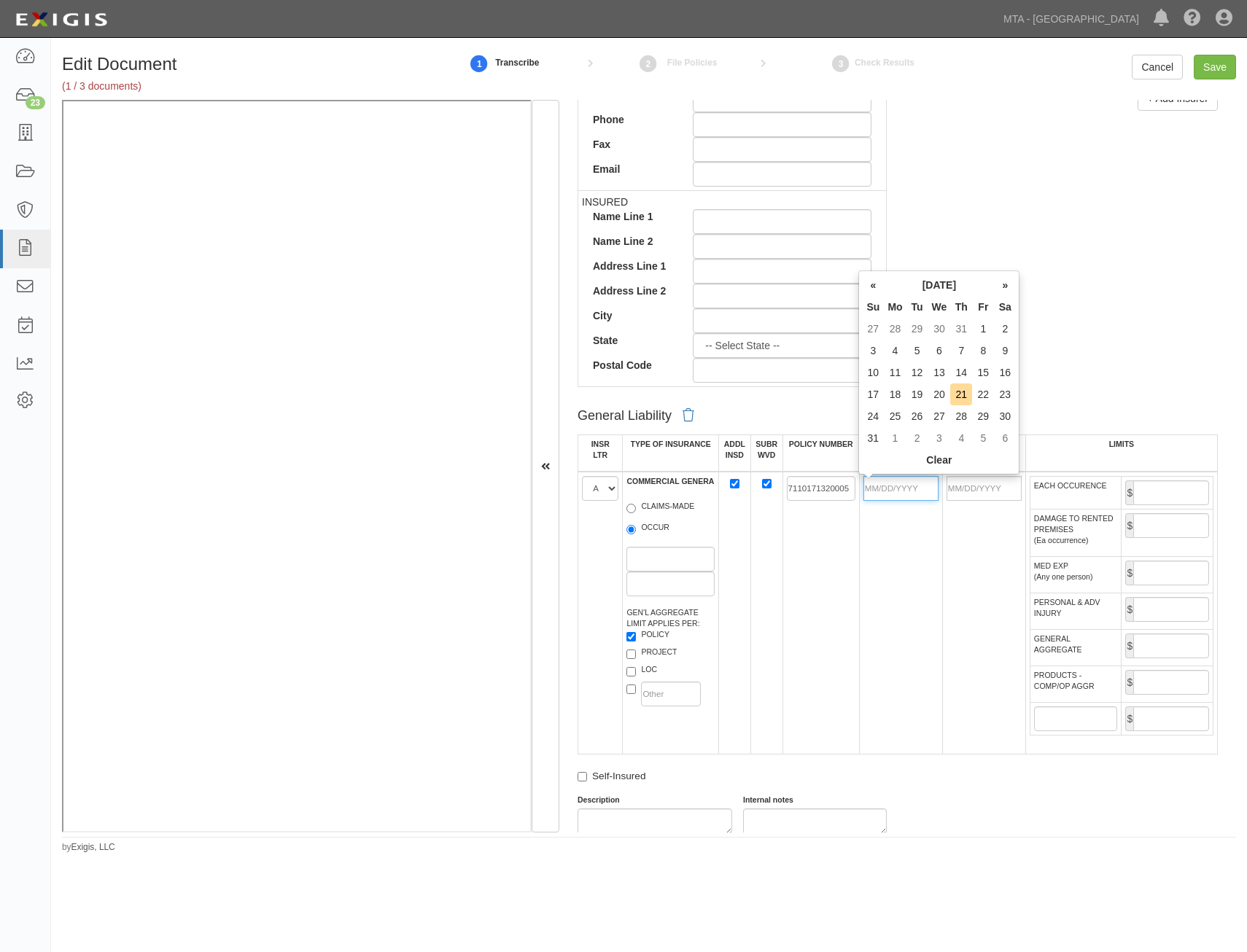
click at [915, 490] on input "POLICY EFF (MM/DD/YYYY)" at bounding box center [900, 488] width 75 height 25
type input "05/31/2025"
type input "05/31/2026"
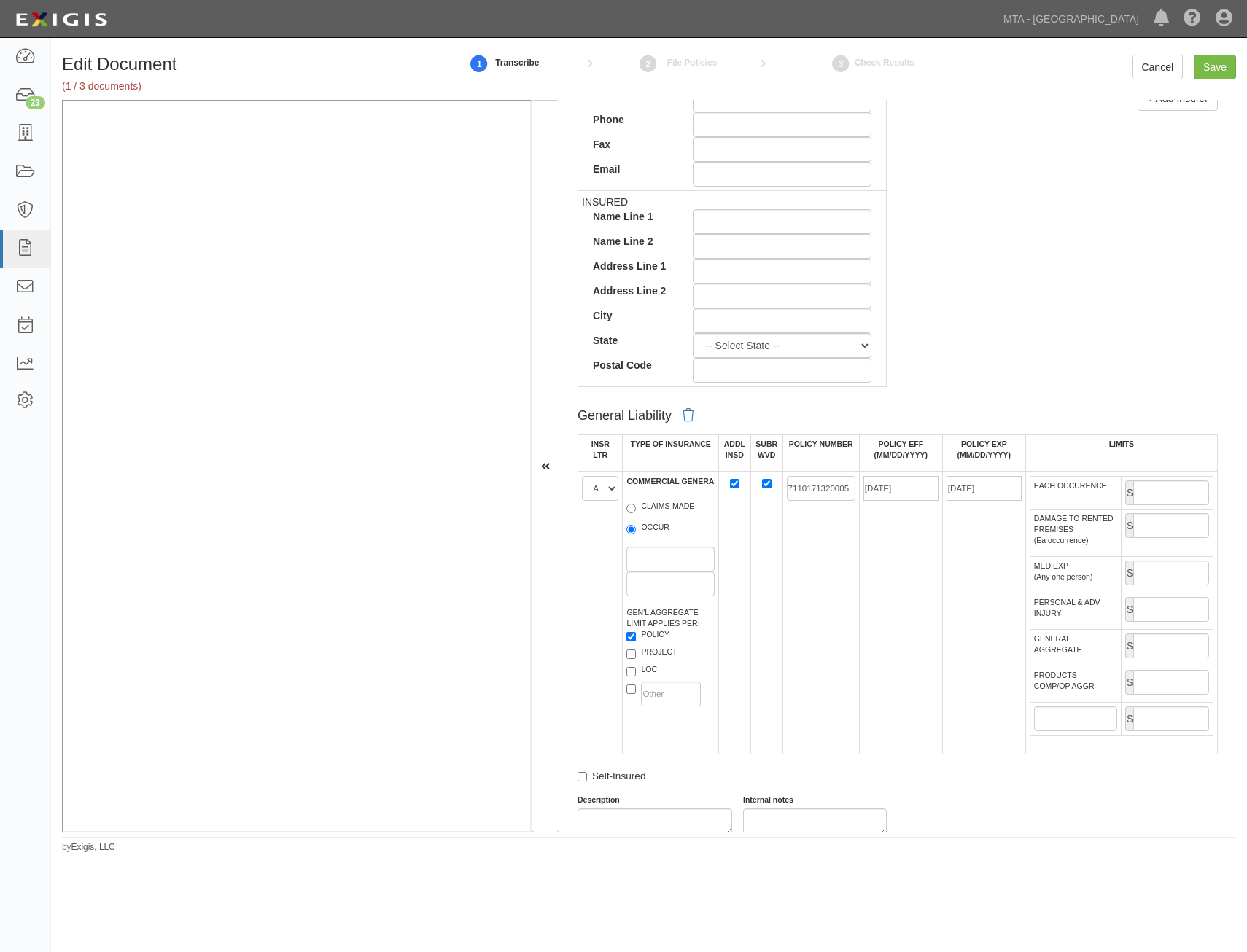
click at [816, 610] on td "7110171320005" at bounding box center [820, 613] width 76 height 283
click at [1156, 494] on input "EACH OCCURENCE" at bounding box center [1171, 492] width 76 height 25
type input "1,000,000"
click at [1150, 648] on input "GENERAL AGGREGATE" at bounding box center [1171, 646] width 76 height 25
type input "2,000,000"
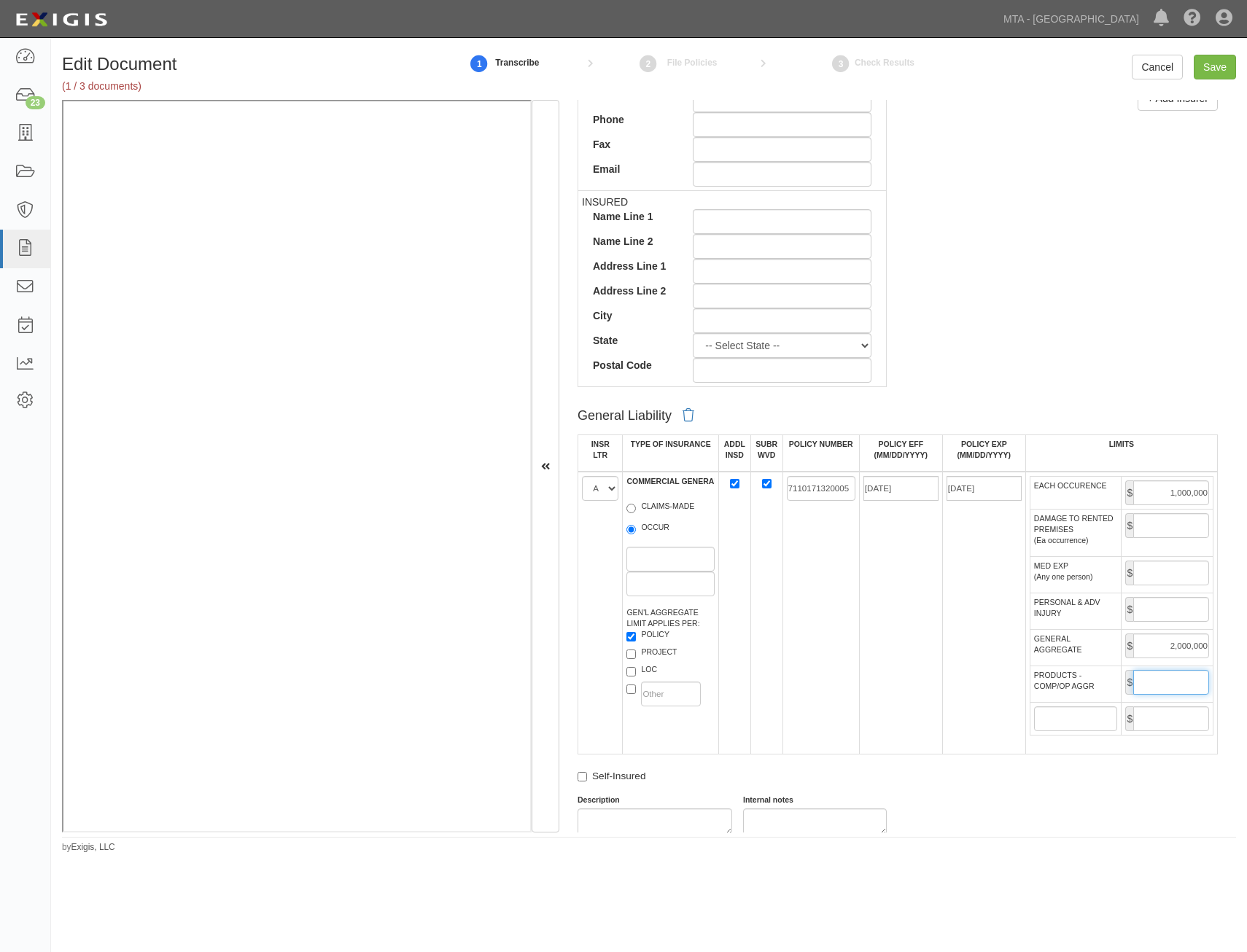
click at [1172, 681] on input "PRODUCTS - COMP/OP AGGR" at bounding box center [1171, 682] width 76 height 25
type input "2,000,000"
drag, startPoint x: 867, startPoint y: 730, endPoint x: 856, endPoint y: 675, distance: 56.1
click at [867, 729] on td "05/31/2025" at bounding box center [900, 613] width 83 height 283
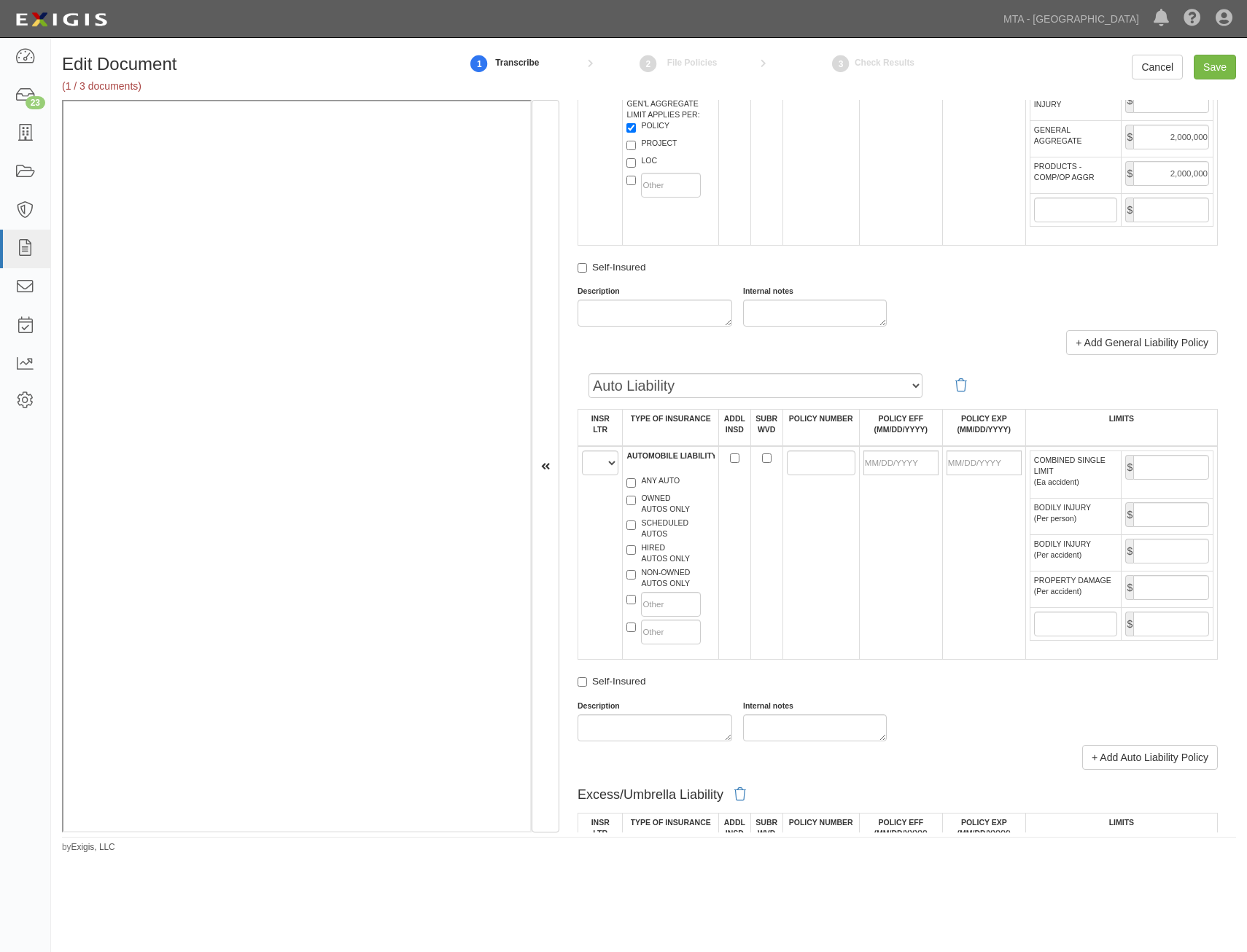
scroll to position [1094, 0]
drag, startPoint x: 603, startPoint y: 463, endPoint x: 600, endPoint y: 474, distance: 11.4
click at [603, 463] on select "A B C D E F" at bounding box center [599, 461] width 37 height 25
select select "A"
click at [581, 449] on select "A B C D E F" at bounding box center [599, 461] width 37 height 25
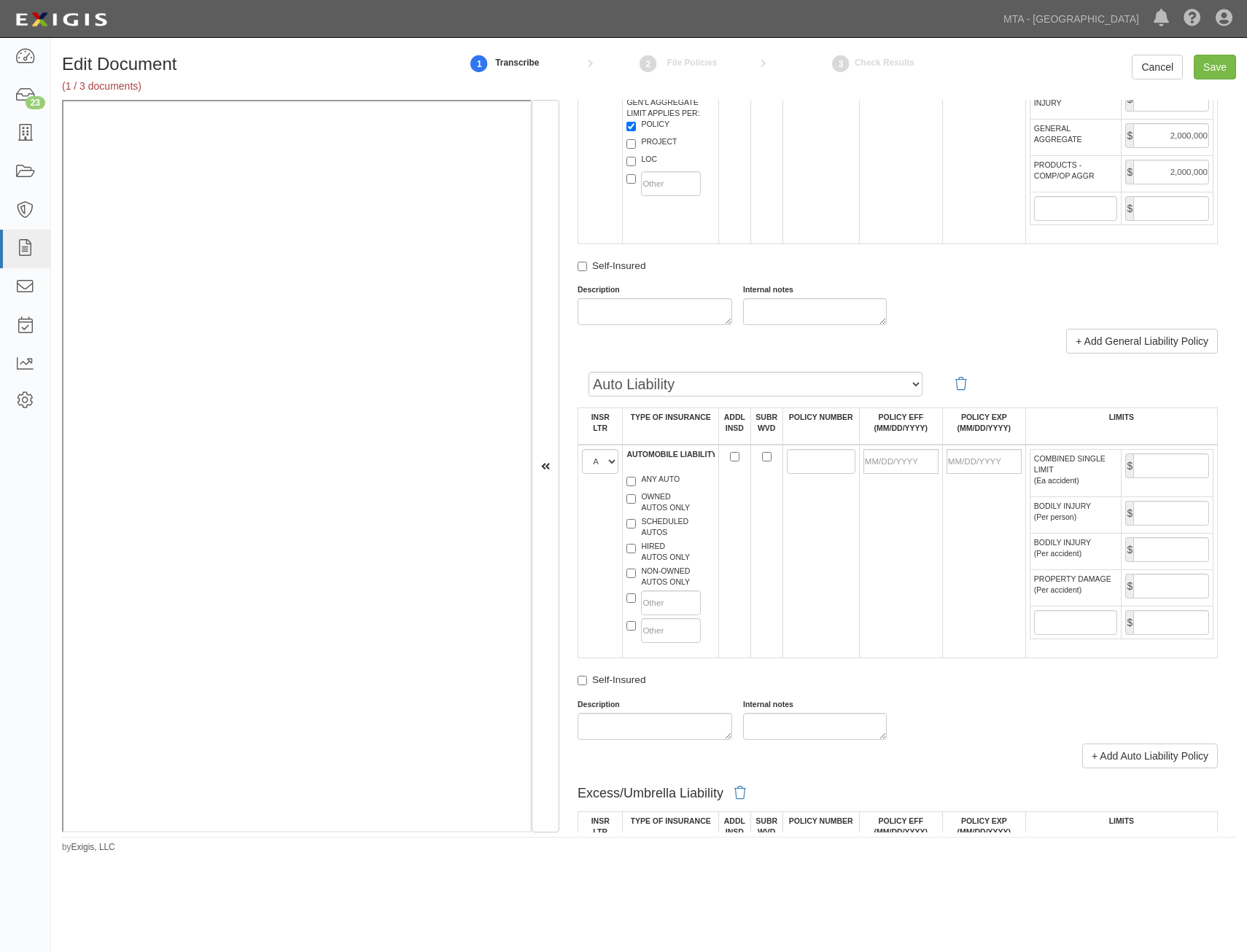
click at [650, 481] on label "ANY AUTO" at bounding box center [653, 480] width 53 height 15
click at [636, 481] on input "ANY AUTO" at bounding box center [631, 481] width 10 height 10
checkbox input "true"
click at [799, 466] on input "POLICY NUMBER" at bounding box center [820, 461] width 68 height 25
paste input "7110171320005"
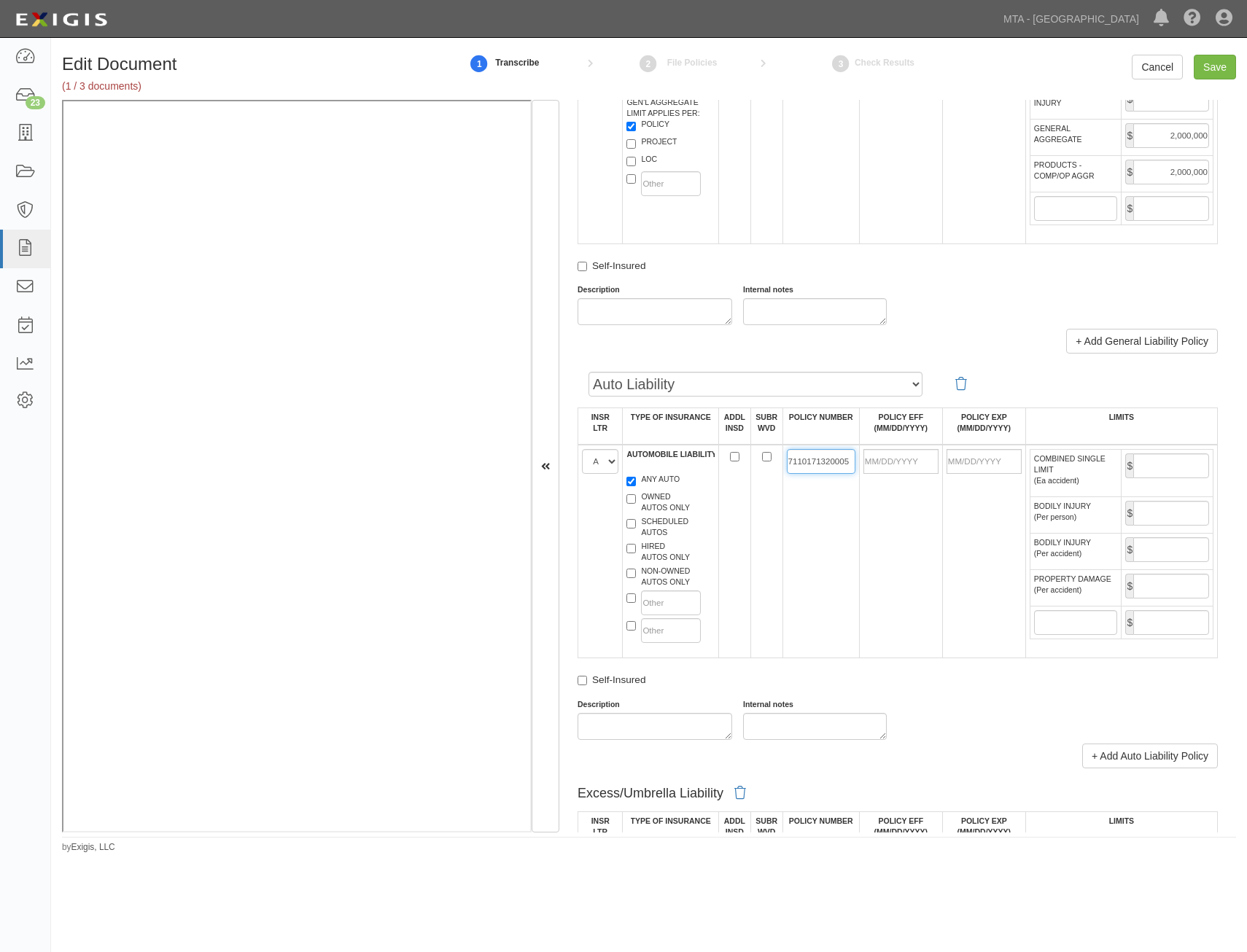
type input "7110171320005"
click at [920, 467] on input "POLICY EFF (MM/DD/YYYY)" at bounding box center [900, 461] width 75 height 25
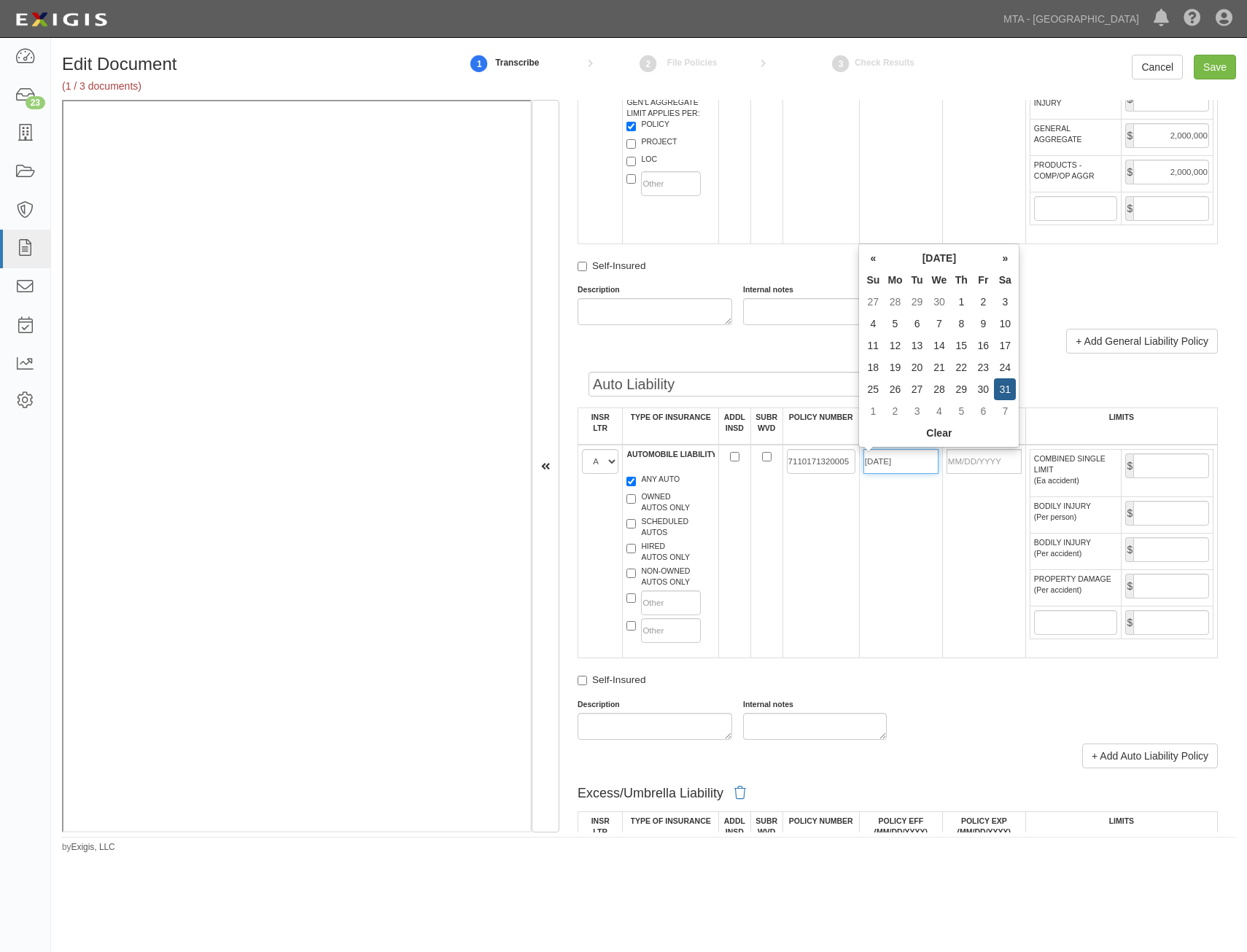
type input "05/31/2025"
type input "[DATE]"
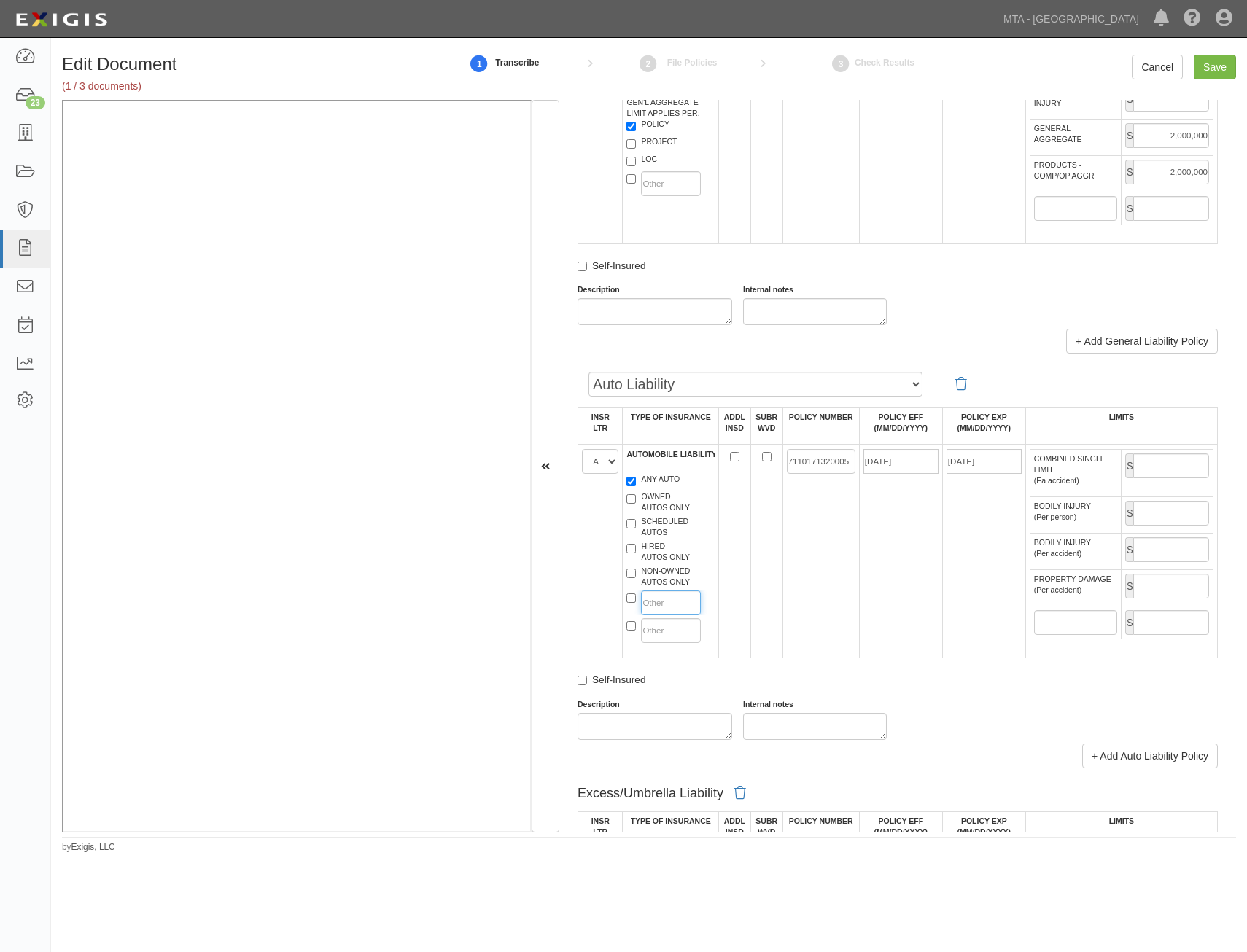
click at [670, 600] on input "text" at bounding box center [671, 602] width 59 height 25
click at [1164, 464] on input "COMBINED SINGLE LIMIT (Ea accident)" at bounding box center [1171, 466] width 76 height 25
type input "1,000,000"
click at [830, 536] on td "7110171320005" at bounding box center [820, 552] width 76 height 214
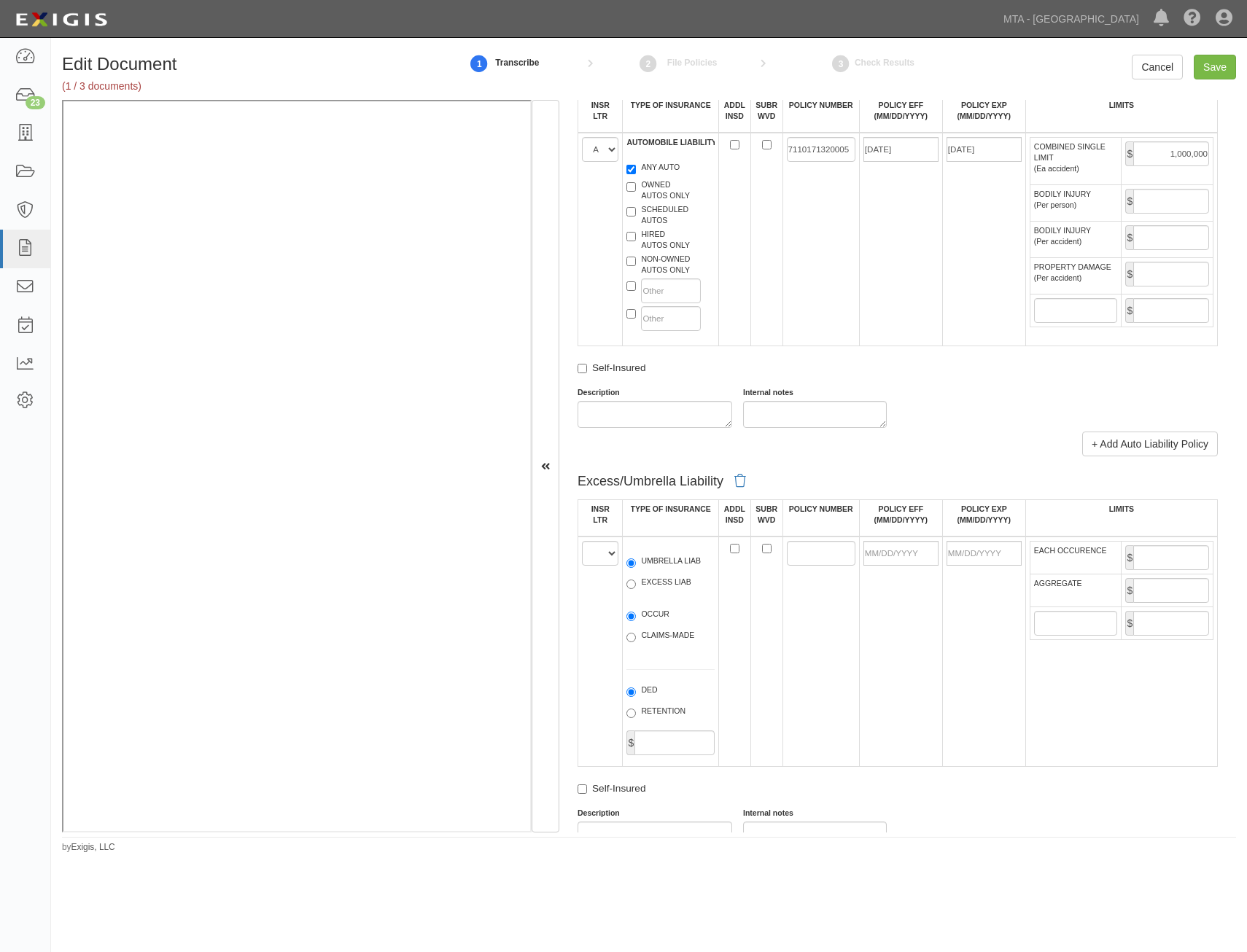
scroll to position [1532, 0]
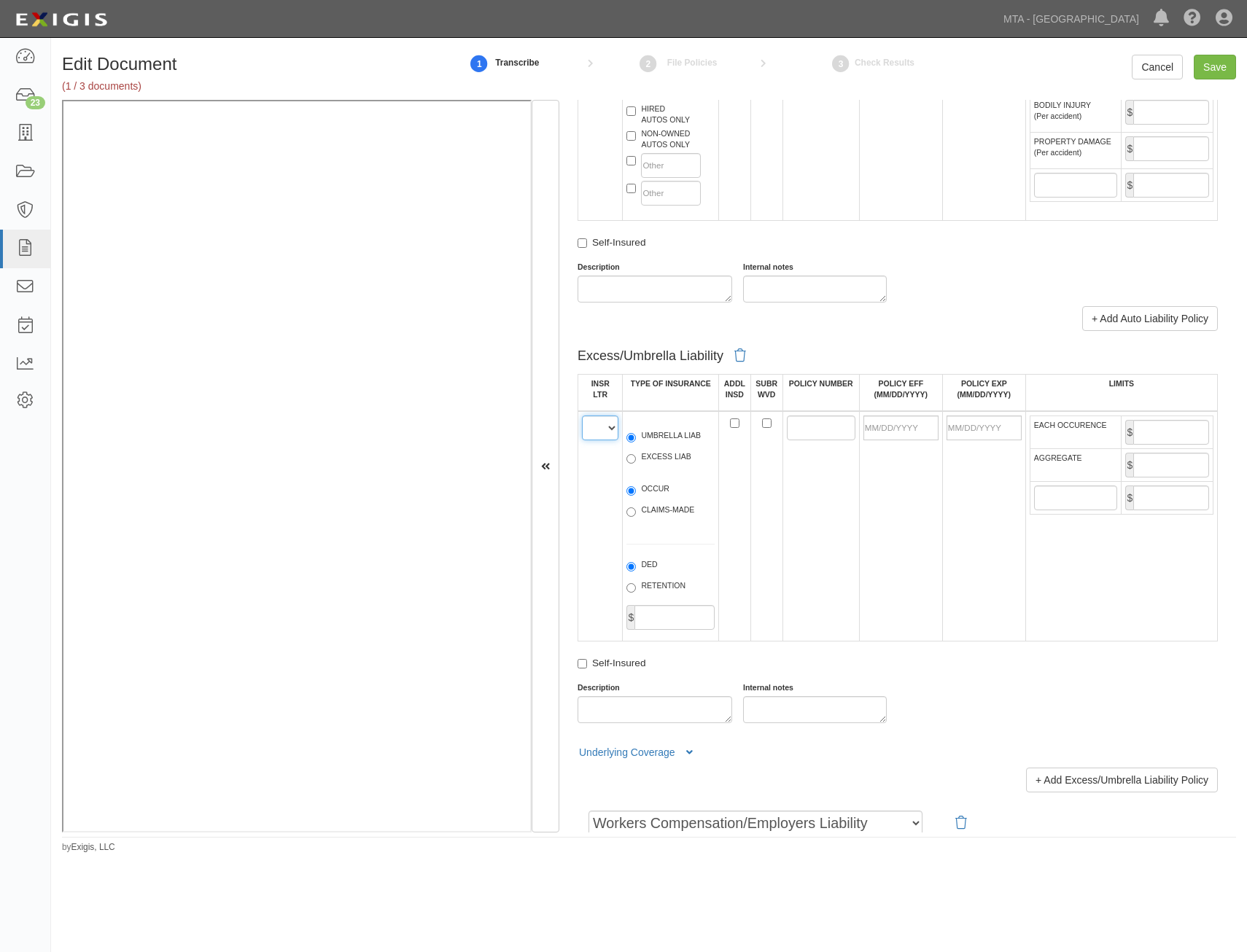
click at [606, 423] on select "A B C D E F" at bounding box center [599, 428] width 37 height 25
select select "A"
click at [581, 416] on select "A B C D E F" at bounding box center [599, 428] width 37 height 25
click at [681, 441] on label "UMBRELLA LIAB" at bounding box center [663, 437] width 74 height 15
click at [636, 441] on input "UMBRELLA LIAB" at bounding box center [631, 438] width 10 height 10
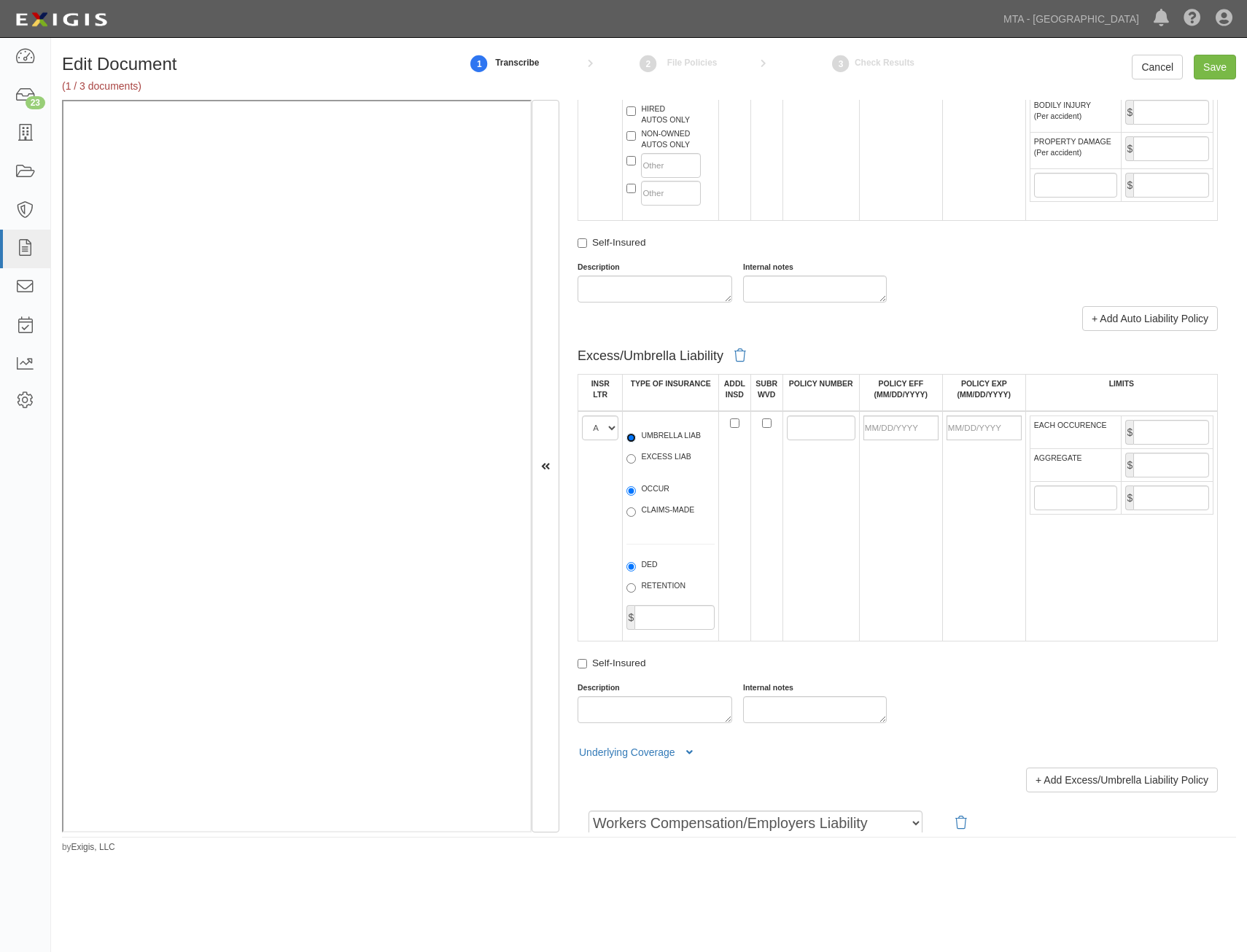
radio input "true"
click at [658, 489] on label "OCCUR" at bounding box center [647, 490] width 43 height 15
click at [636, 489] on input "OCCUR" at bounding box center [631, 491] width 10 height 10
radio input "true"
click at [796, 426] on input "POLICY NUMBER" at bounding box center [820, 428] width 68 height 25
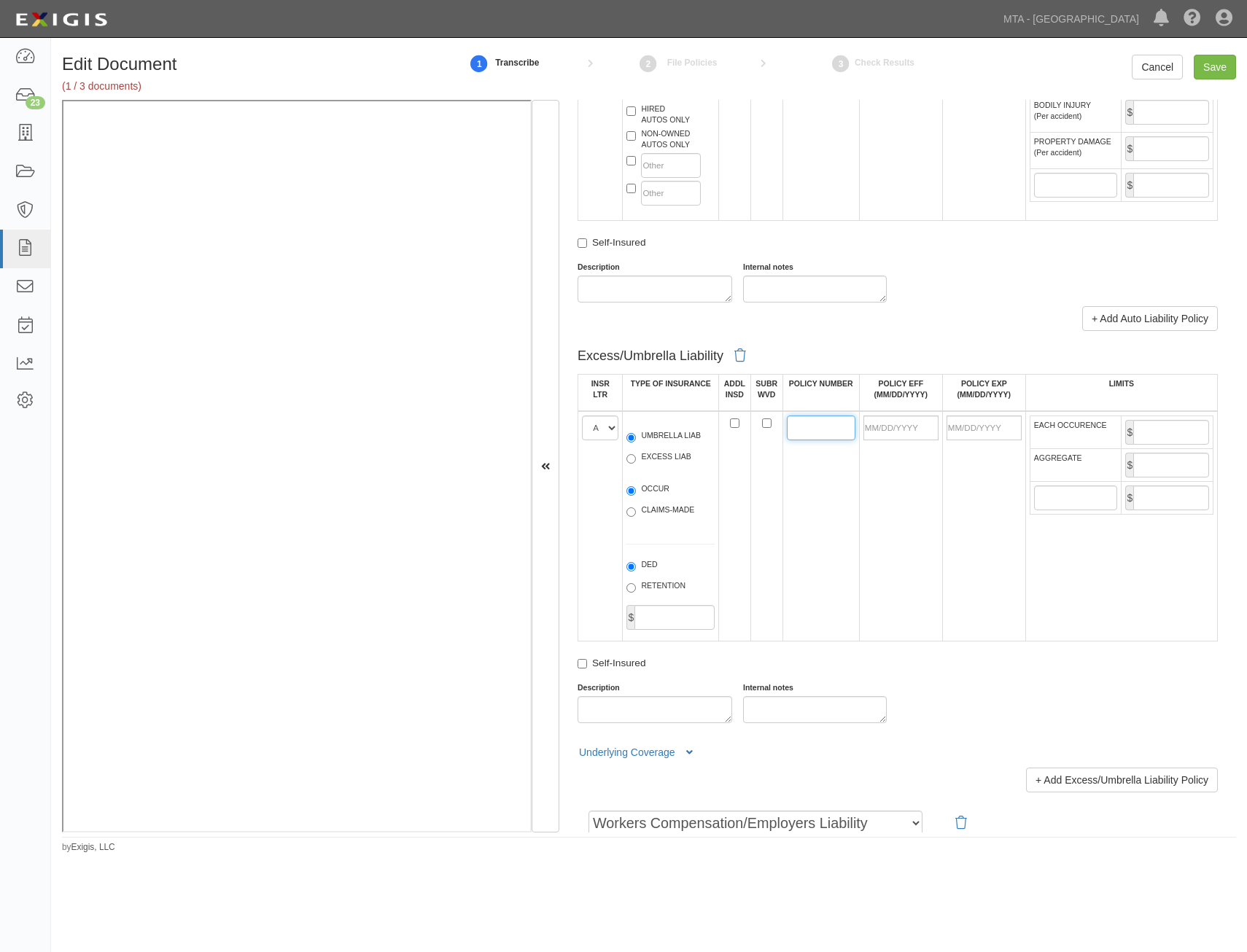
paste input "7110171320005"
type input "7110171320005"
click at [917, 428] on input "POLICY EFF (MM/DD/YYYY)" at bounding box center [900, 428] width 75 height 25
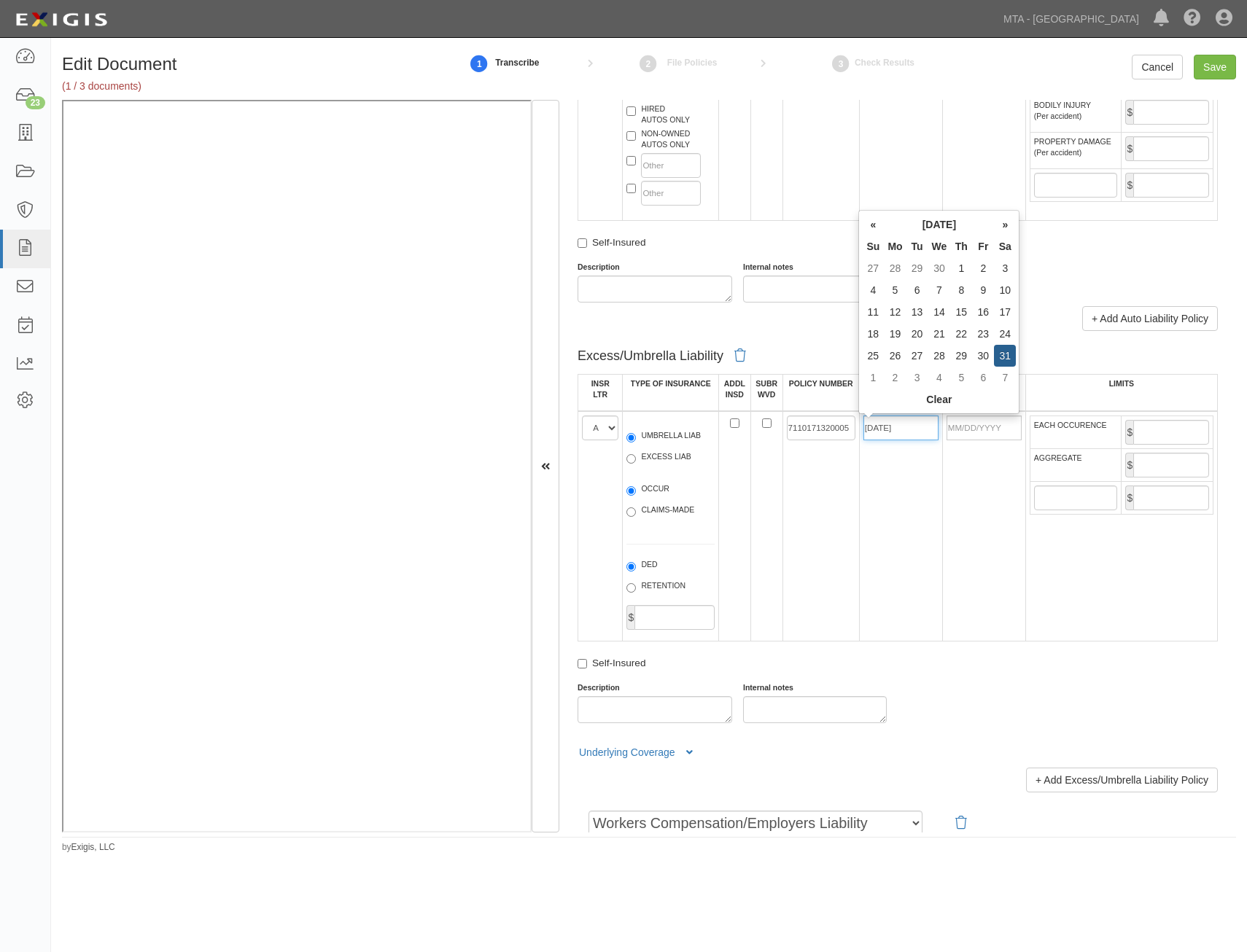
type input "05/31/2025"
type input "[DATE]"
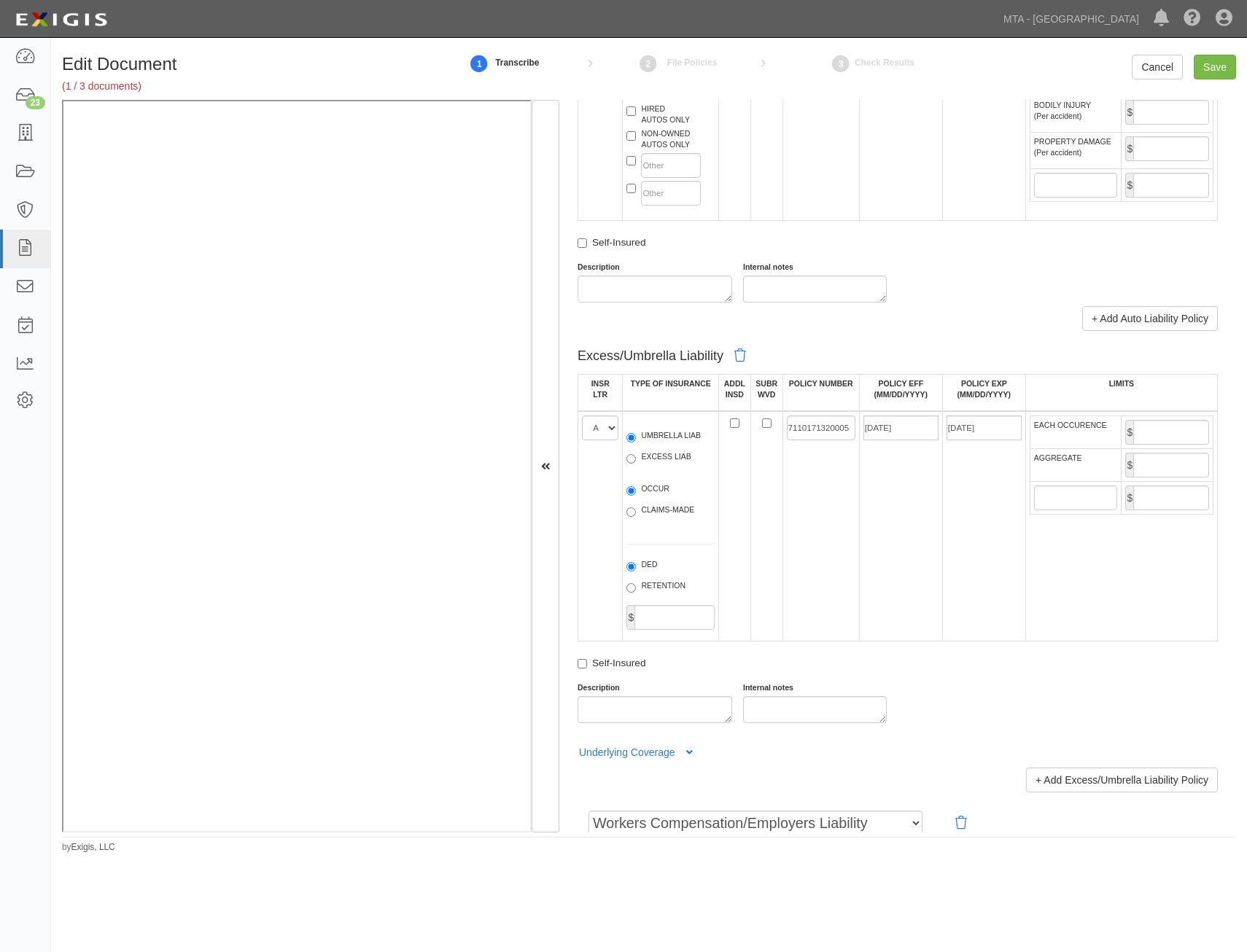
click at [848, 543] on td "7110171320005" at bounding box center [820, 526] width 76 height 231
click at [1173, 423] on input "EACH OCCURENCE" at bounding box center [1171, 432] width 76 height 25
type input "5,000,000"
click at [1175, 456] on input "AGGREGATE" at bounding box center [1171, 465] width 76 height 25
type input "5,000,000"
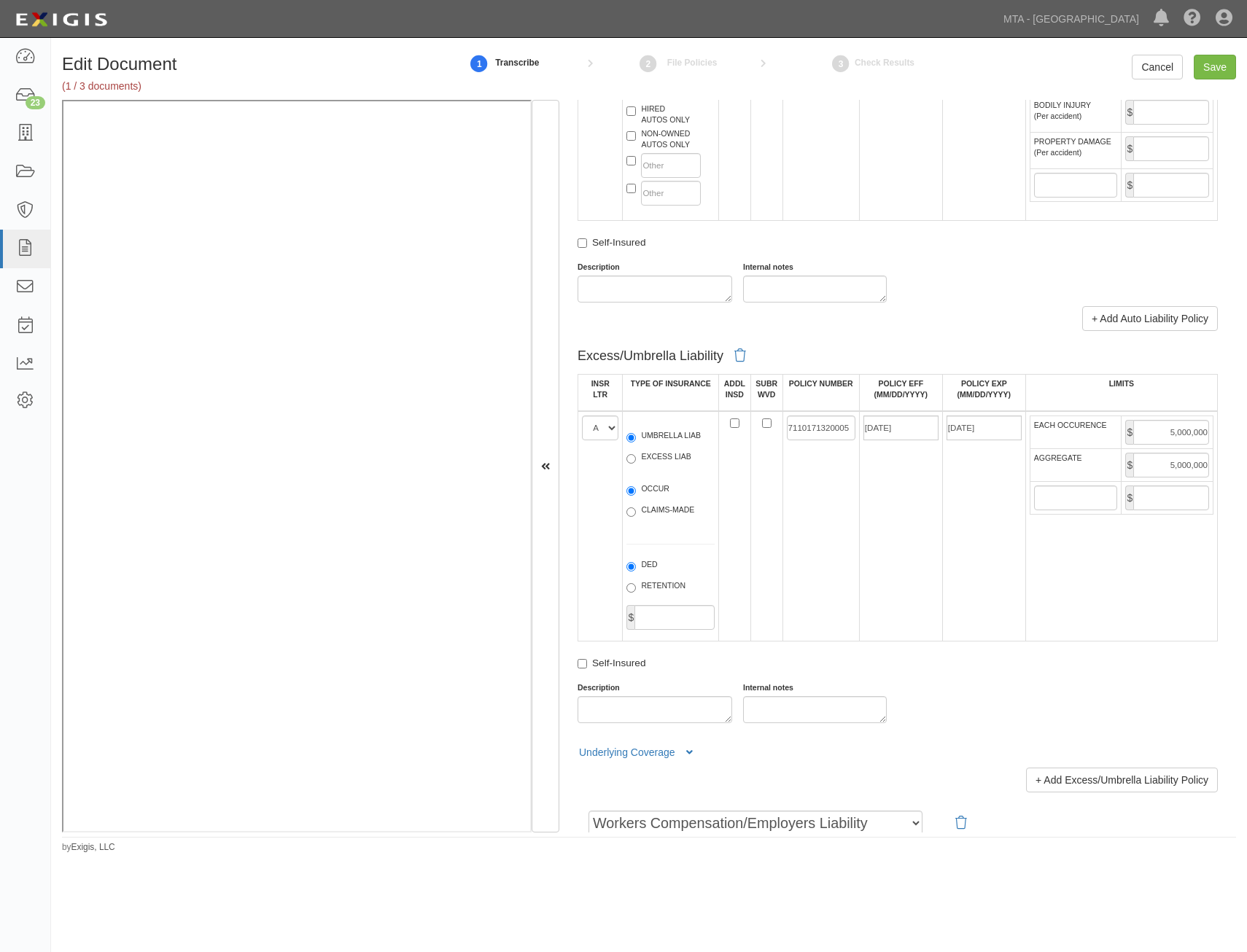
click at [987, 566] on td "[DATE]" at bounding box center [984, 526] width 83 height 231
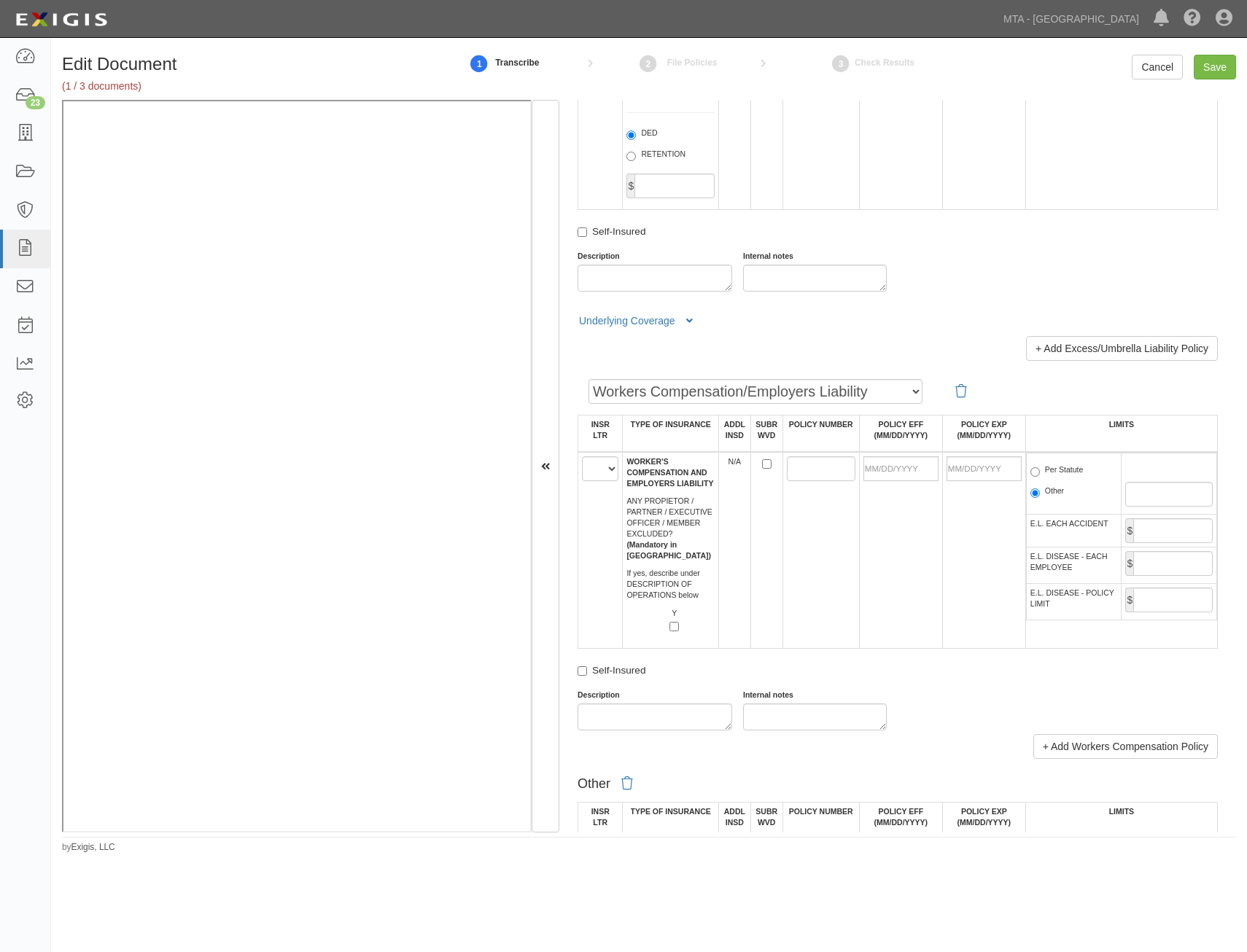
scroll to position [1968, 0]
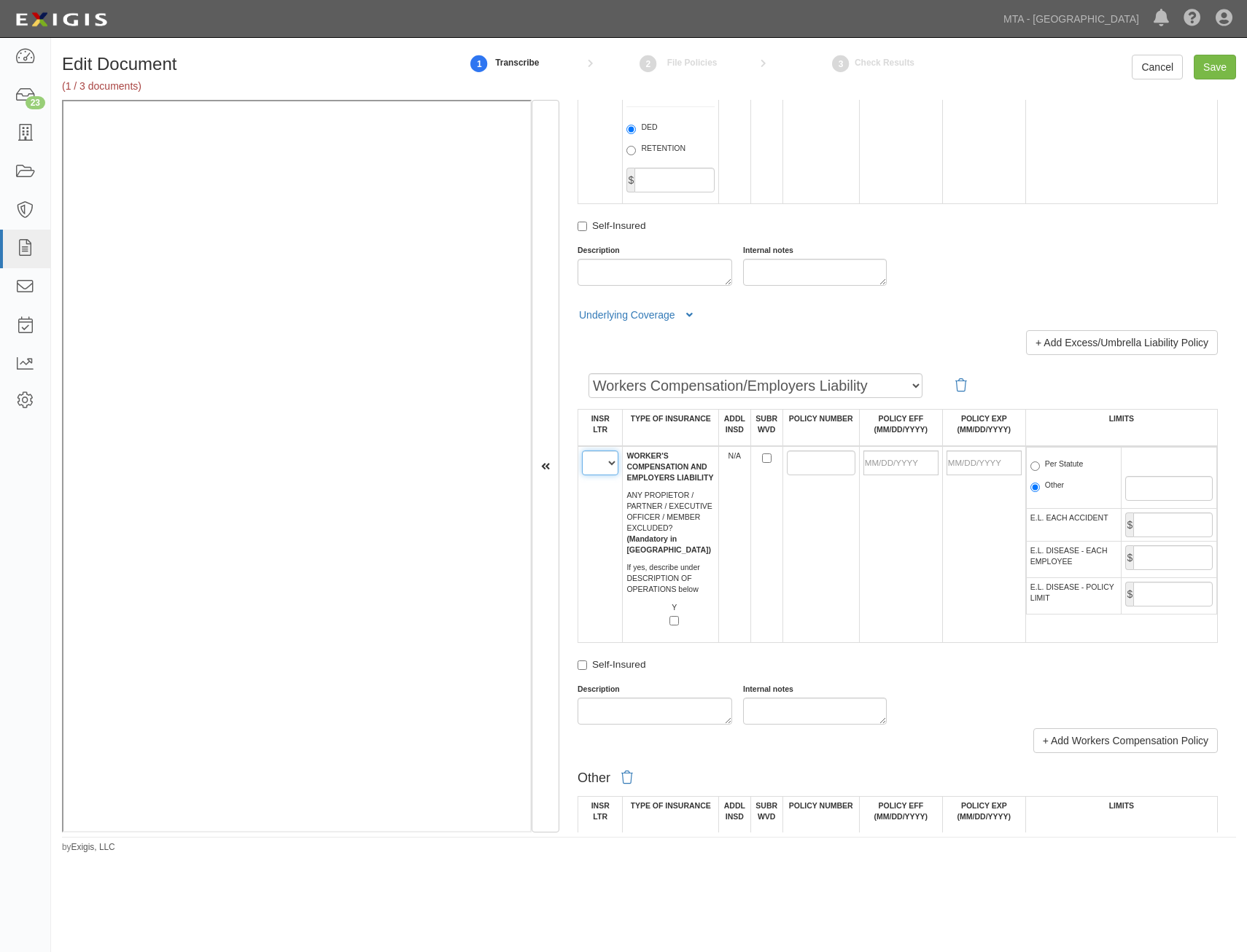
click at [608, 467] on select "A B C D E F" at bounding box center [599, 463] width 37 height 25
select select "A"
click at [581, 451] on select "A B C D E F" at bounding box center [599, 463] width 37 height 25
click at [829, 529] on td at bounding box center [820, 544] width 76 height 197
click at [788, 461] on input "POLICY NUMBER" at bounding box center [820, 463] width 68 height 25
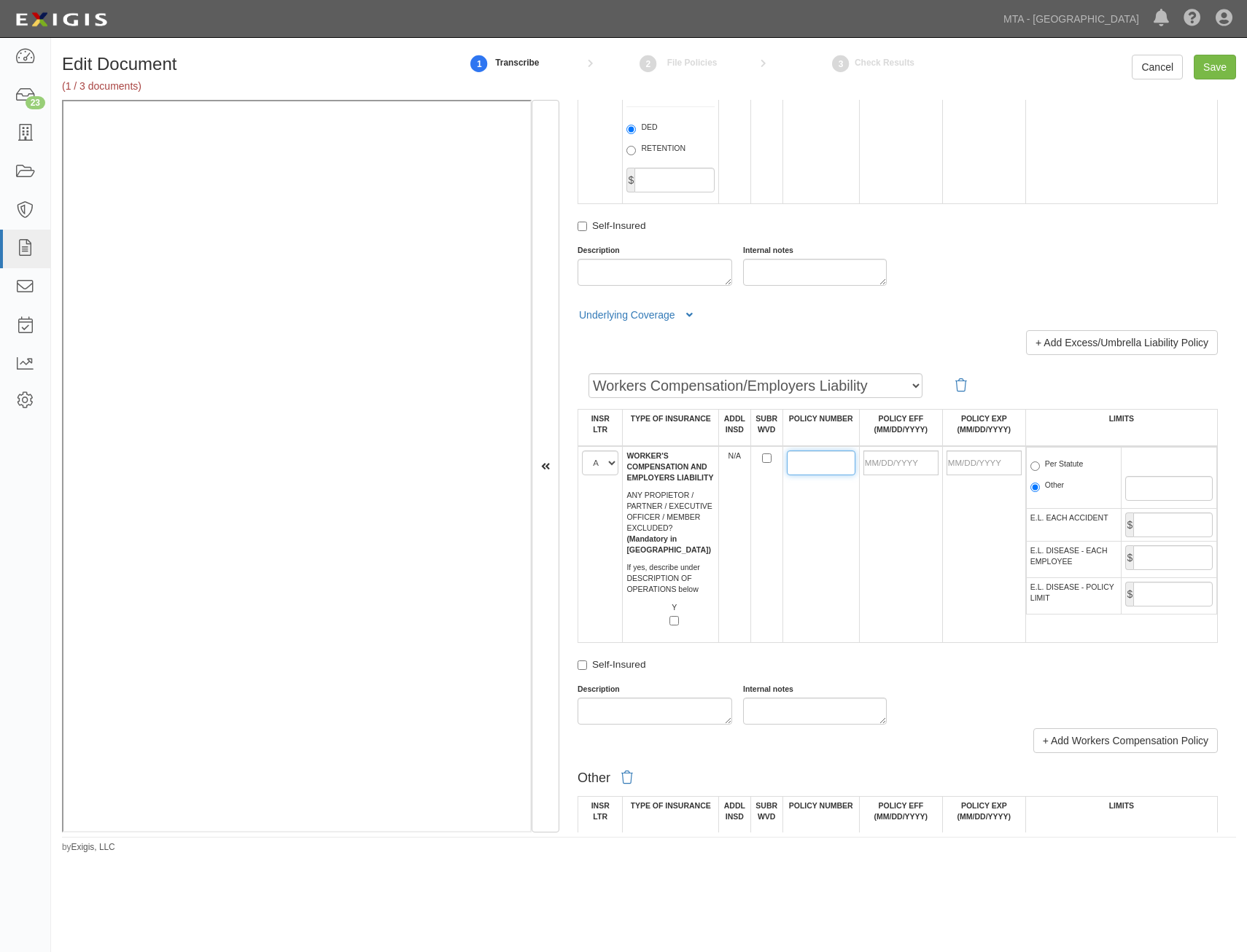
paste input "4060468310005"
type input "4060468310005"
click at [811, 571] on td "4060468310005" at bounding box center [820, 544] width 76 height 197
click at [918, 468] on input "POLICY EFF (MM/DD/YYYY)" at bounding box center [900, 463] width 75 height 25
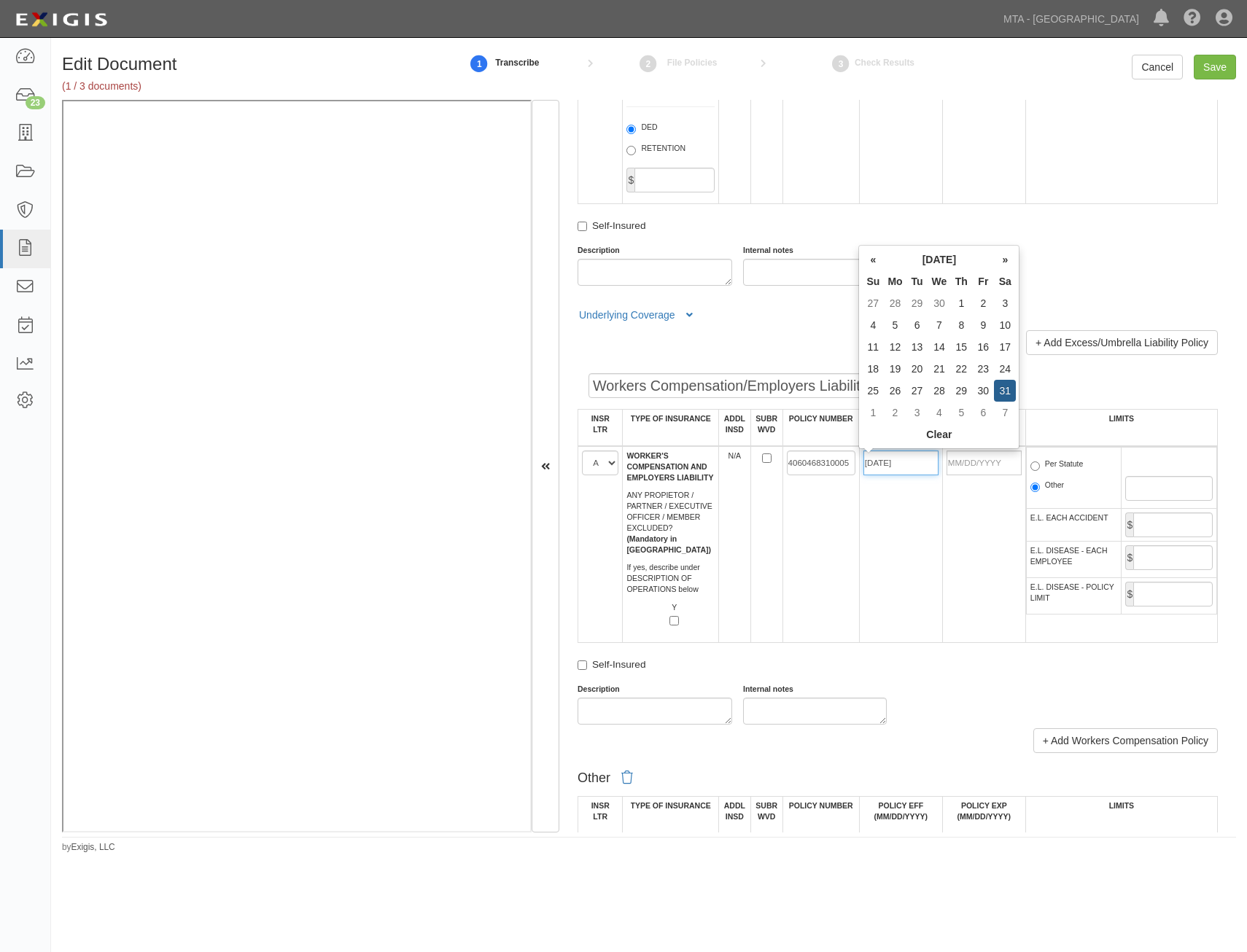
type input "05/31/2025"
type input "05/31/2026"
click at [862, 550] on td "05/31/2025" at bounding box center [900, 544] width 83 height 197
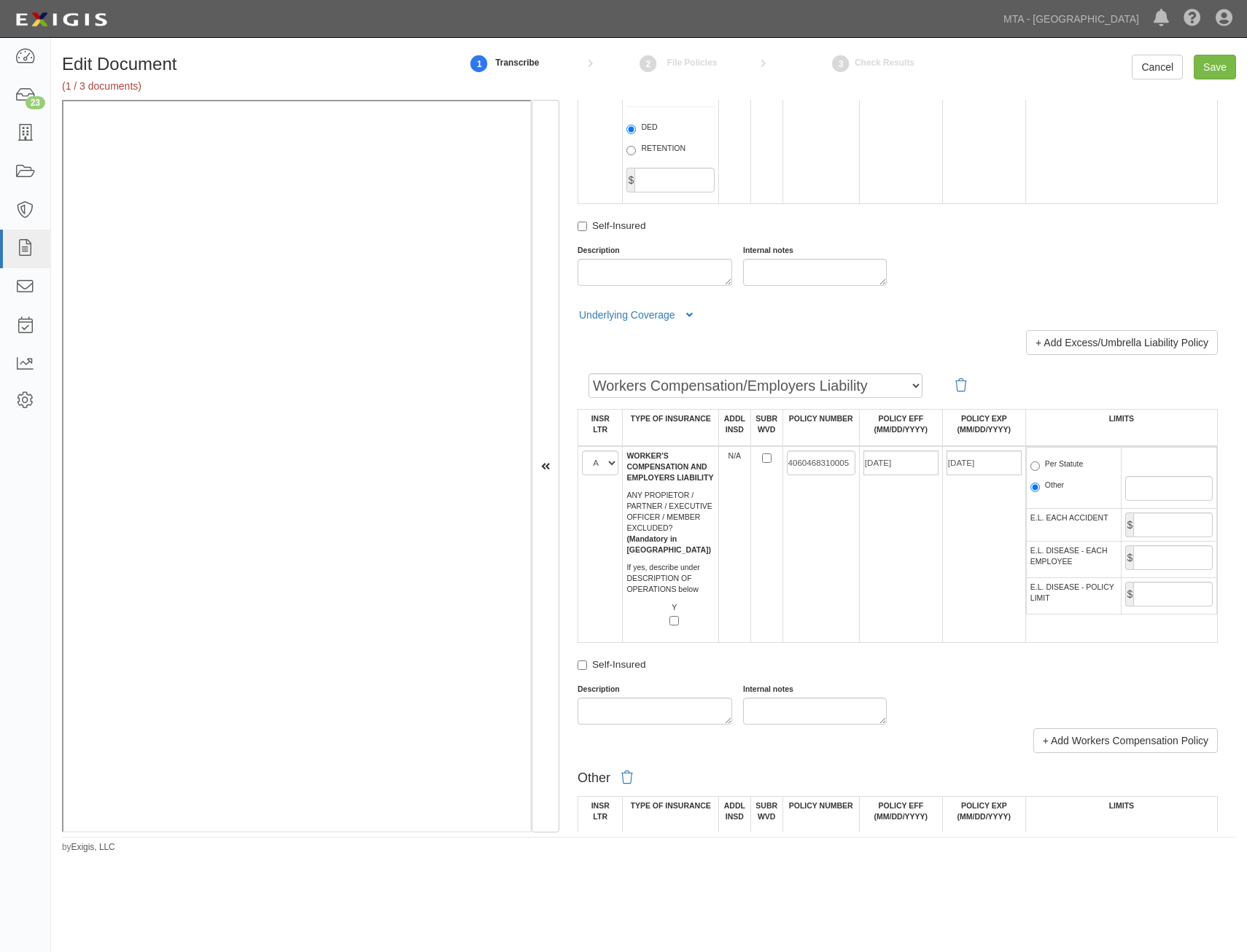
click at [1055, 469] on label "Per Statute" at bounding box center [1057, 466] width 53 height 15
click at [1039, 469] on input "Per Statute" at bounding box center [1035, 467] width 10 height 10
radio input "true"
click at [1156, 525] on input "E.L. EACH ACCIDENT" at bounding box center [1173, 524] width 79 height 25
type input "1,000,000"
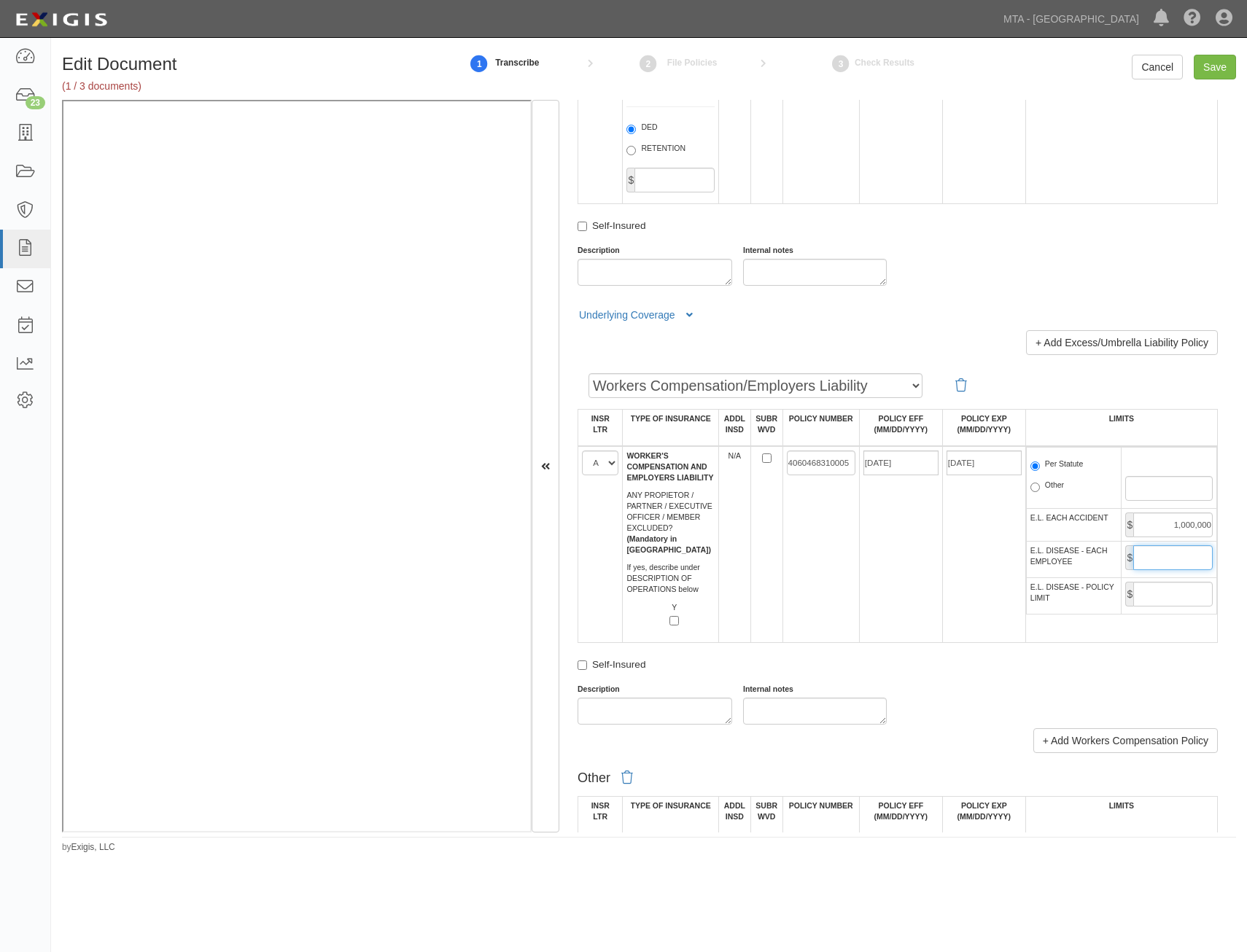
click at [1181, 567] on input "E.L. DISEASE - EACH EMPLOYEE" at bounding box center [1173, 558] width 79 height 25
type input "1,000,000"
click at [1175, 595] on input "E.L. DISEASE - POLICY LIMIT" at bounding box center [1173, 593] width 79 height 25
type input "1,000,000"
click at [904, 670] on div "Self-Insured" at bounding box center [897, 667] width 640 height 19
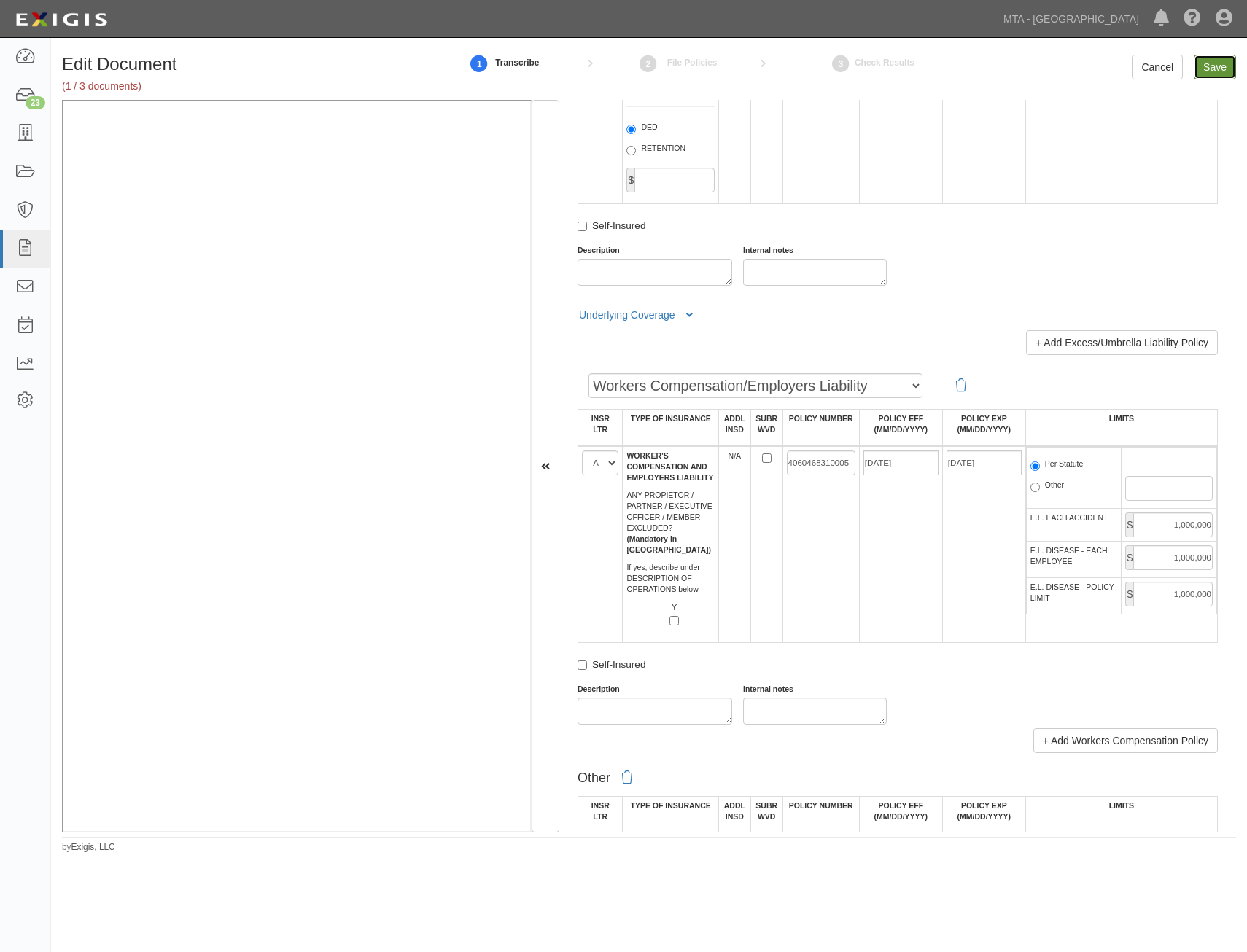
click at [1224, 67] on input "Save" at bounding box center [1214, 66] width 43 height 25
type input "1000000"
type input "2000000"
type input "1000000"
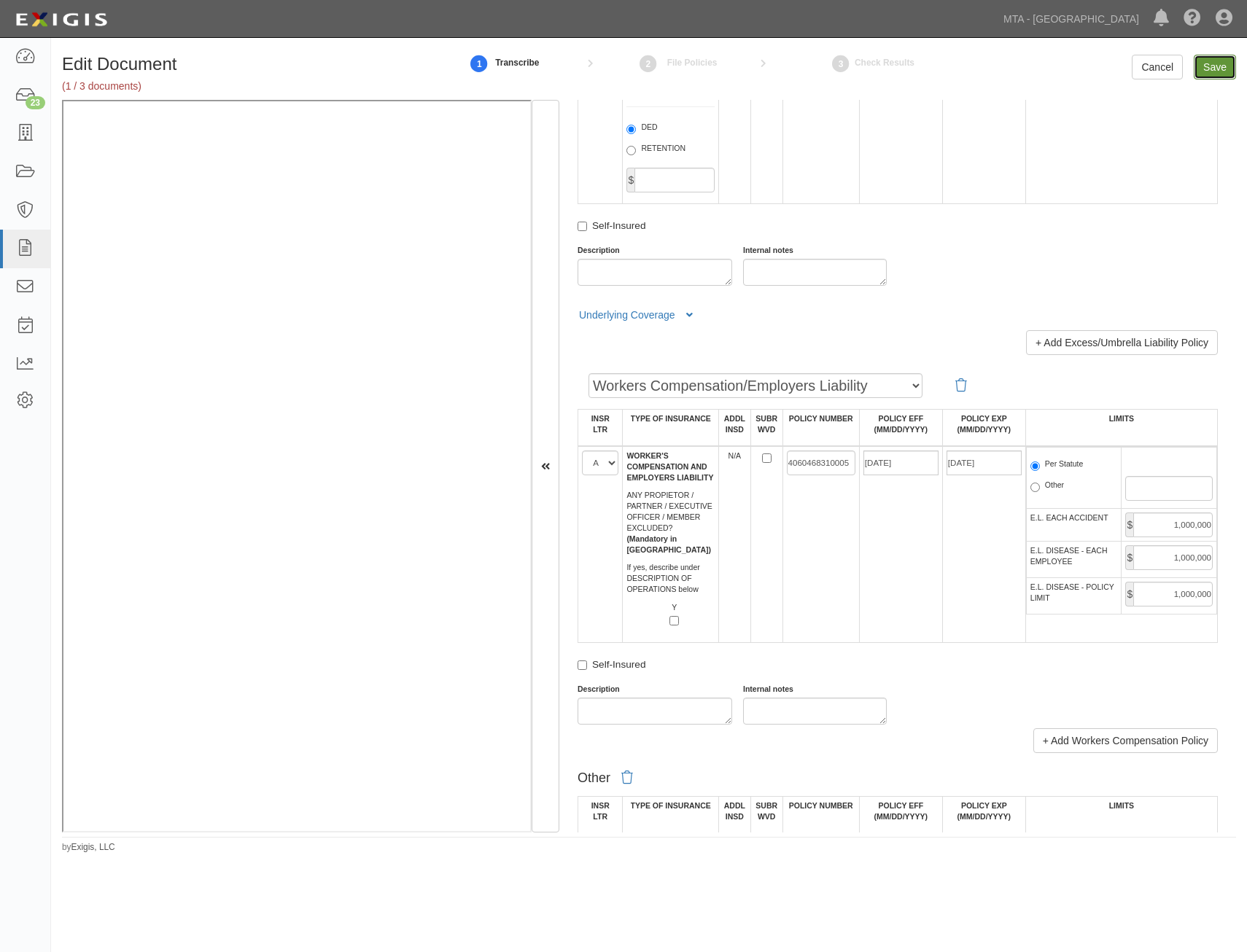
type input "5000000"
type input "1000000"
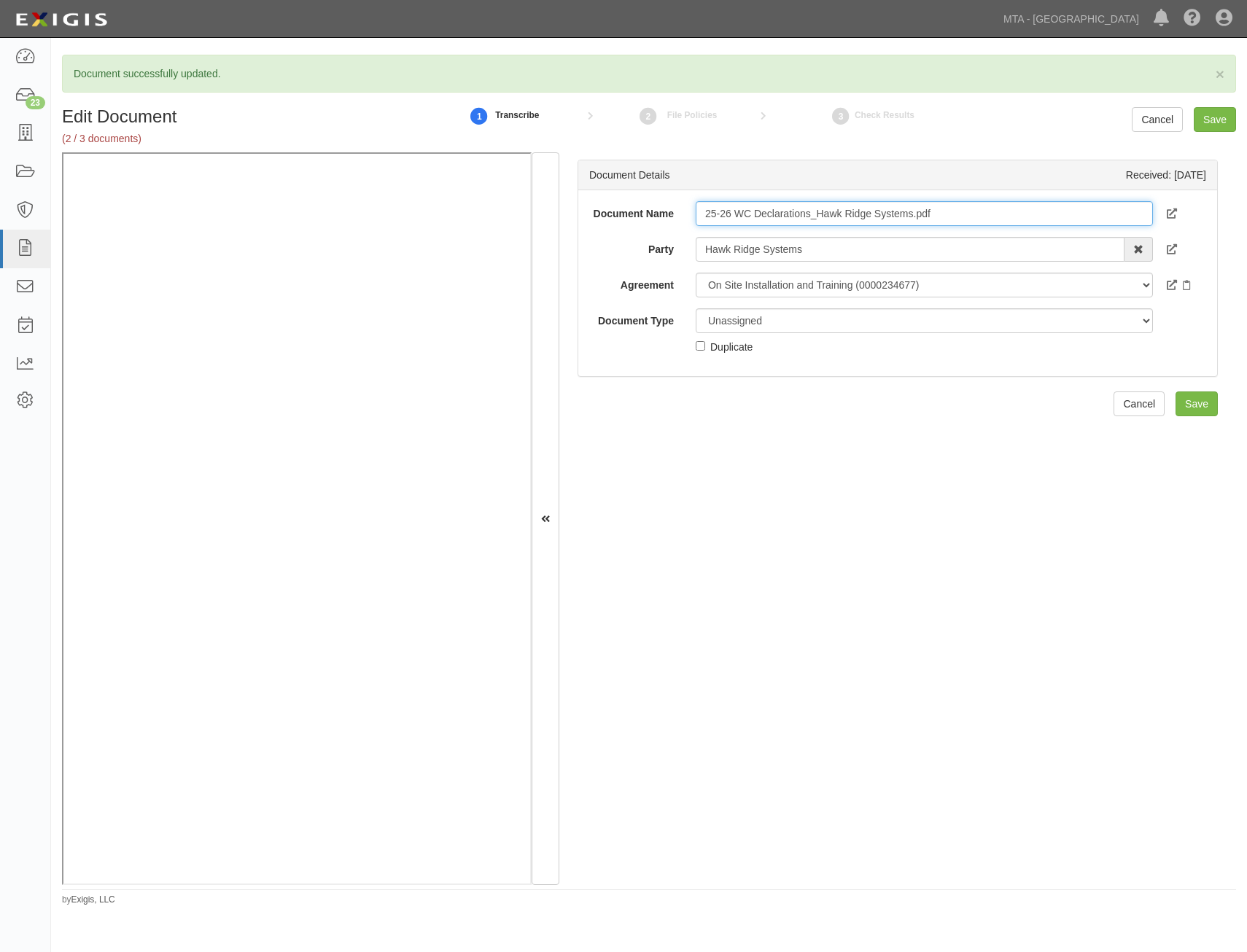
click at [991, 215] on input "25-26 WC Declarations_Hawk Ridge Systems.pdf" at bounding box center [923, 213] width 457 height 25
type input "25-26 WC Declarations_Hawk Ridge Systems"
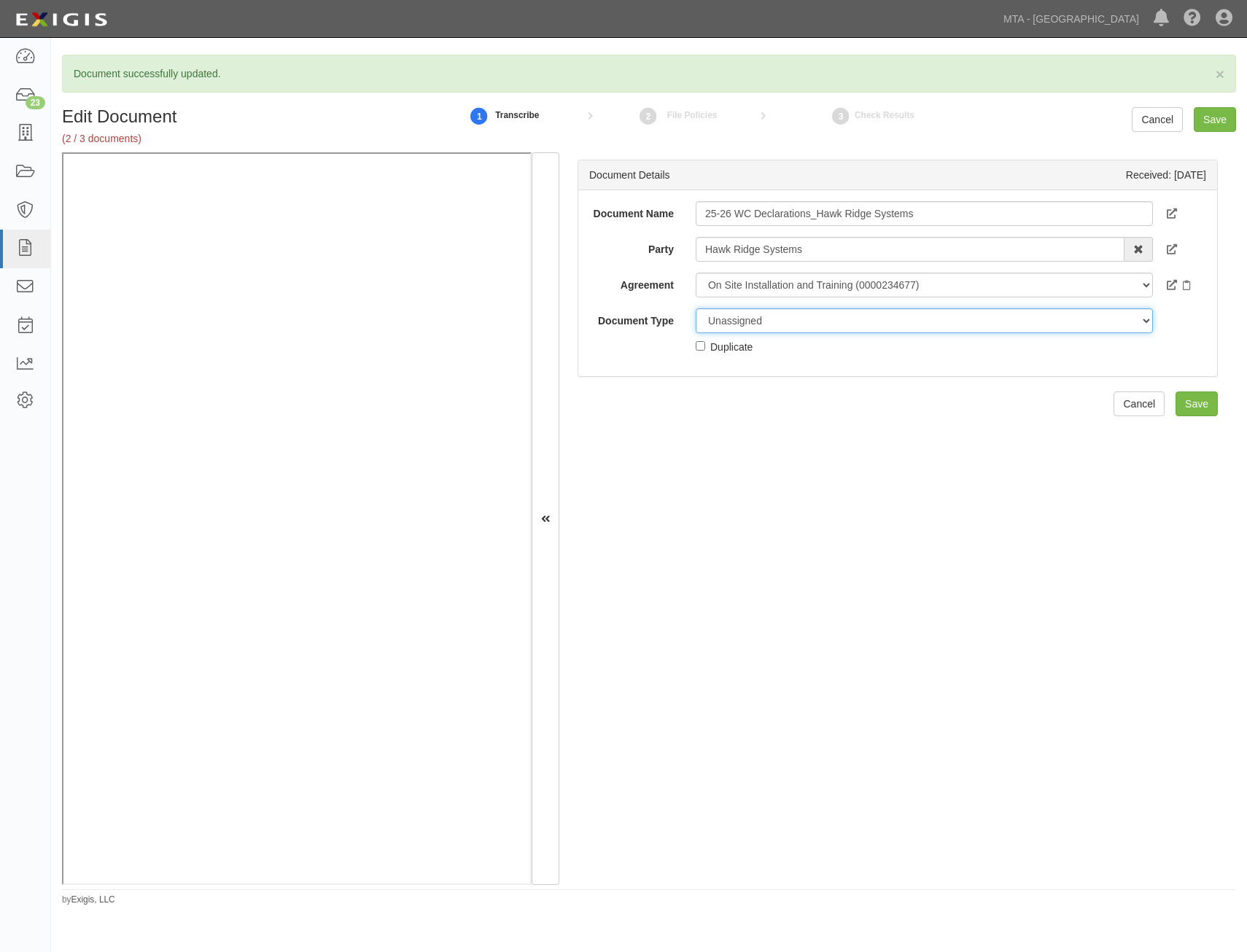
click at [871, 316] on select "Unassigned Binder Cancellation Notice Certificate Contract Endorsement Insuranc…" at bounding box center [923, 320] width 457 height 25
select select "OtherDetail"
click at [695, 308] on select "Unassigned Binder Cancellation Notice Certificate Contract Endorsement Insuranc…" at bounding box center [923, 320] width 457 height 25
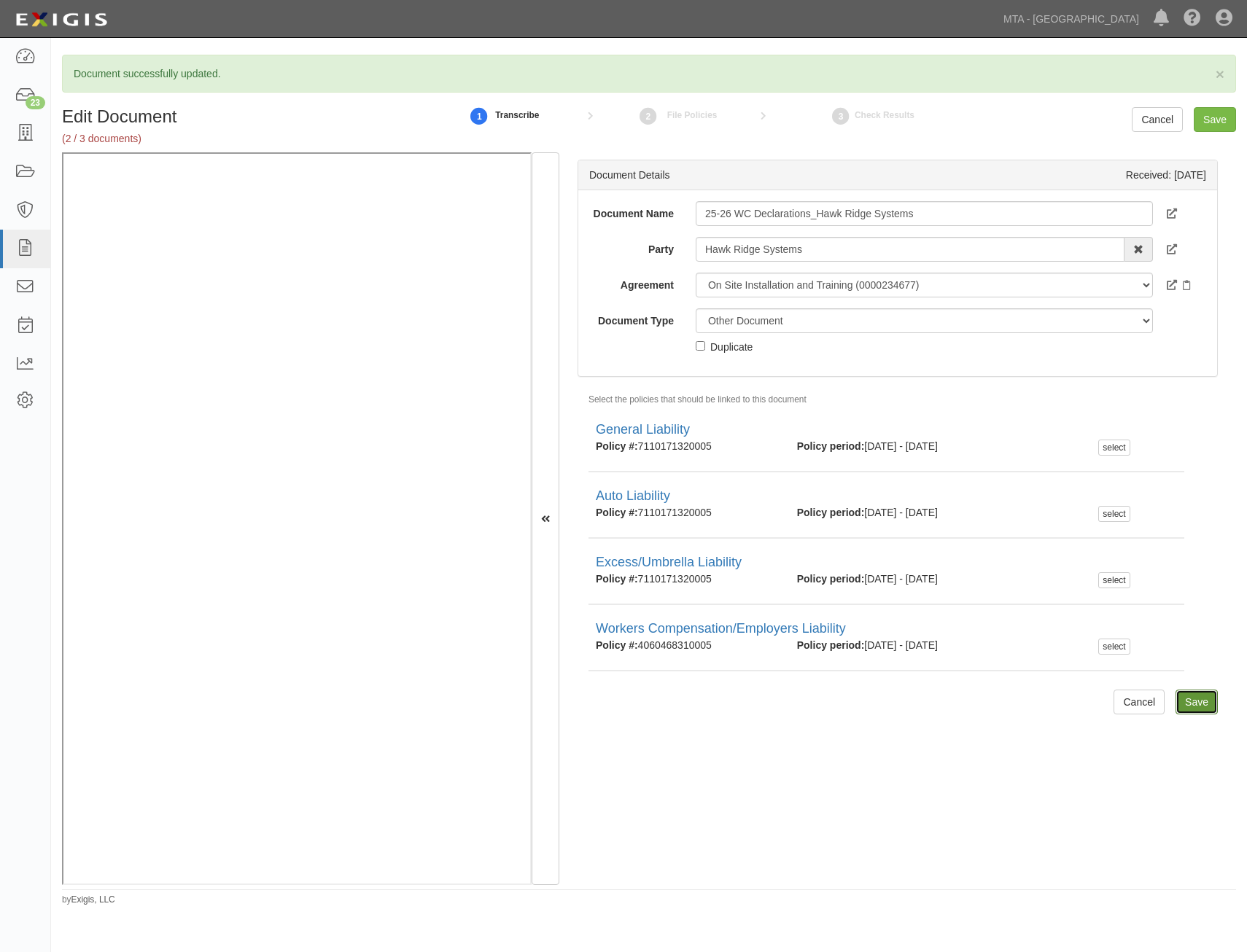
click at [1192, 701] on input "Save" at bounding box center [1195, 701] width 43 height 25
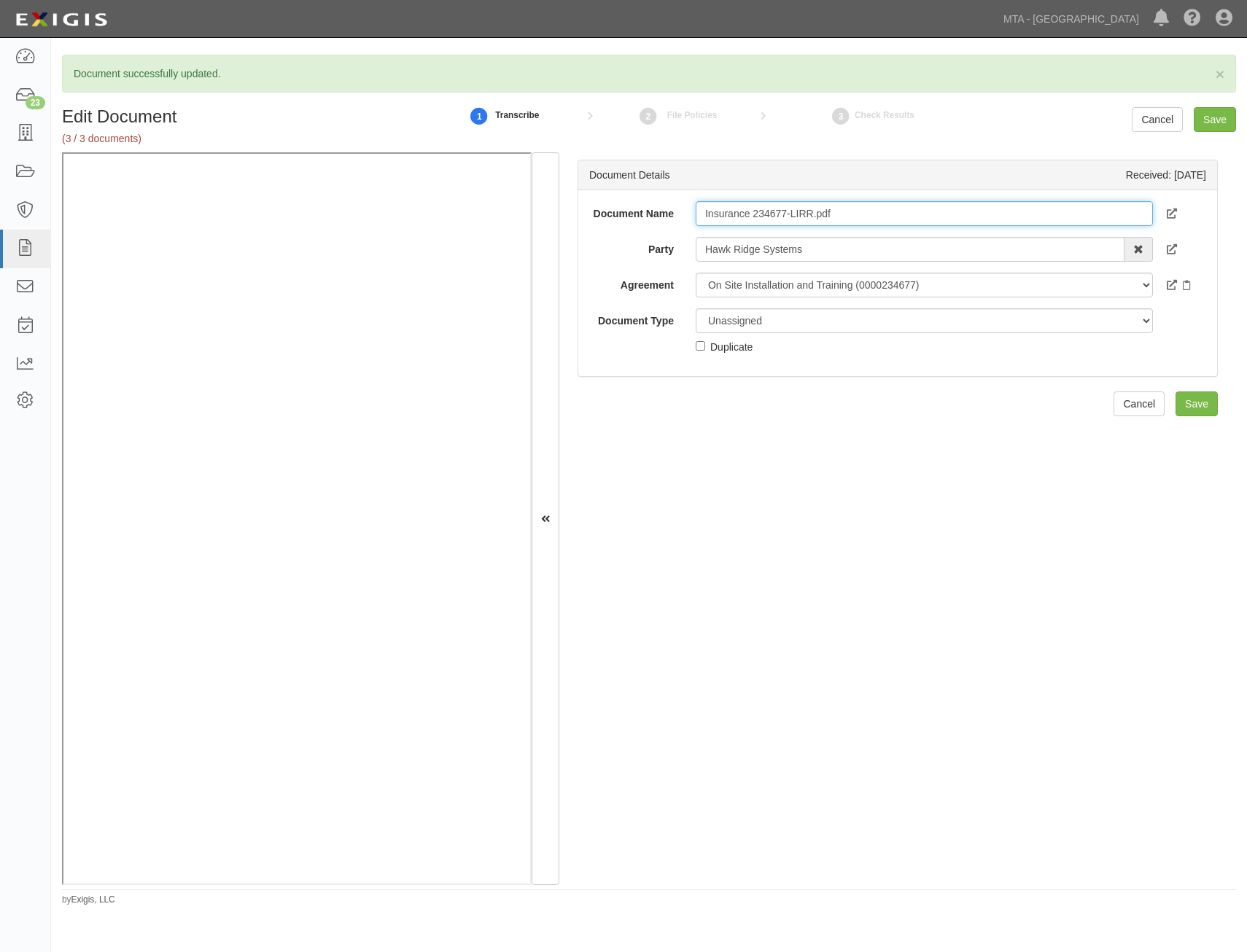
click at [797, 207] on input "Insurance 234677-LIRR.pdf" at bounding box center [923, 213] width 457 height 25
type input "Insurance Requirements"
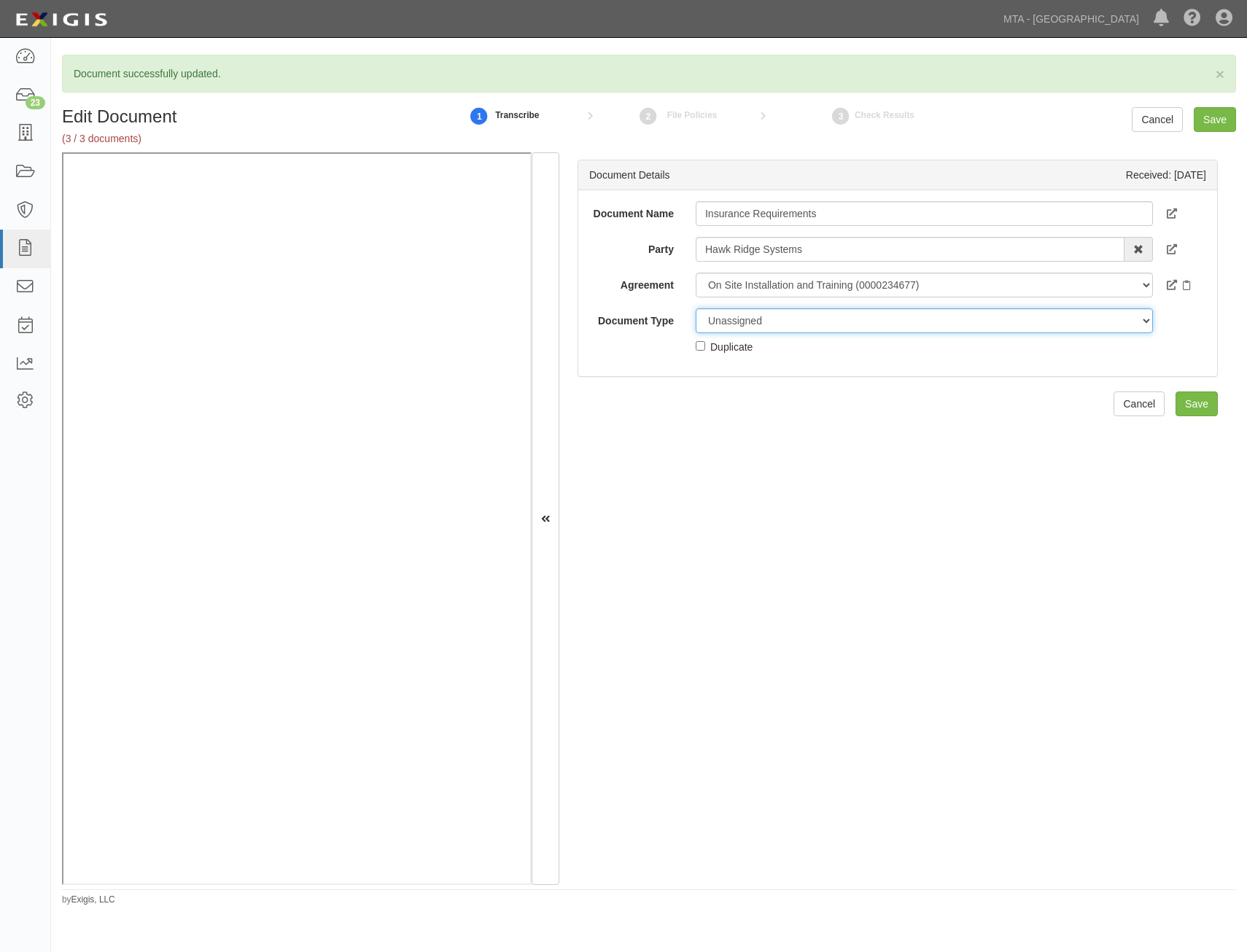
click at [860, 320] on select "Unassigned Binder Cancellation Notice Certificate Contract Endorsement Insuranc…" at bounding box center [923, 320] width 457 height 25
select select "RequirementDetail"
click at [695, 308] on select "Unassigned Binder Cancellation Notice Certificate Contract Endorsement Insuranc…" at bounding box center [923, 320] width 457 height 25
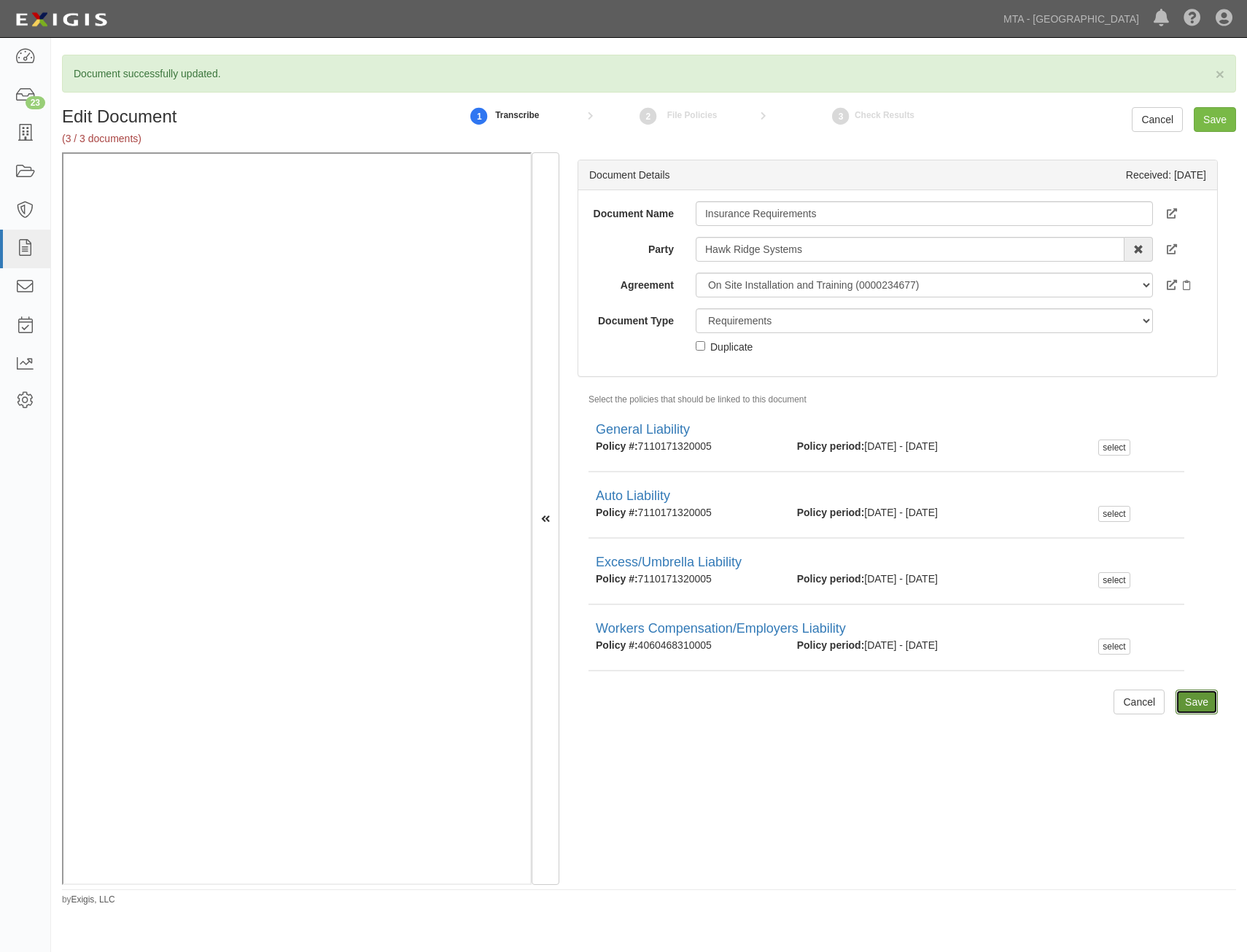
click at [1195, 707] on input "Save" at bounding box center [1195, 701] width 43 height 25
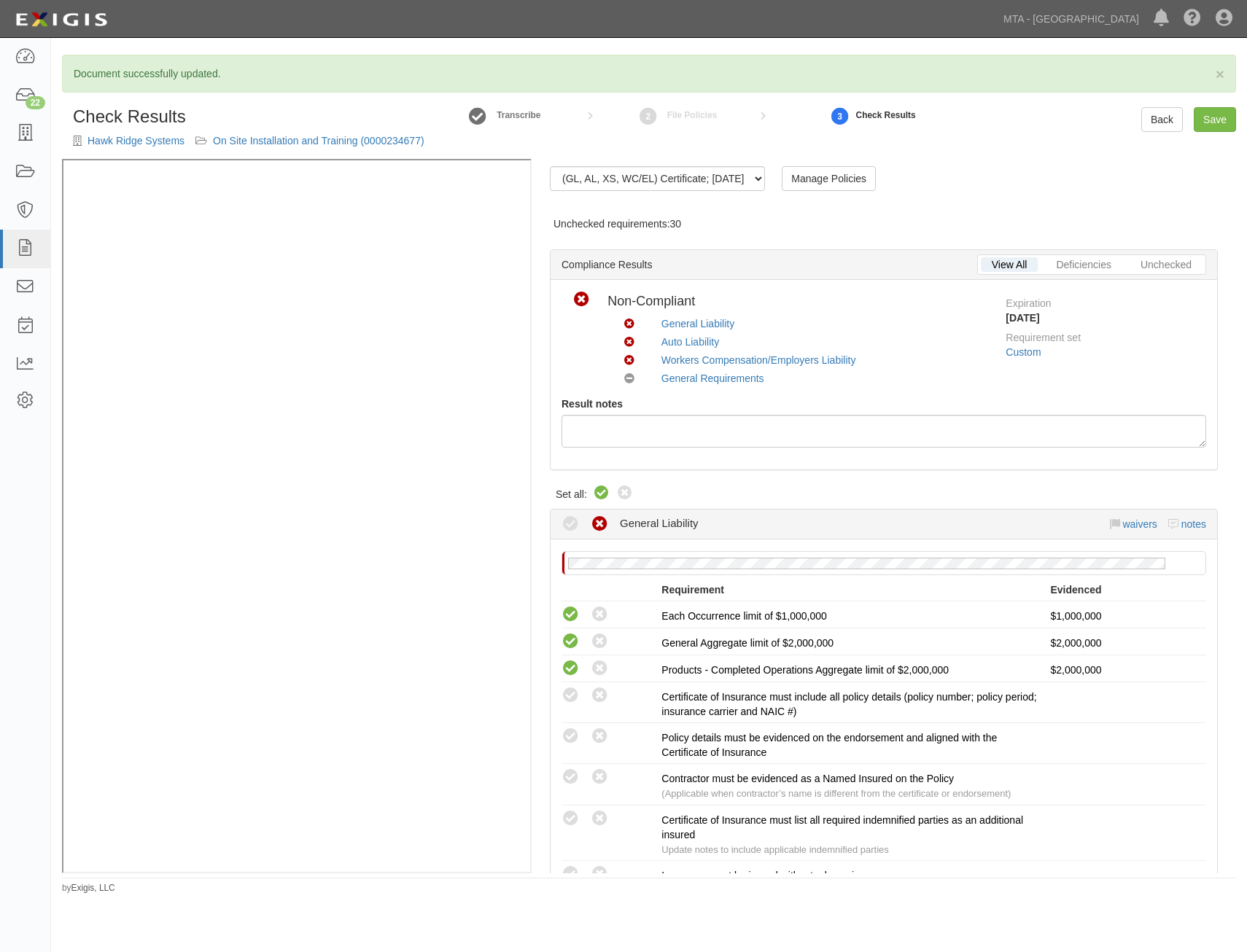
click at [600, 494] on icon at bounding box center [601, 493] width 18 height 18
radio input "true"
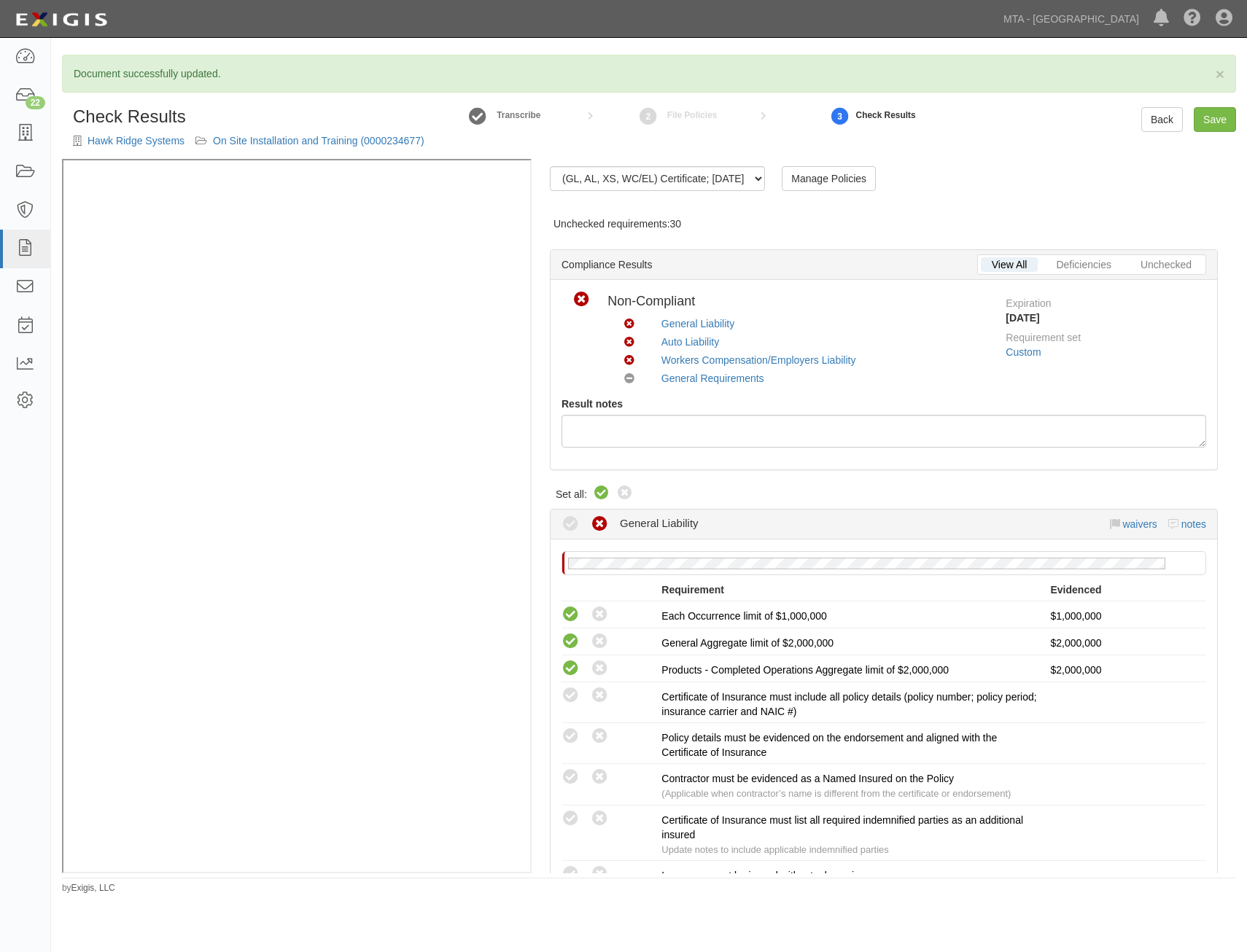
radio input "true"
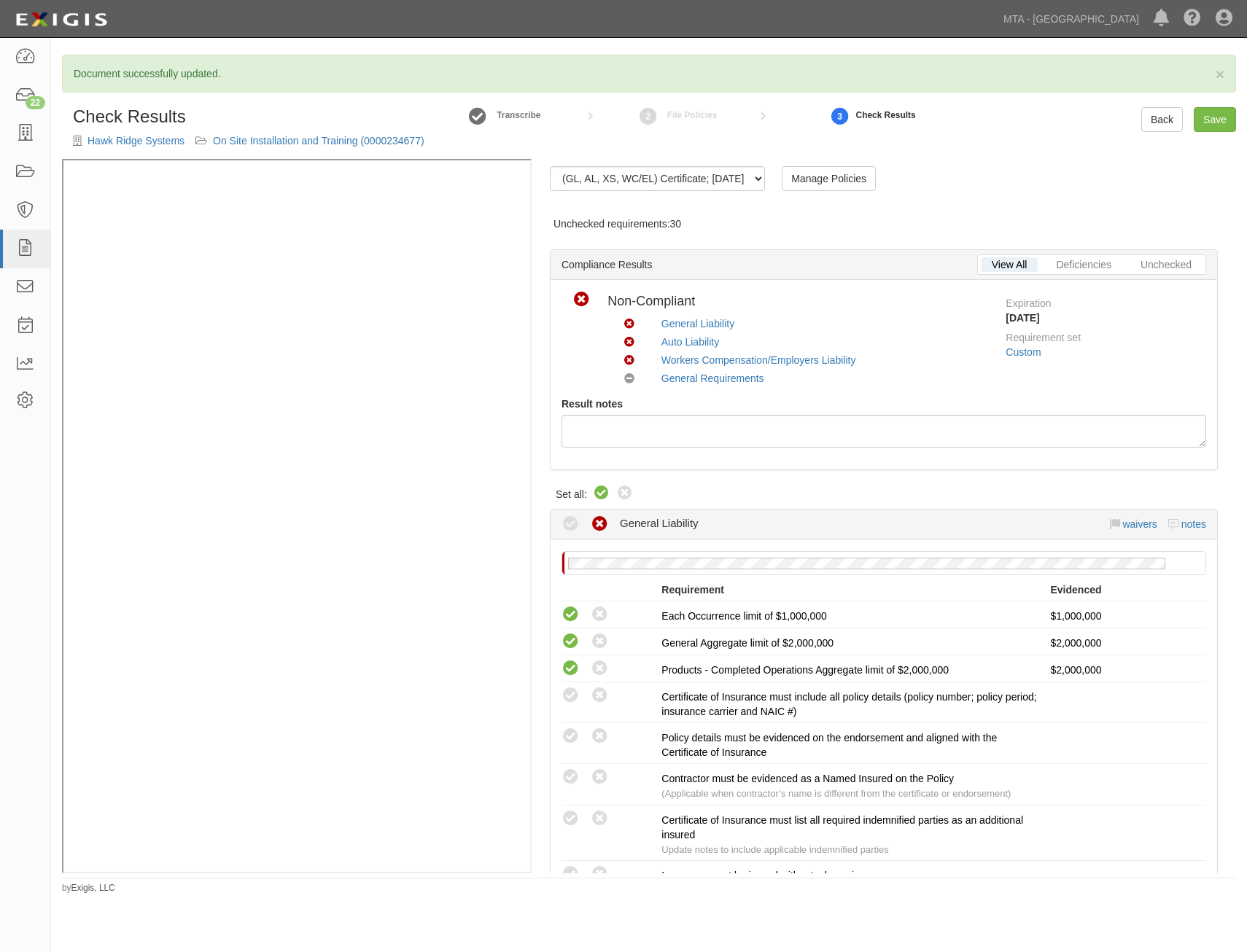
radio input "true"
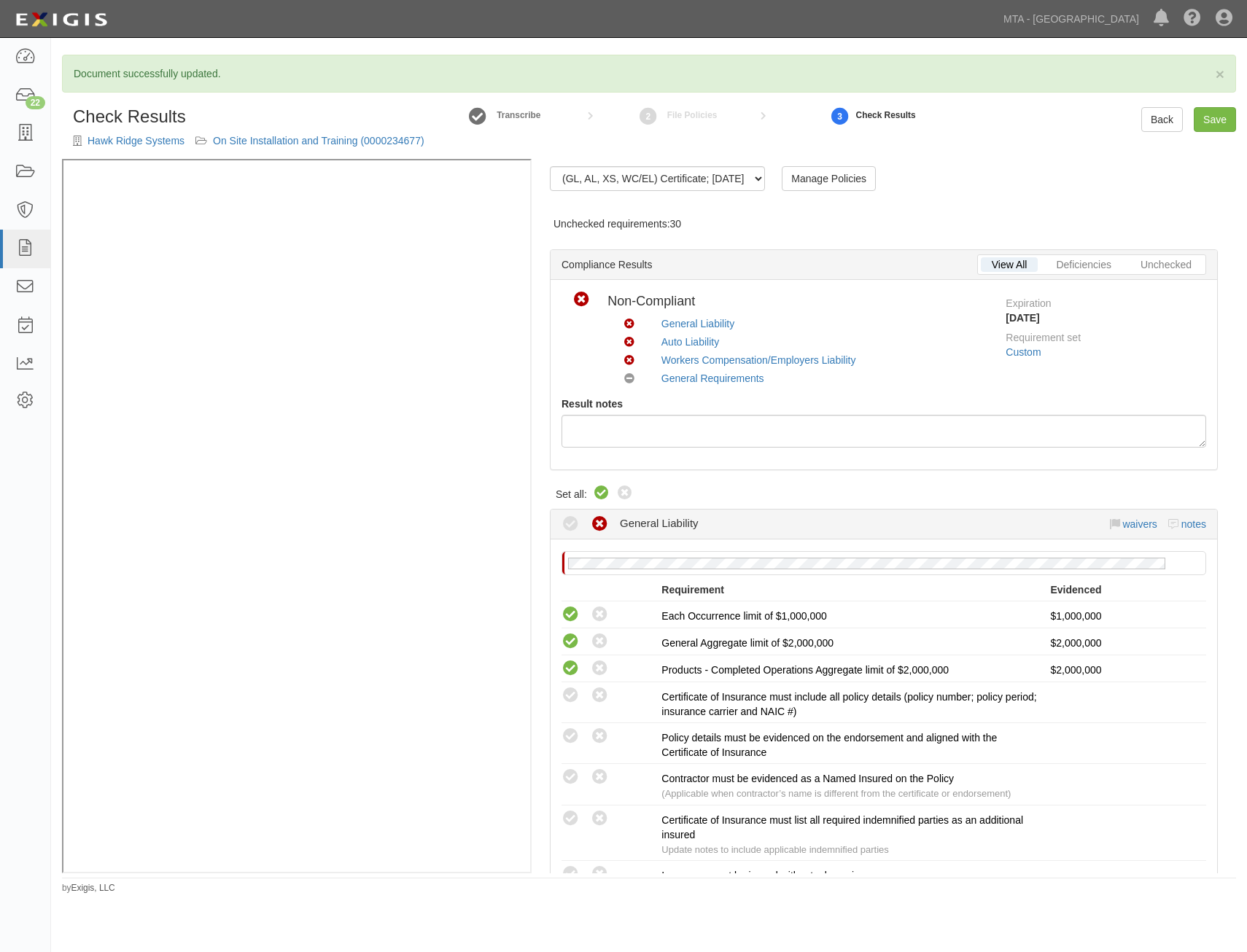
radio input "true"
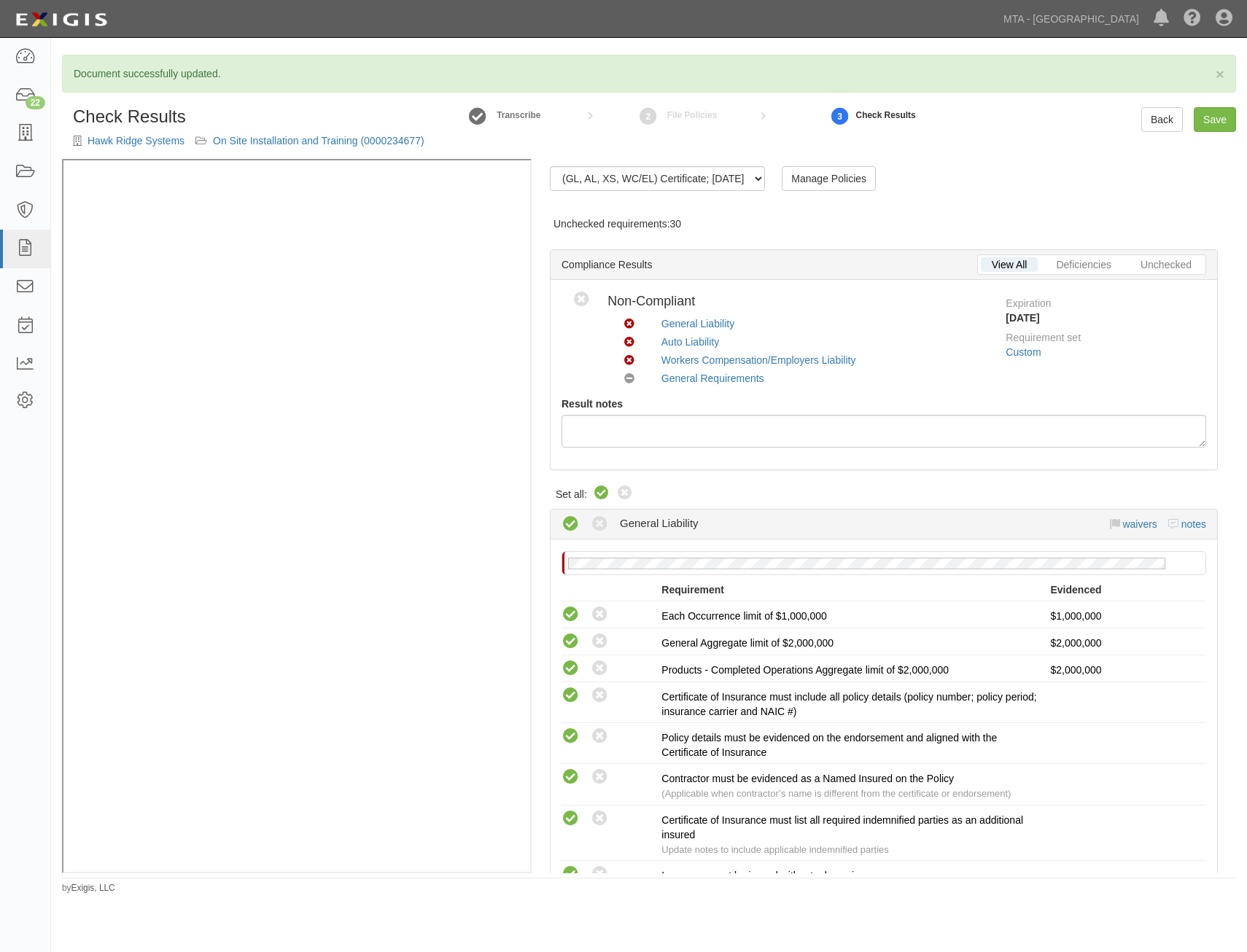
radio input "true"
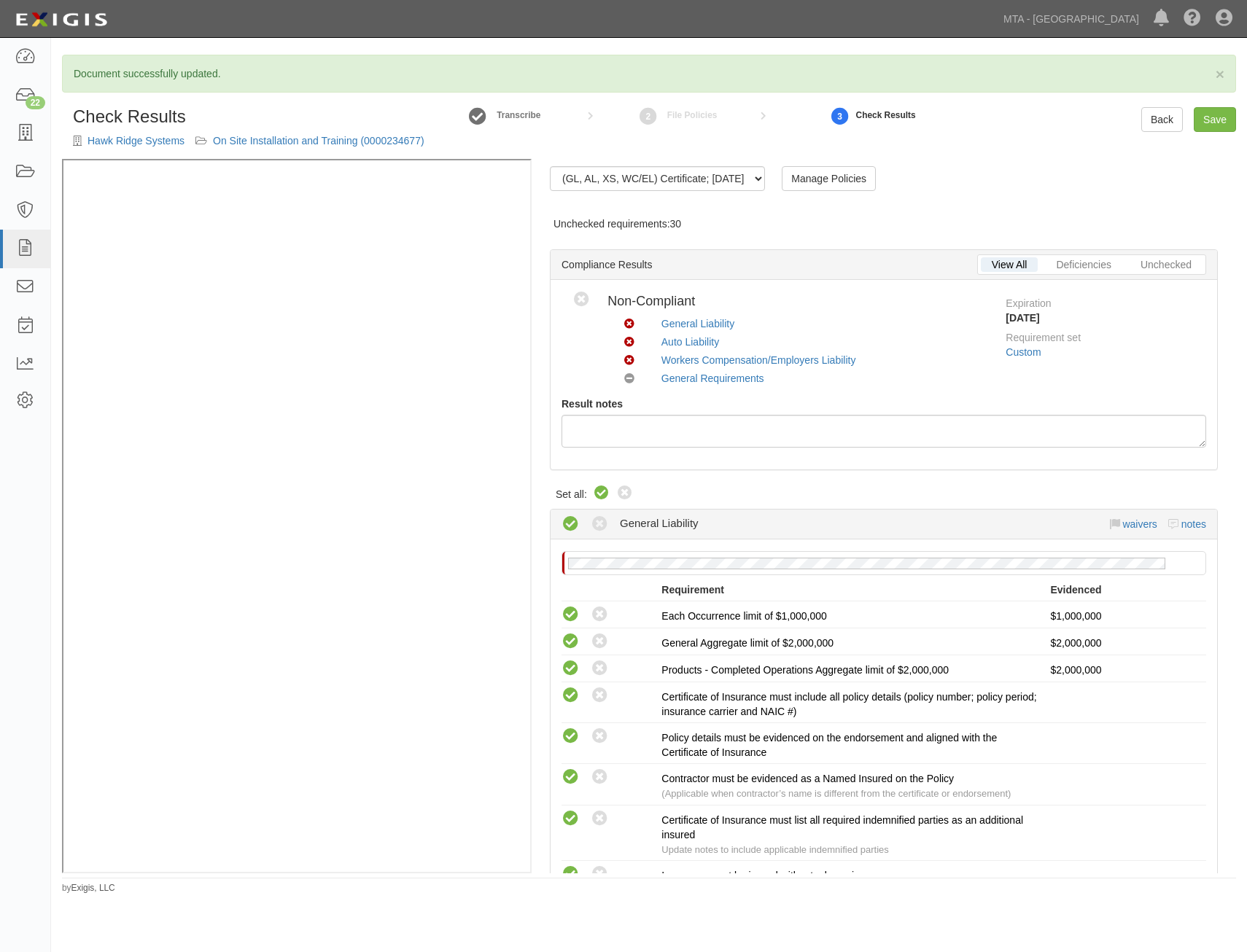
radio input "false"
radio input "true"
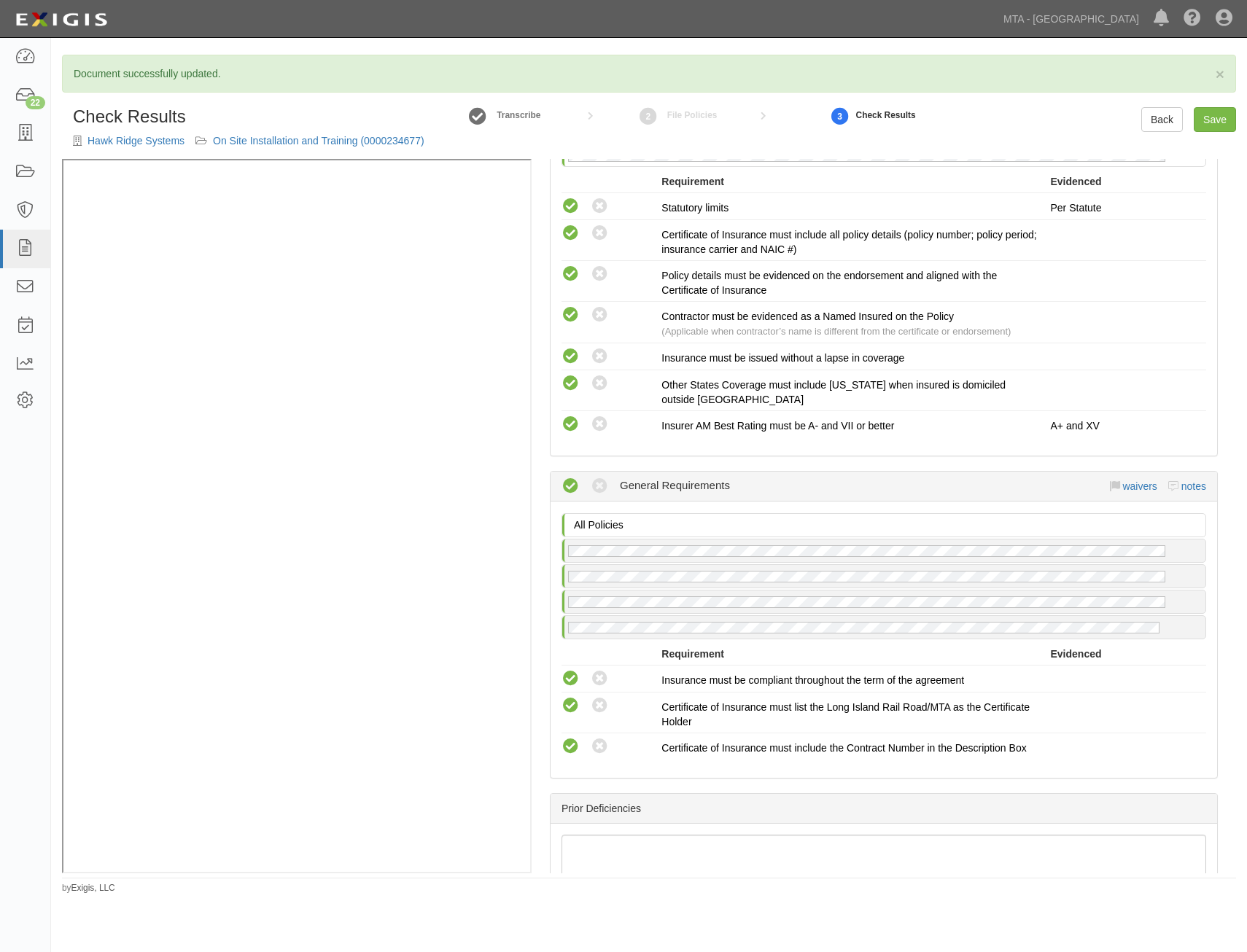
scroll to position [1610, 0]
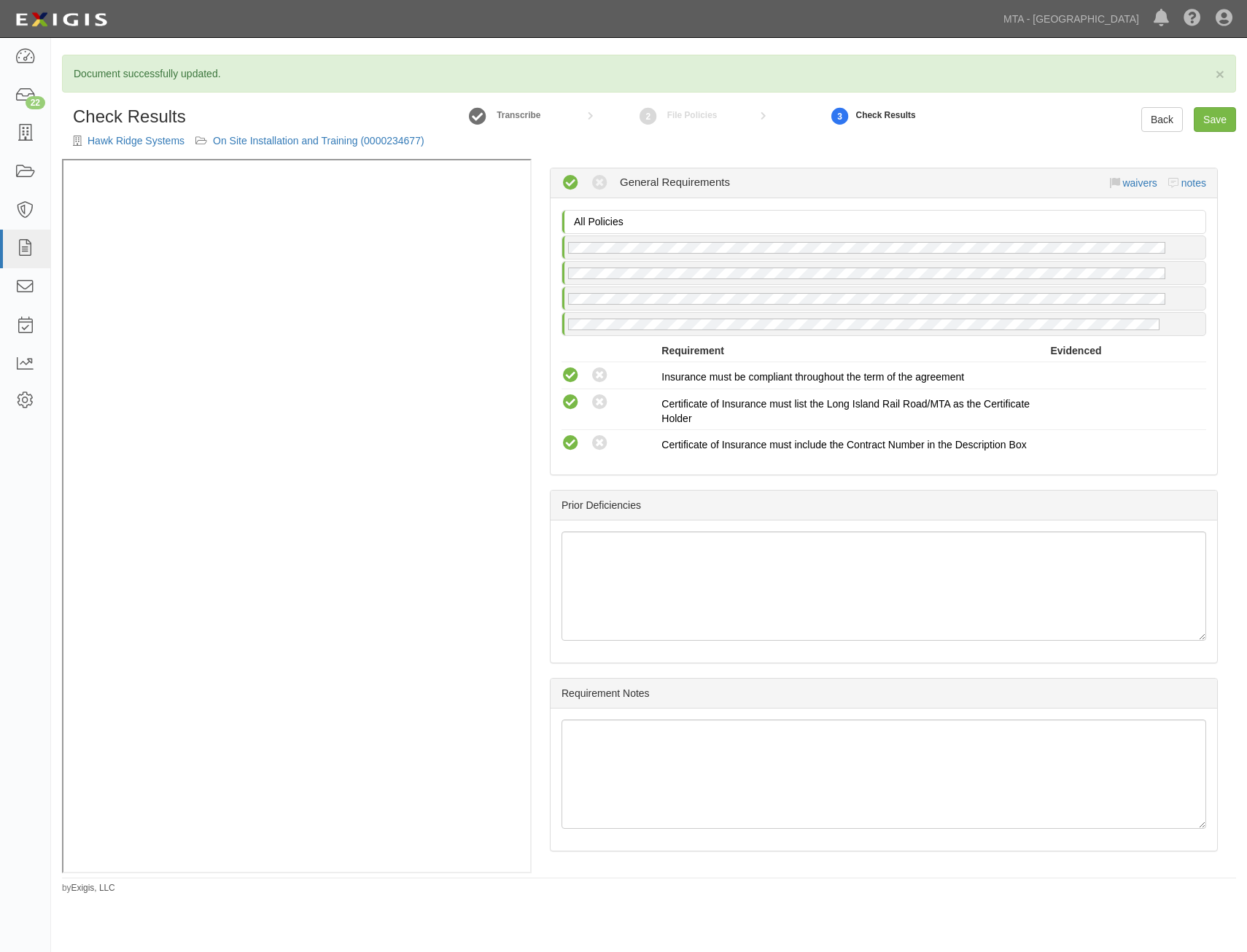
drag, startPoint x: 992, startPoint y: 315, endPoint x: 984, endPoint y: 614, distance: 299.1
click at [1221, 123] on link "Save" at bounding box center [1214, 119] width 43 height 25
radio input "true"
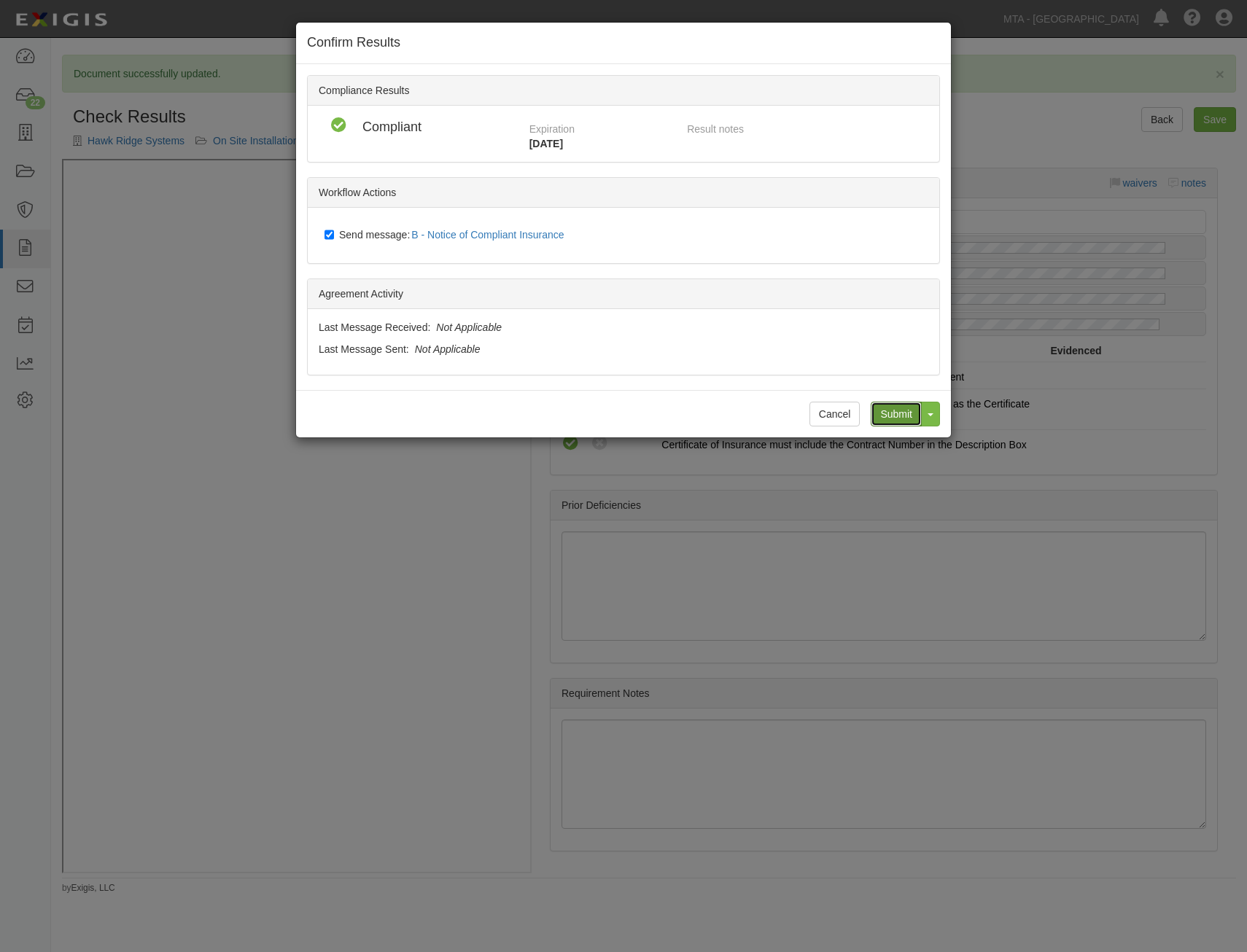
click at [904, 408] on input "Submit" at bounding box center [896, 414] width 52 height 25
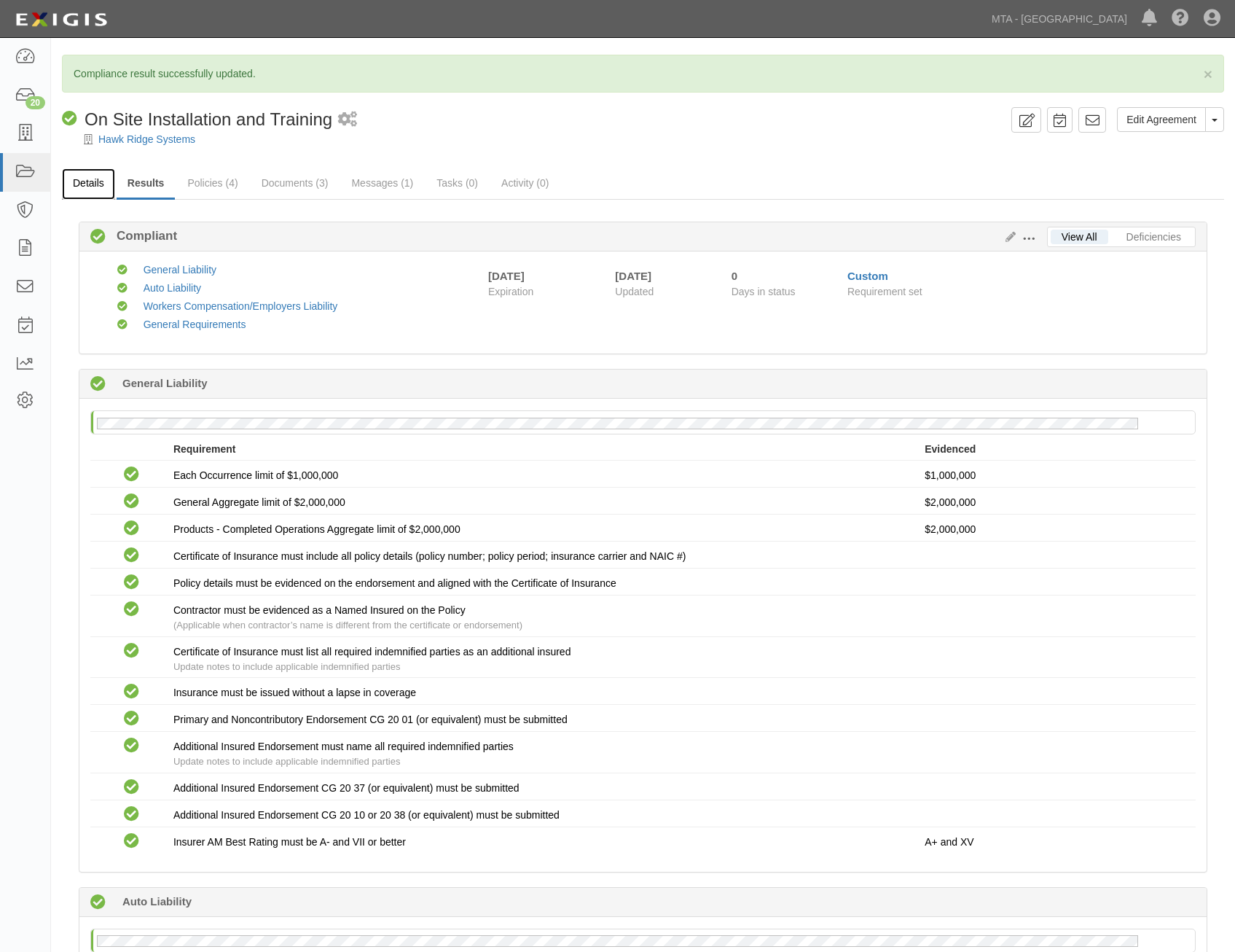
click at [94, 179] on link "Details" at bounding box center [89, 184] width 53 height 32
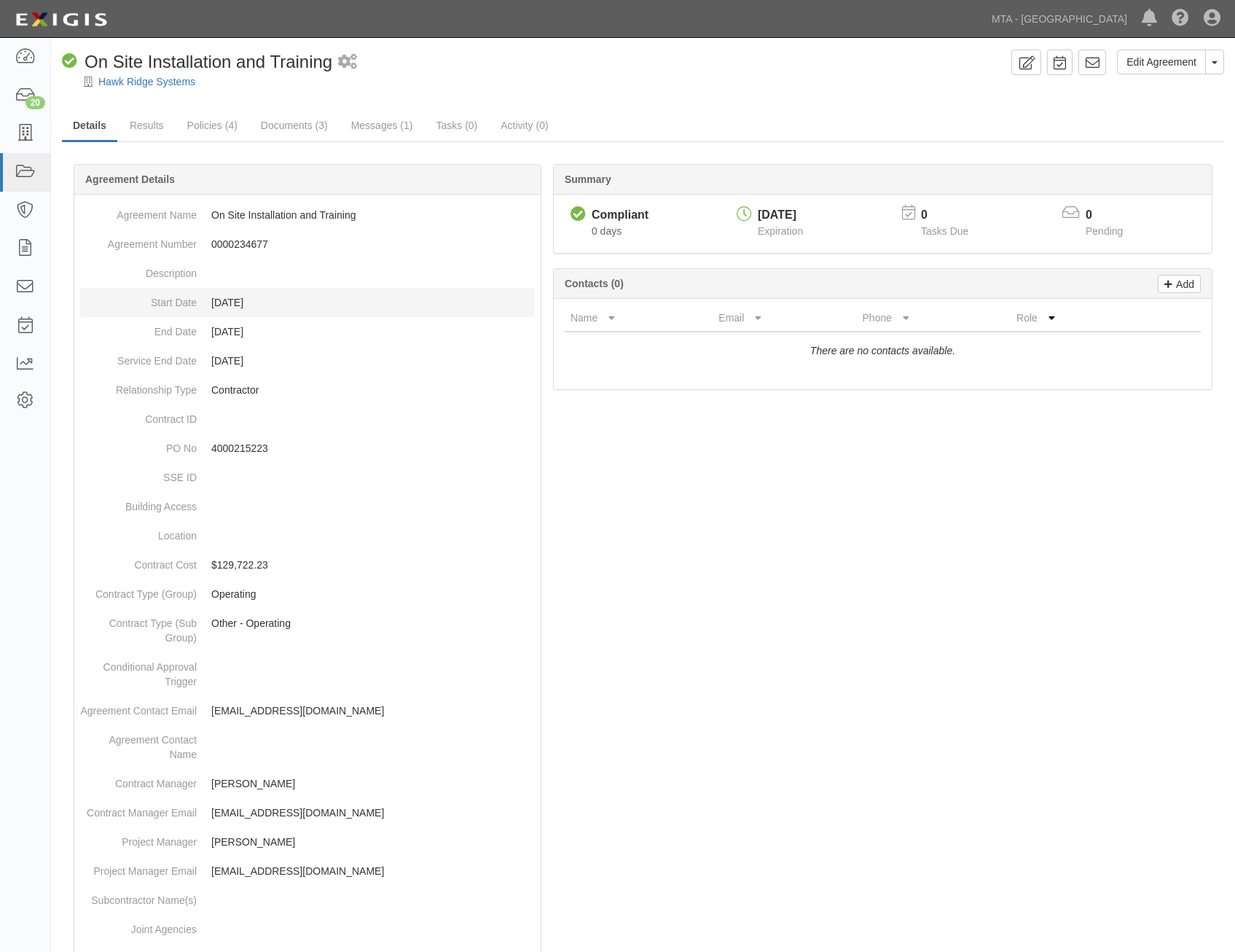
scroll to position [460, 0]
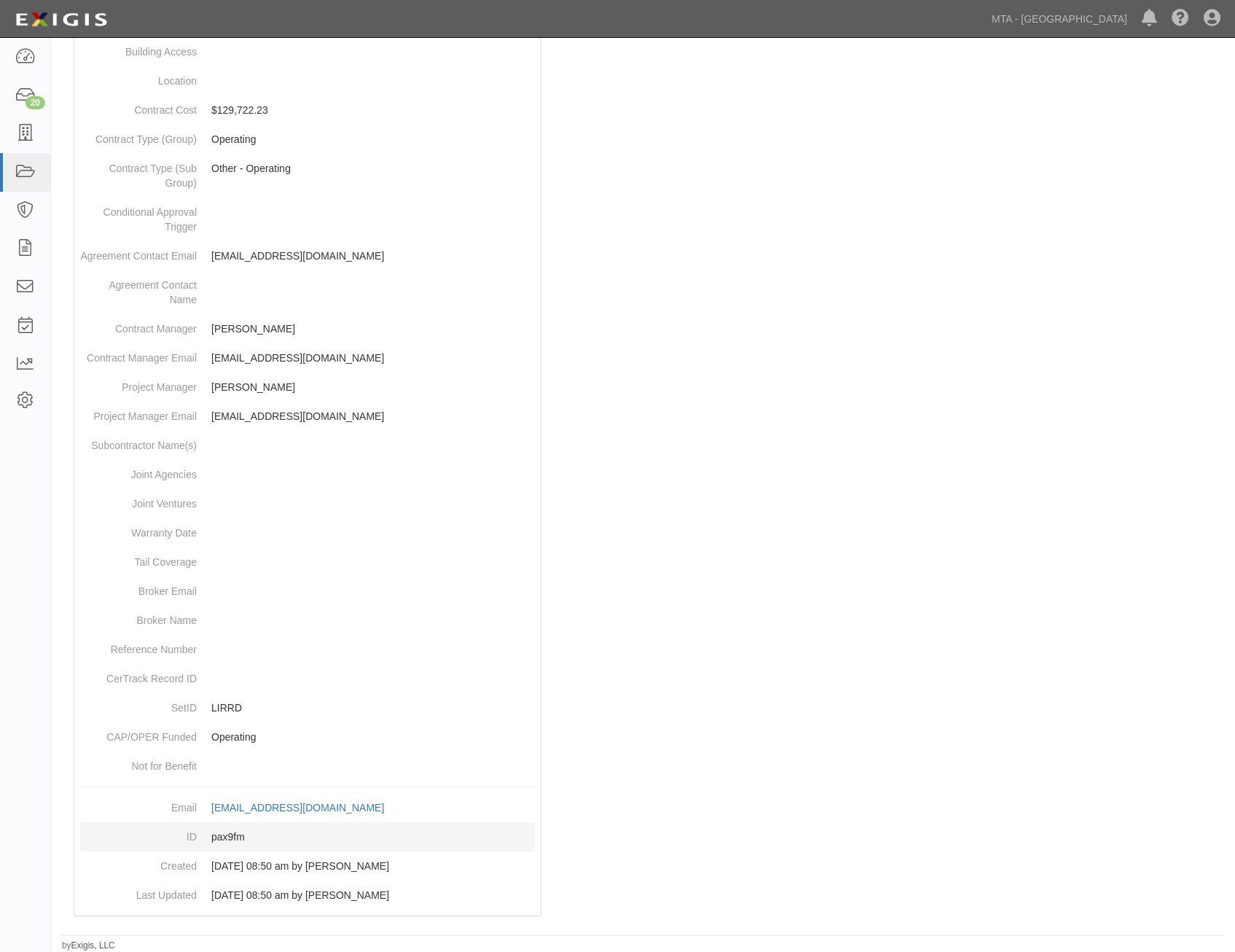
click at [239, 835] on dd "pax9fm" at bounding box center [307, 836] width 455 height 29
copy dd "pax9fm"
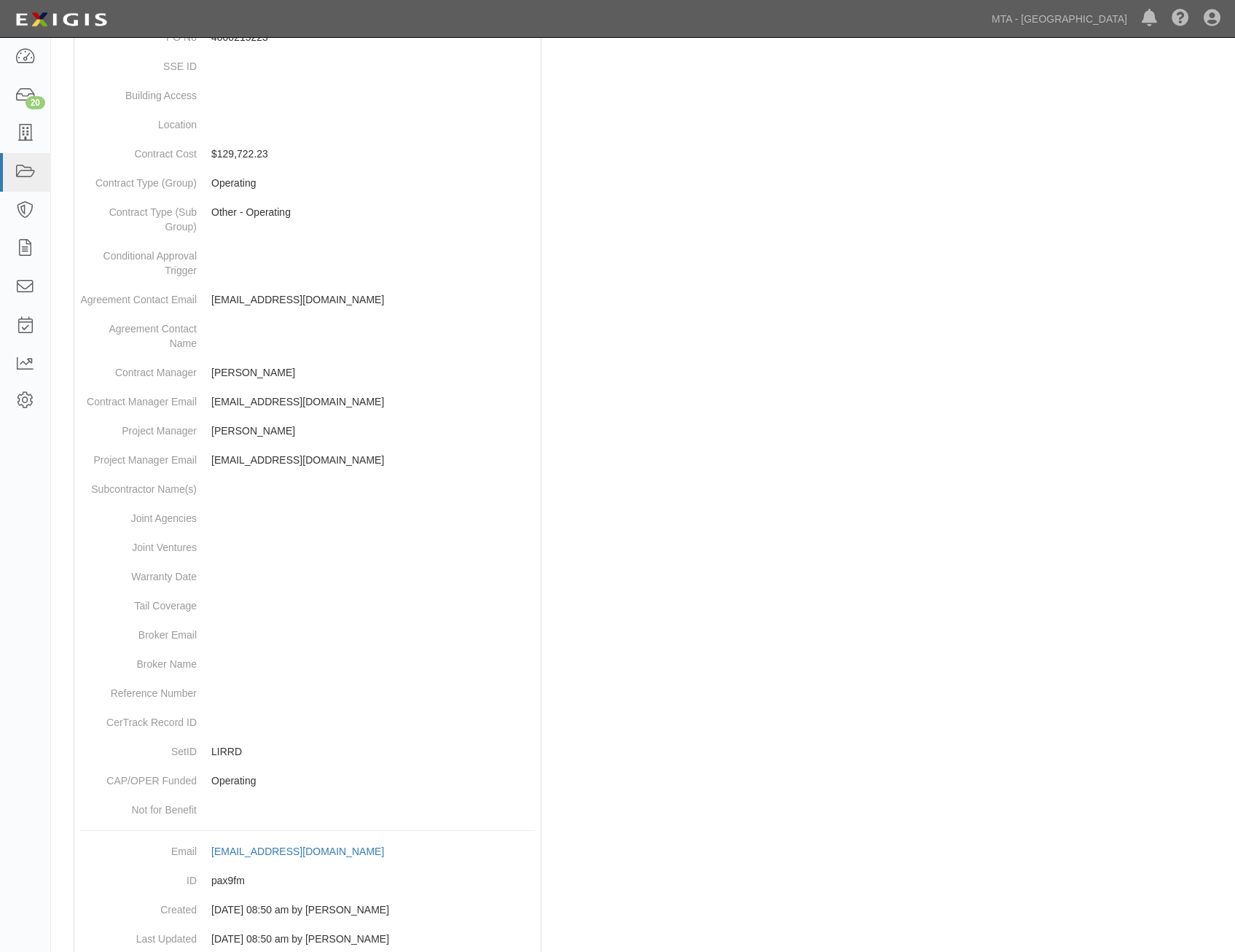
scroll to position [0, 0]
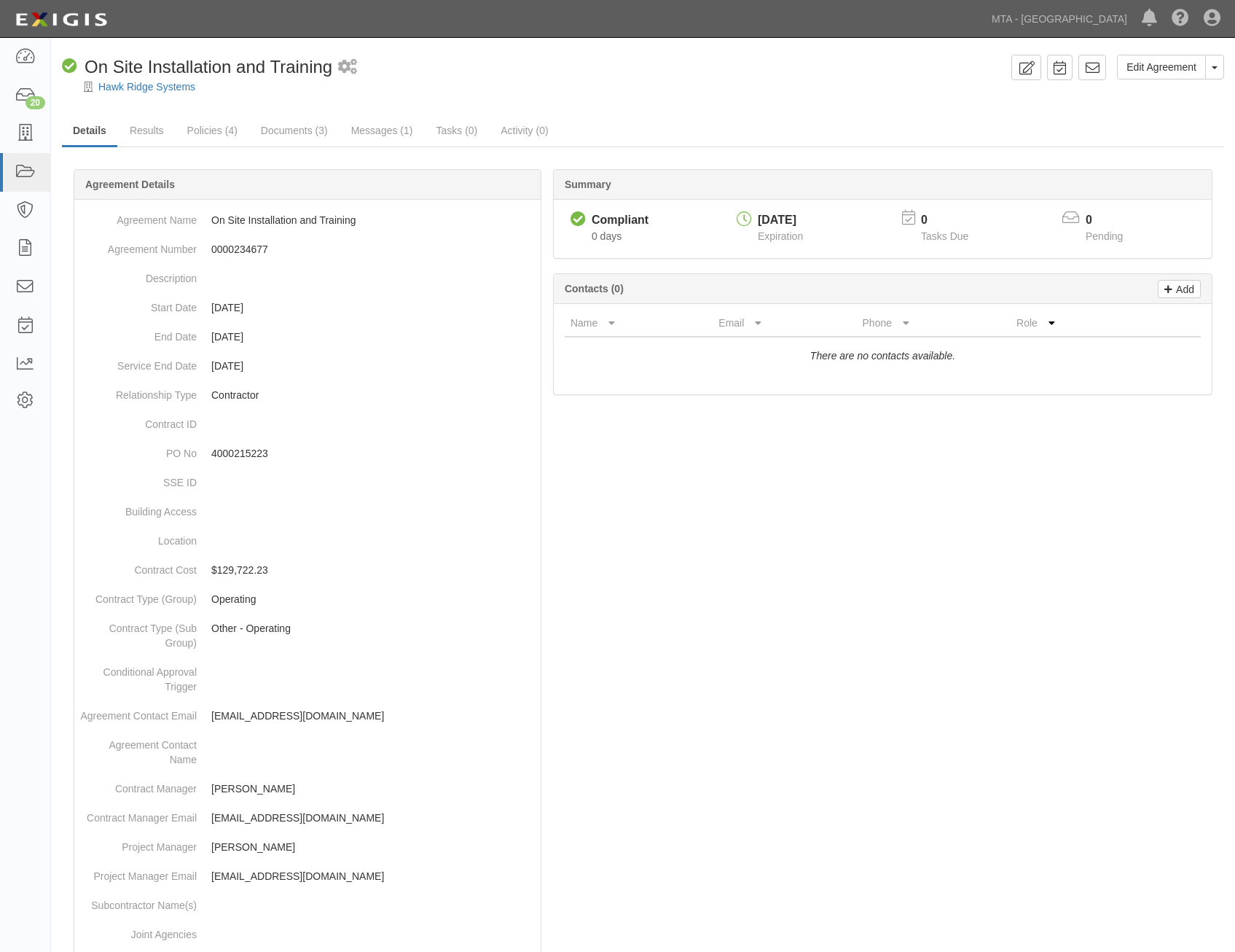
drag, startPoint x: 953, startPoint y: 634, endPoint x: 982, endPoint y: 311, distance: 324.3
click at [1096, 72] on icon at bounding box center [1092, 67] width 15 height 15
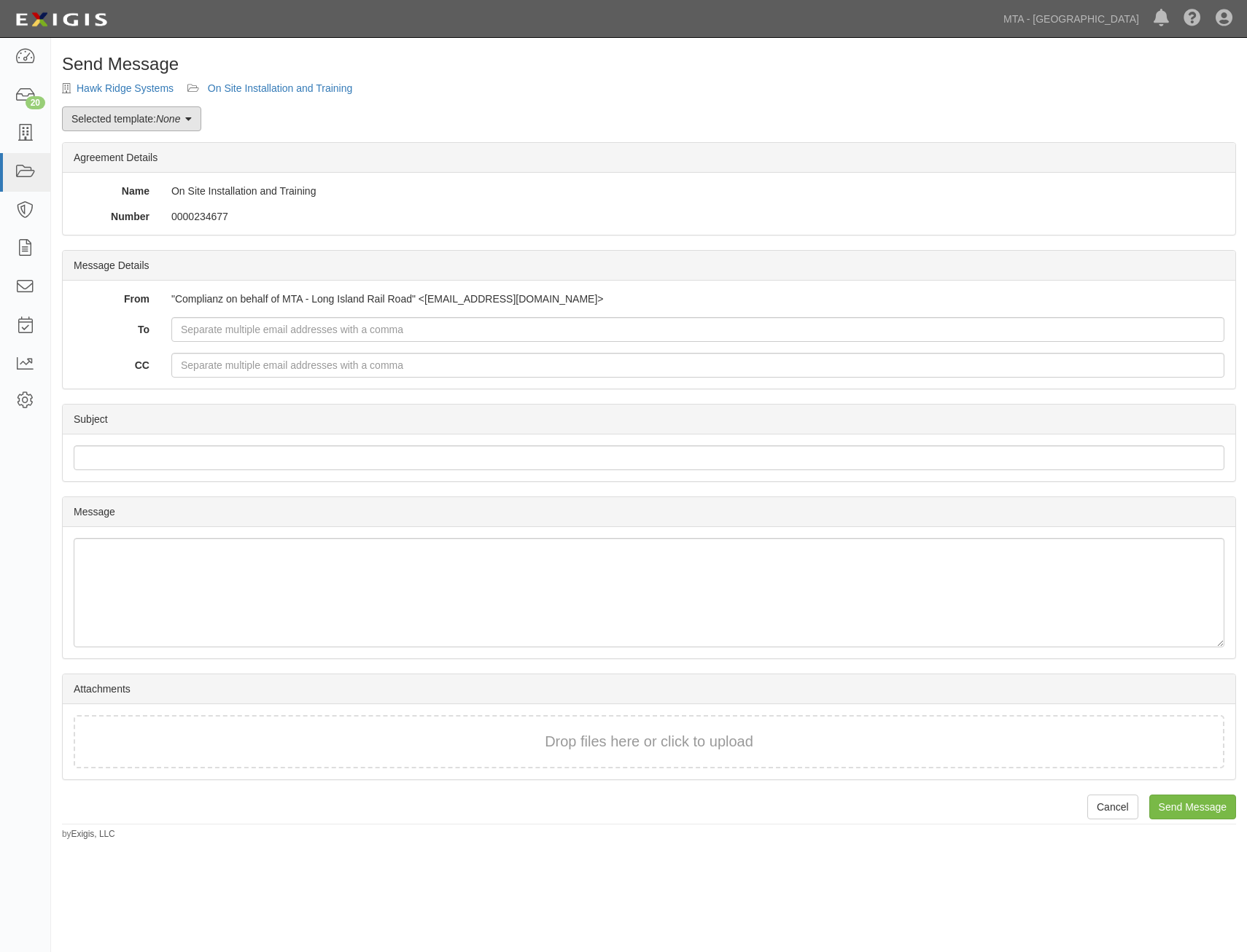
click at [178, 112] on link "Selected template: None" at bounding box center [132, 118] width 140 height 25
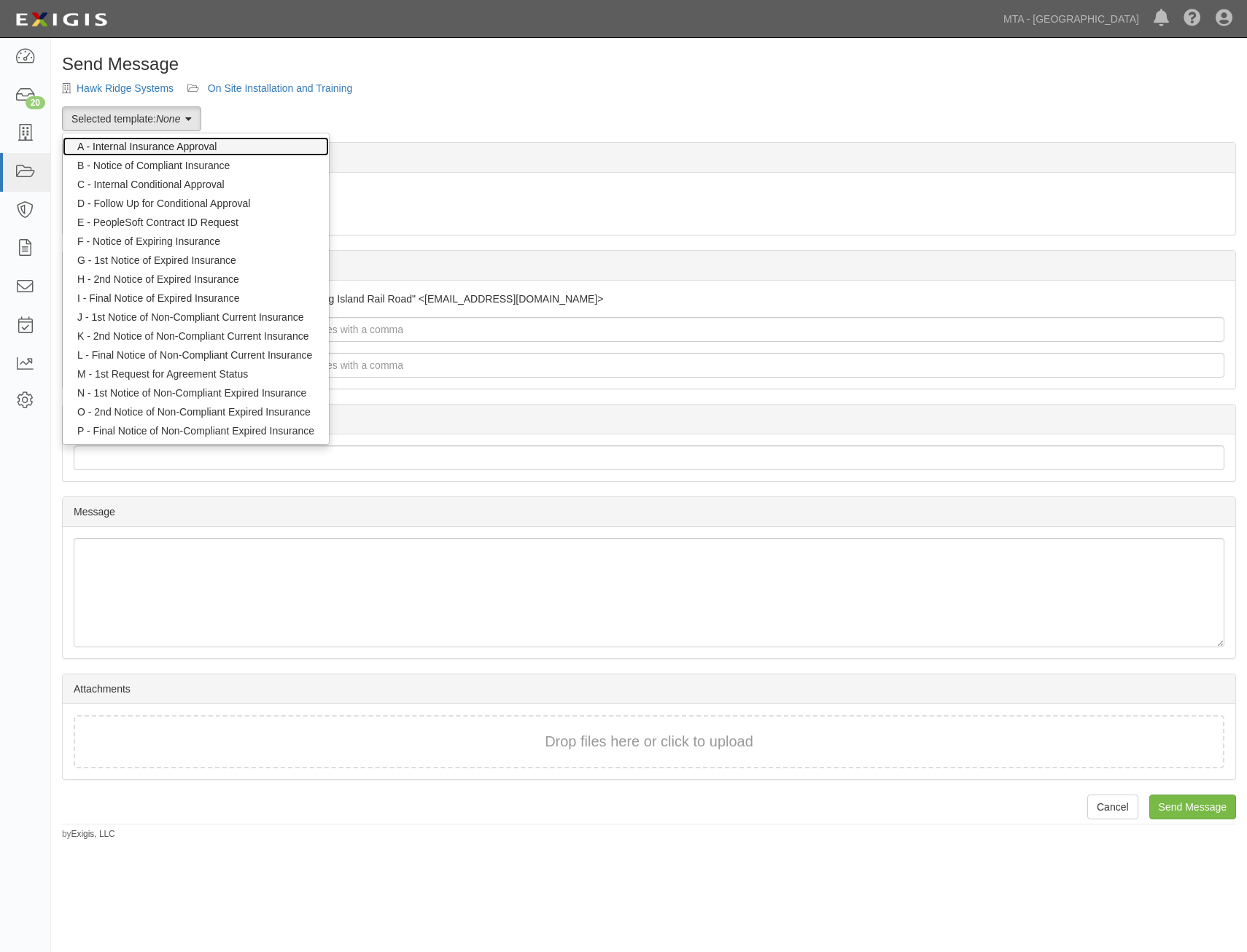
click at [213, 145] on link "A - Internal Insurance Approval" at bounding box center [195, 146] width 266 height 19
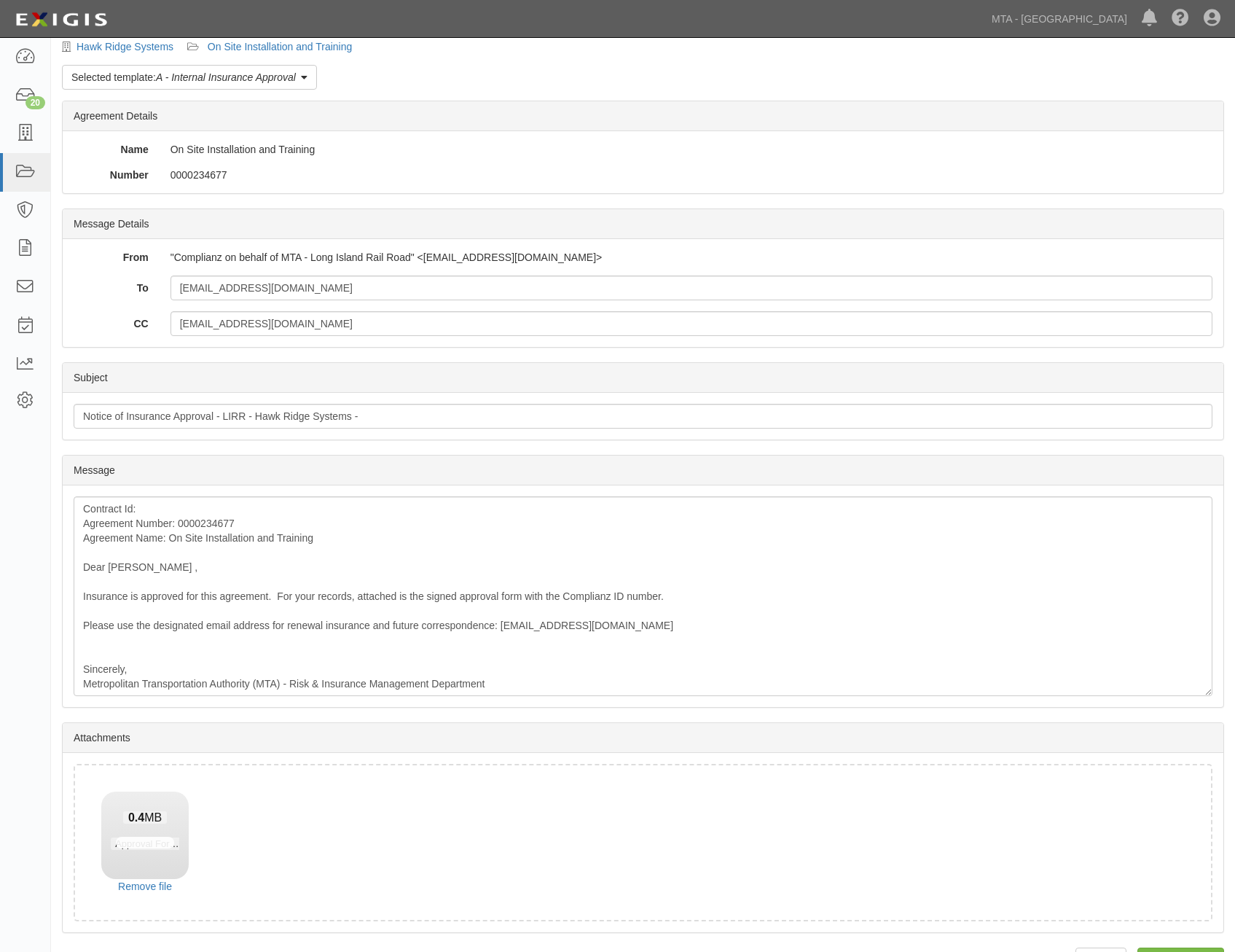
scroll to position [83, 0]
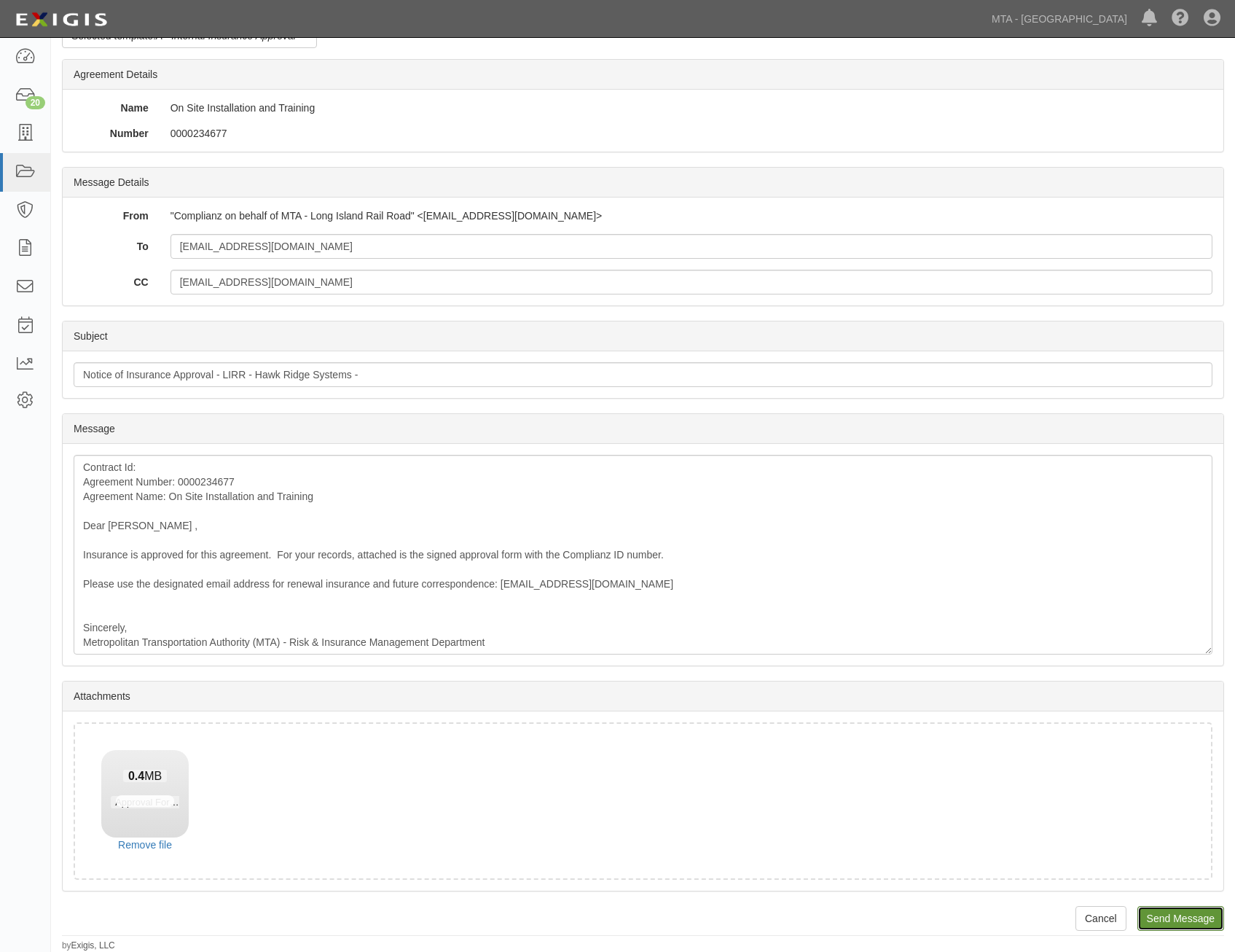
click at [1186, 915] on input "Send Message" at bounding box center [1182, 918] width 87 height 25
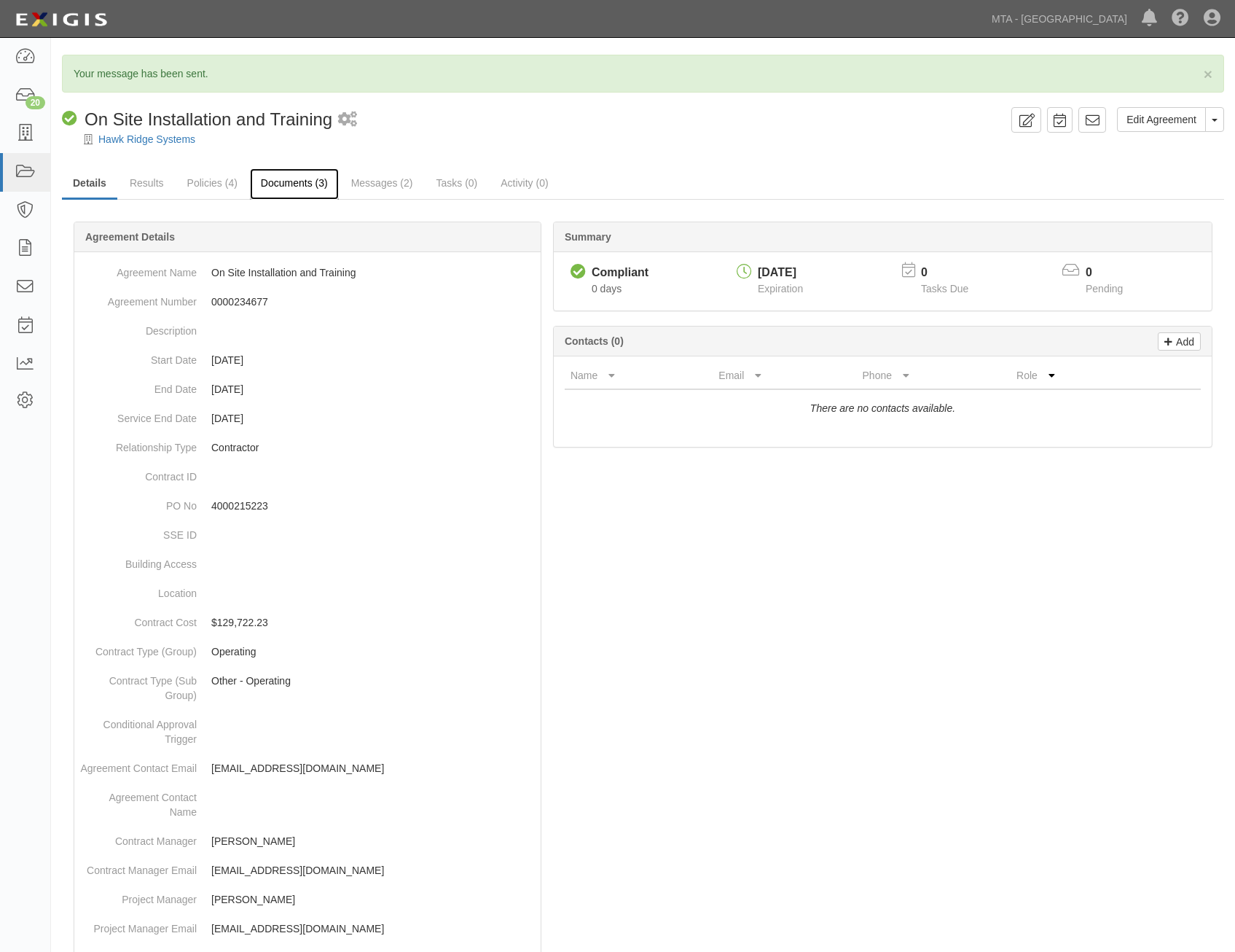
click at [300, 181] on link "Documents (3)" at bounding box center [294, 184] width 89 height 32
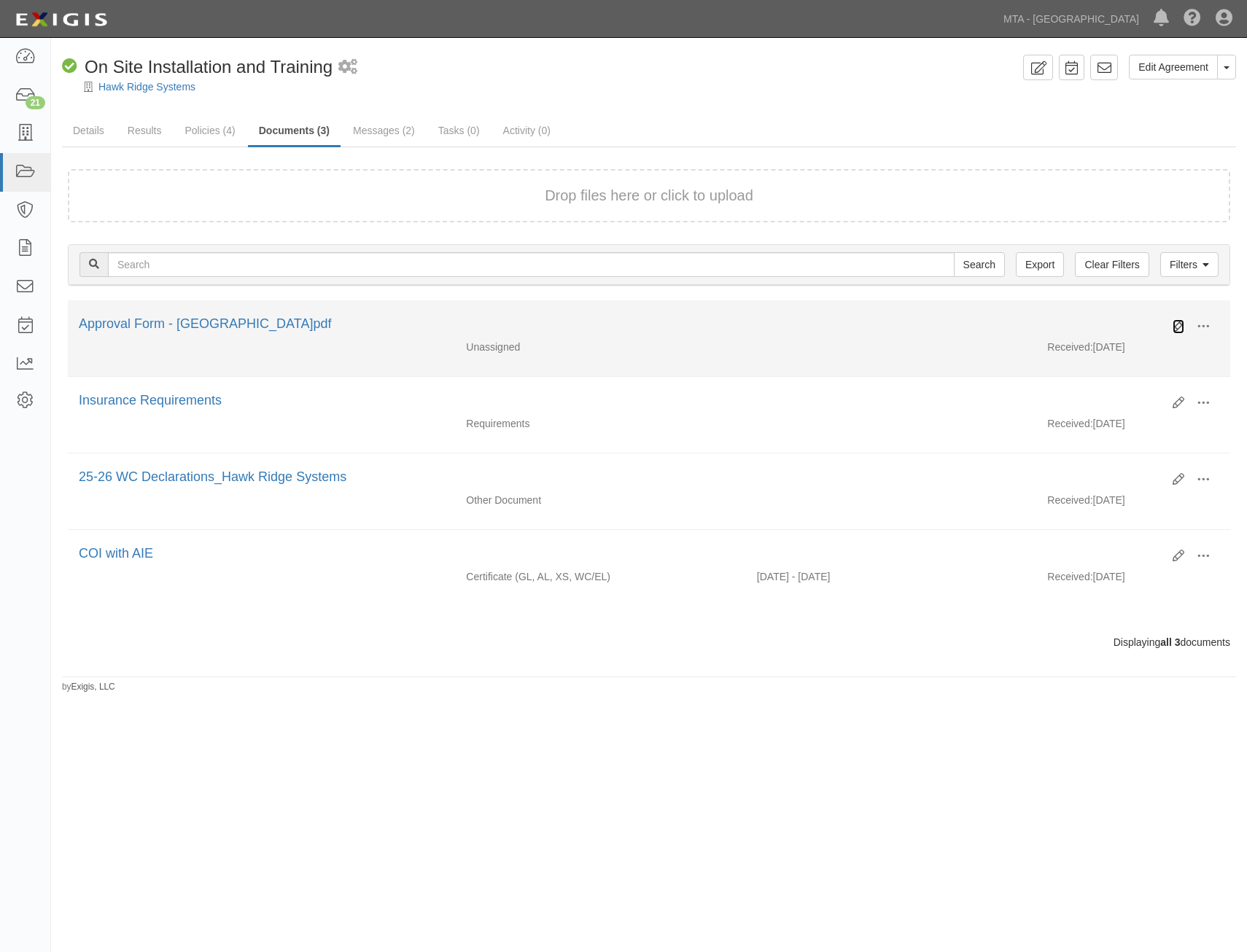
click at [1179, 328] on icon at bounding box center [1178, 327] width 12 height 12
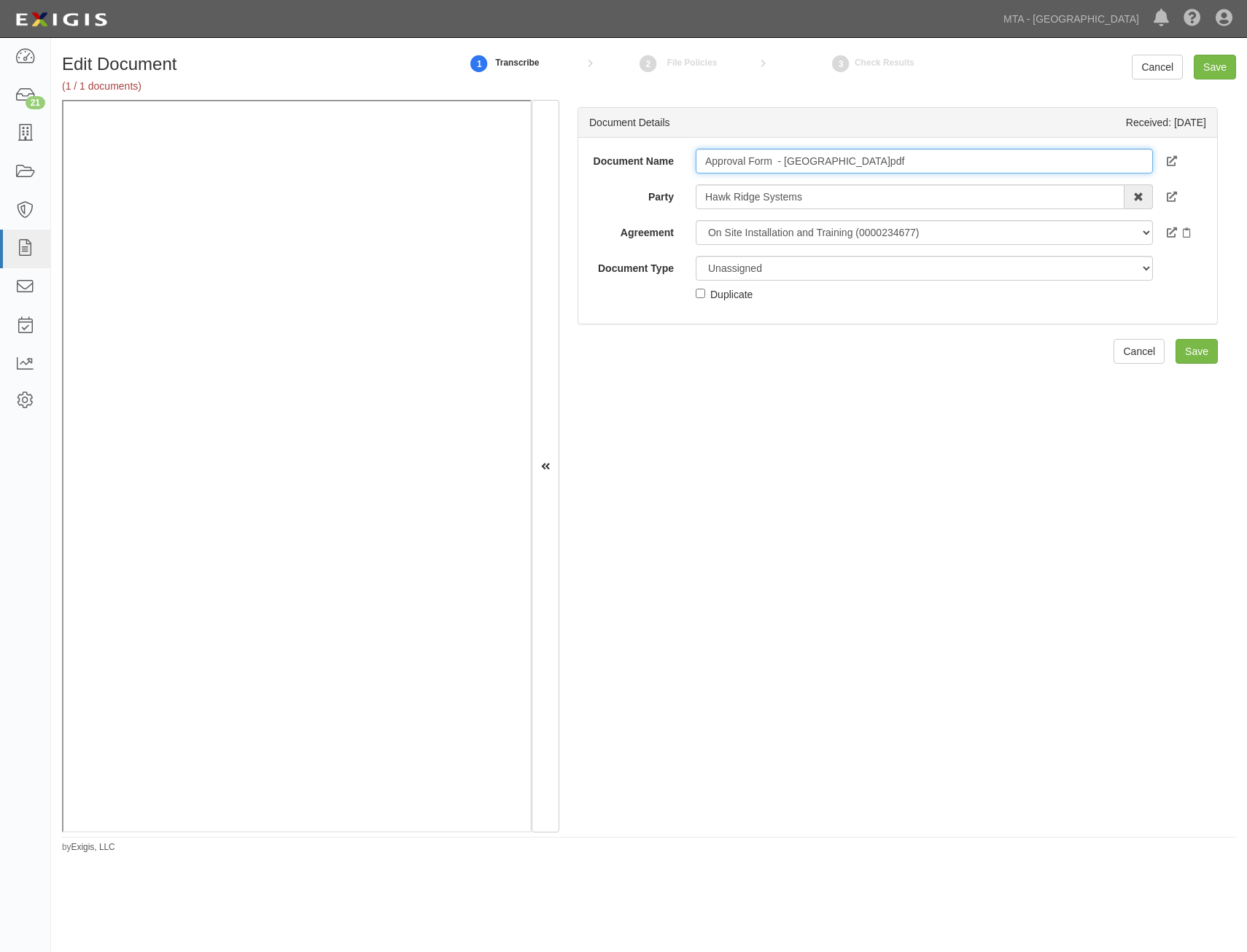
click at [960, 161] on input "Approval Form - [GEOGRAPHIC_DATA]pdf" at bounding box center [923, 160] width 457 height 25
click at [960, 161] on input "Approval Form - Hawk Ridge.pdf" at bounding box center [923, 160] width 457 height 25
type input "Approval Form"
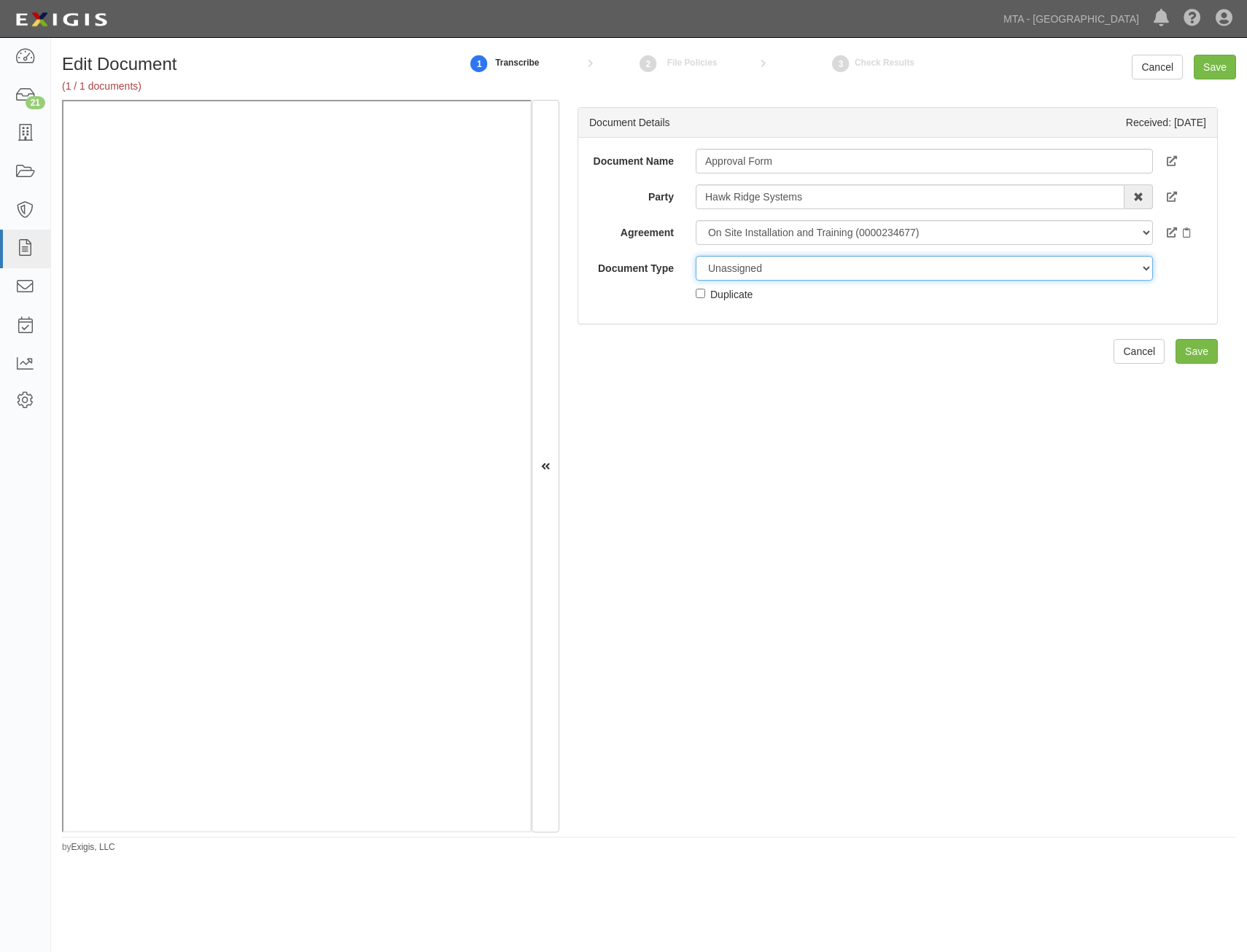
click at [937, 277] on select "Unassigned Binder Cancellation Notice Certificate Contract Endorsement Insuranc…" at bounding box center [923, 267] width 457 height 25
select select "OtherDetail"
click at [695, 256] on select "Unassigned Binder Cancellation Notice Certificate Contract Endorsement Insuranc…" at bounding box center [923, 267] width 457 height 25
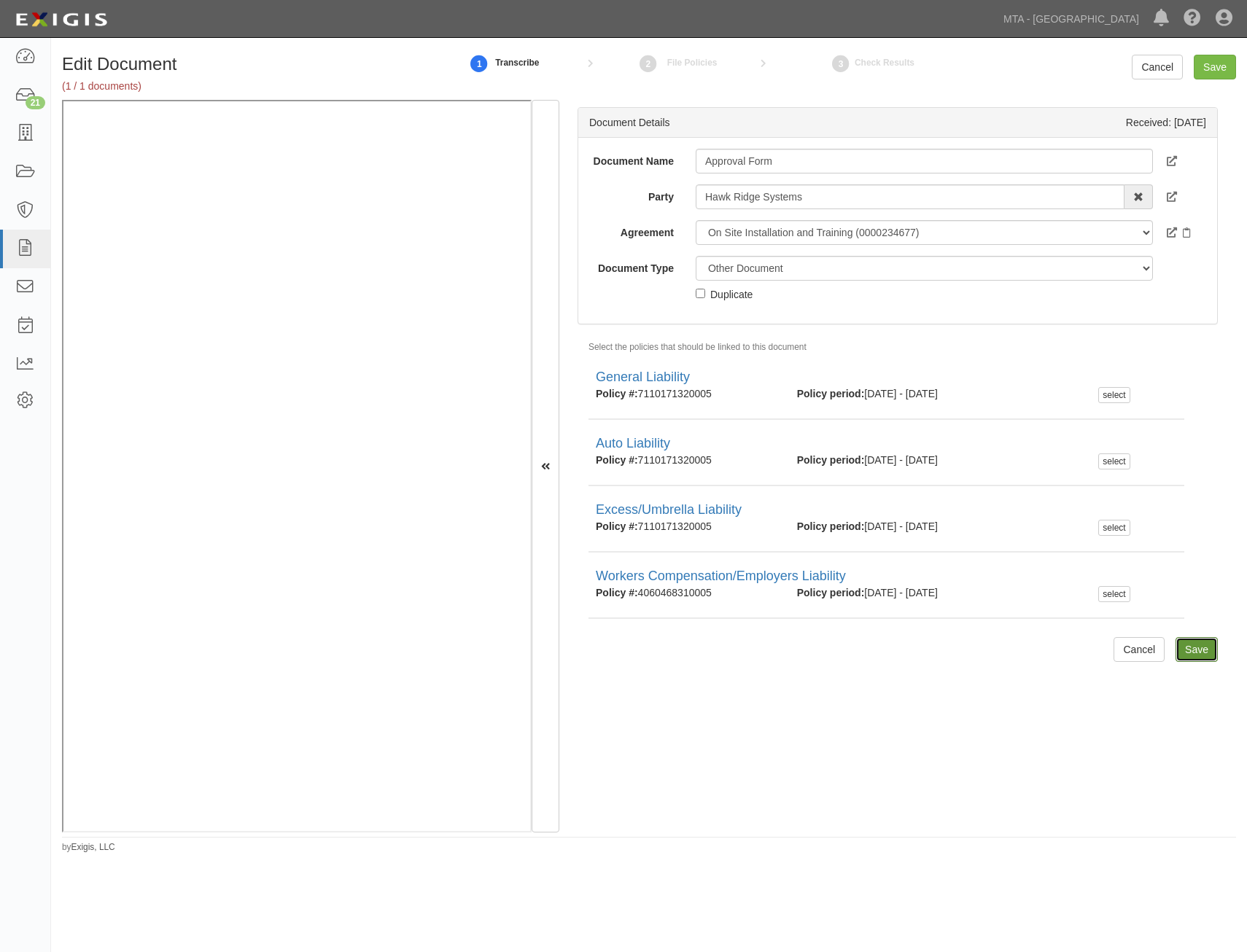
click at [1194, 645] on input "Save" at bounding box center [1195, 649] width 43 height 25
